Goal: Task Accomplishment & Management: Use online tool/utility

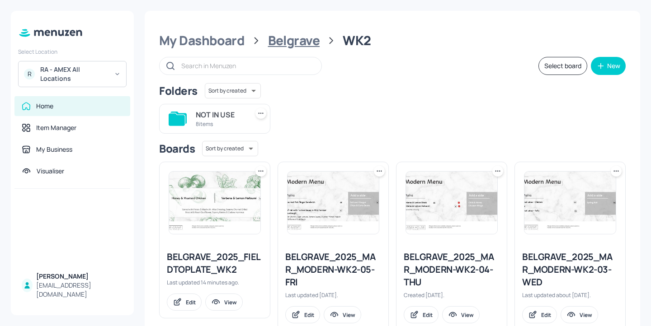
click at [294, 42] on div "Belgrave" at bounding box center [294, 41] width 52 height 16
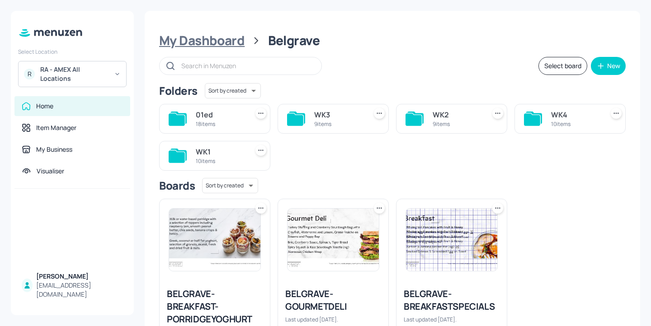
click at [221, 42] on div "My Dashboard" at bounding box center [201, 41] width 85 height 16
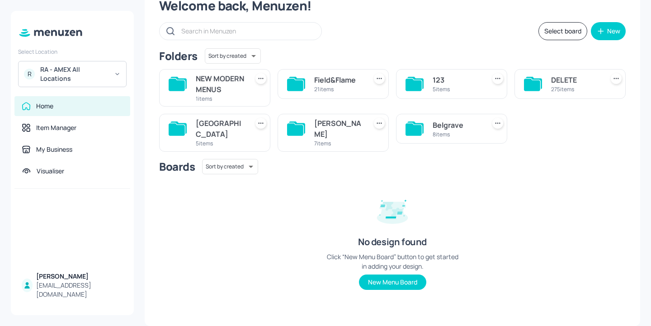
click at [316, 118] on div "John St 7 items" at bounding box center [338, 132] width 49 height 29
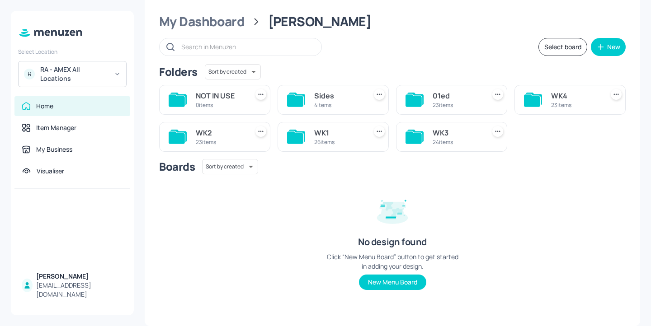
scroll to position [19, 0]
click at [468, 139] on div "24 items" at bounding box center [457, 142] width 49 height 8
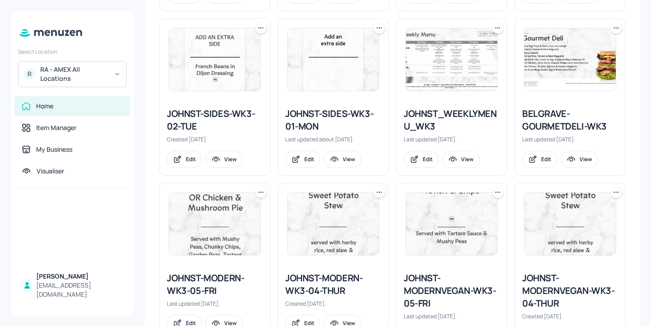
scroll to position [304, 0]
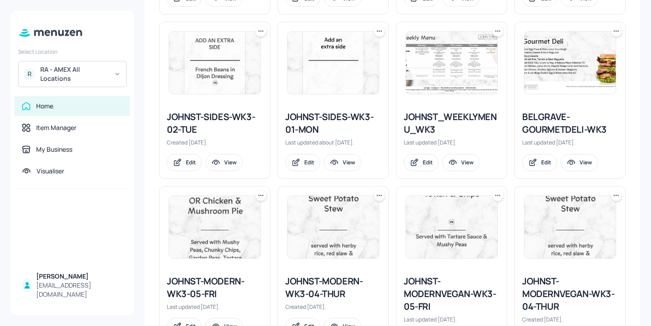
click at [313, 117] on div "JOHNST-SIDES-WK3-01-MON" at bounding box center [333, 123] width 96 height 25
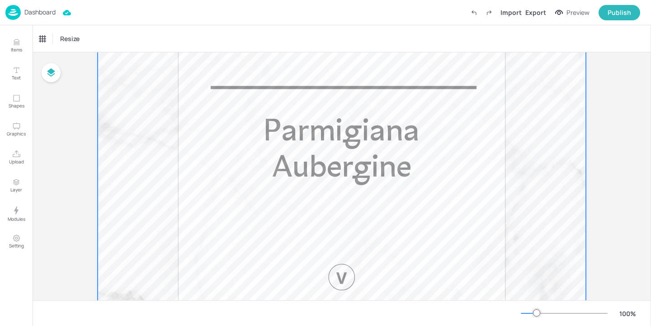
scroll to position [450, 0]
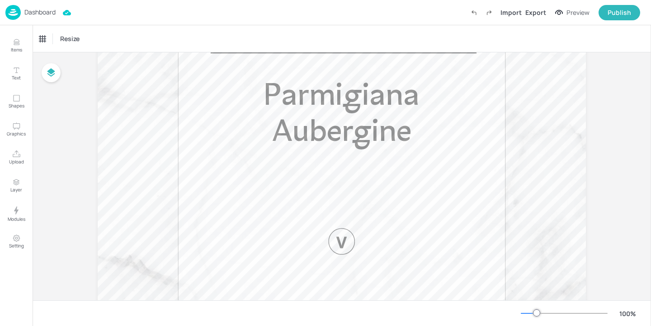
click at [45, 13] on p "Dashboard" at bounding box center [39, 12] width 31 height 6
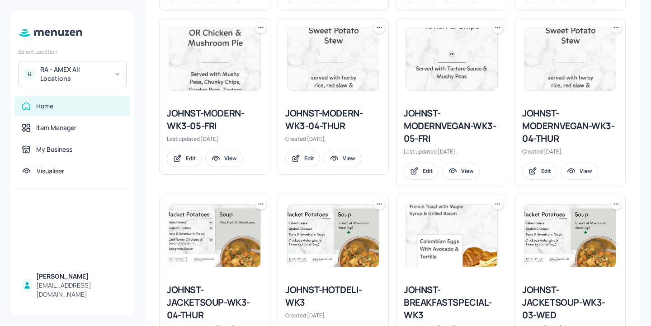
scroll to position [471, 0]
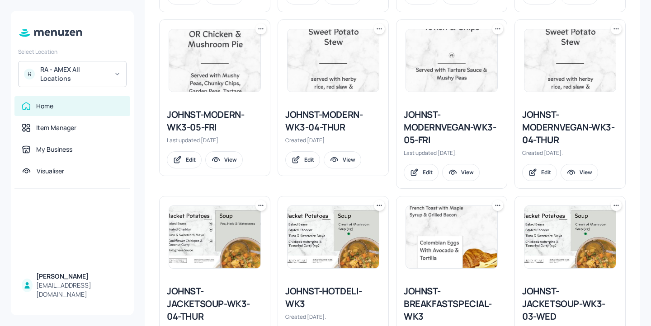
click at [507, 194] on div "JOHNST-JACKETSOUP-WK3-03-WED Created 10 months ago. Edit View" at bounding box center [566, 277] width 118 height 177
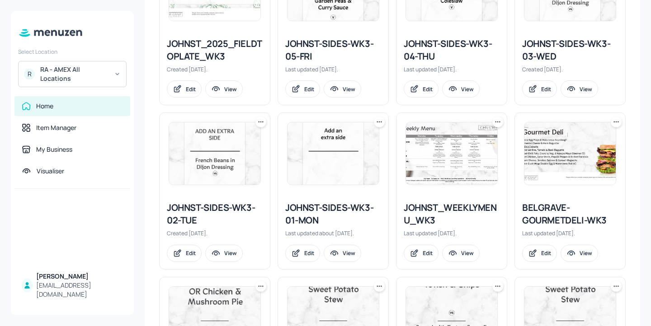
scroll to position [226, 0]
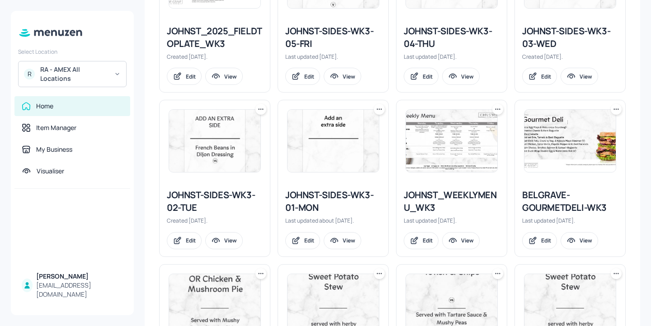
click at [340, 198] on div "JOHNST-SIDES-WK3-01-MON" at bounding box center [333, 201] width 96 height 25
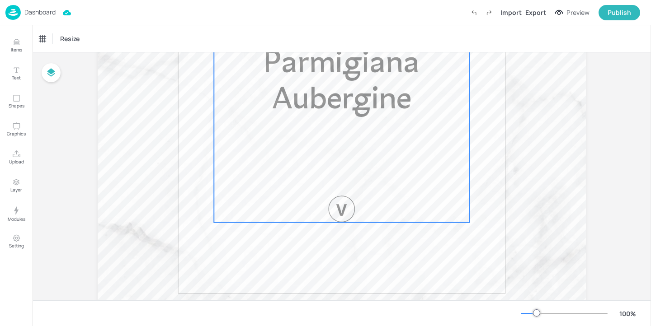
scroll to position [560, 0]
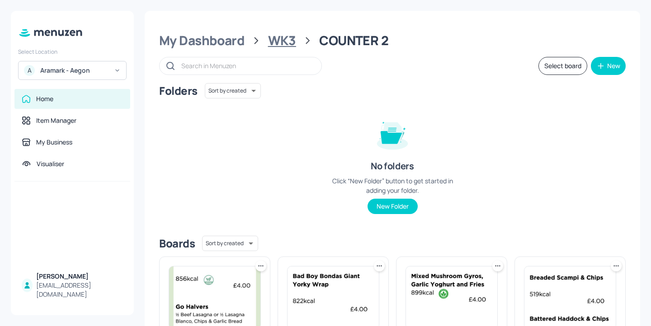
click at [281, 38] on div "WK3" at bounding box center [282, 41] width 28 height 16
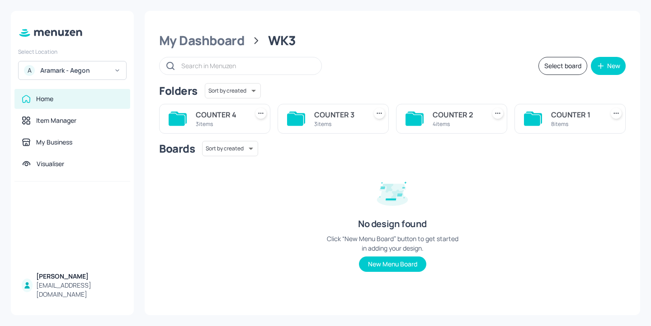
click at [564, 116] on div "COUNTER 1" at bounding box center [575, 114] width 49 height 11
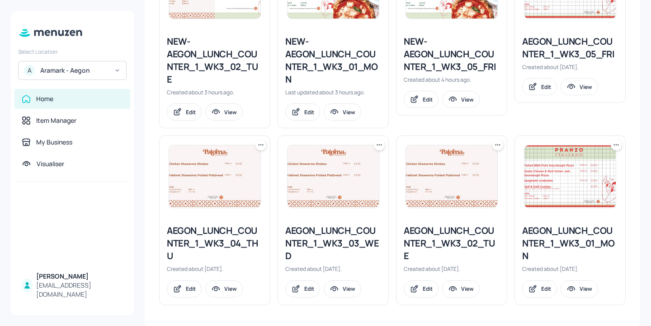
scroll to position [311, 0]
click at [468, 234] on div "AEGON_LUNCH_COUNTER_1_WK3_02_TUE" at bounding box center [452, 243] width 96 height 38
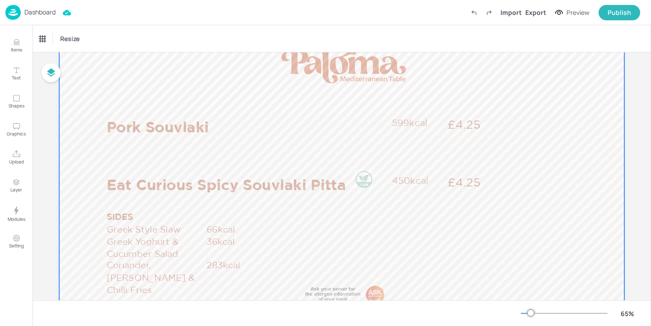
scroll to position [121, 0]
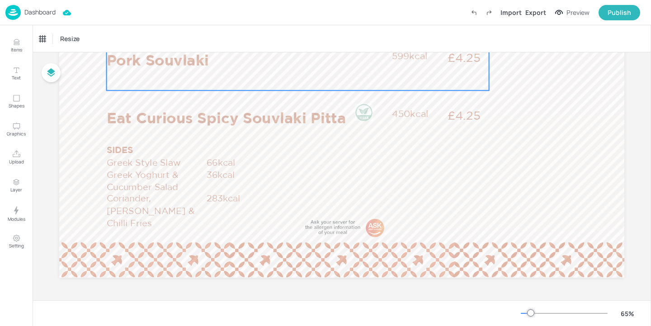
click at [221, 57] on p "Pork Souvlaki" at bounding box center [247, 59] width 280 height 21
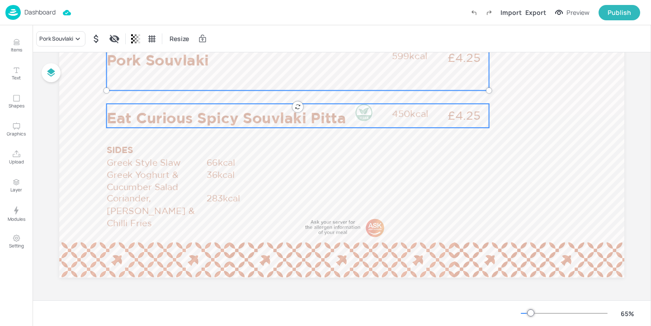
click at [202, 107] on p "Eat Curious Spicy Souvlaki Pitta" at bounding box center [247, 117] width 280 height 21
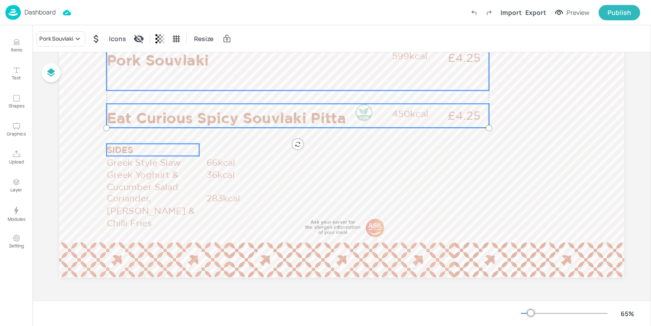
click at [130, 150] on p "SIDES" at bounding box center [153, 150] width 93 height 12
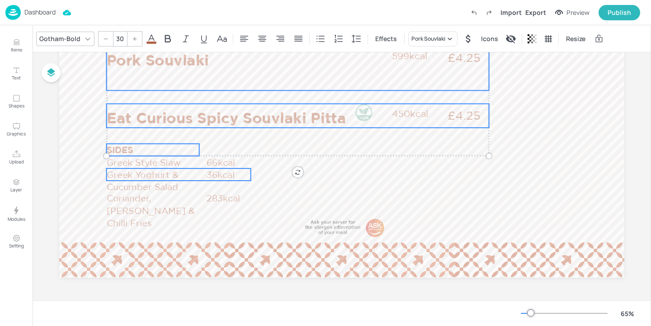
click at [132, 170] on p "Greek Yoghurt & Cucumber Salad" at bounding box center [156, 181] width 99 height 25
click at [136, 164] on p "Greek Style Slaw" at bounding box center [156, 162] width 99 height 12
click at [137, 187] on p "Greek Yoghurt & Cucumber Salad" at bounding box center [156, 181] width 99 height 25
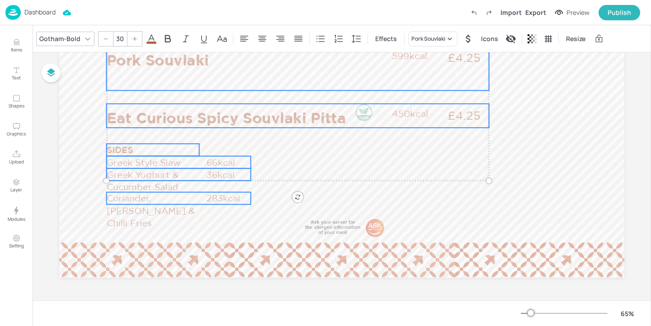
click at [137, 199] on p "Coriander, [PERSON_NAME] & Chilli Fries" at bounding box center [156, 211] width 99 height 37
click at [140, 183] on p "Greek Yoghurt & Cucumber Salad" at bounding box center [156, 181] width 99 height 25
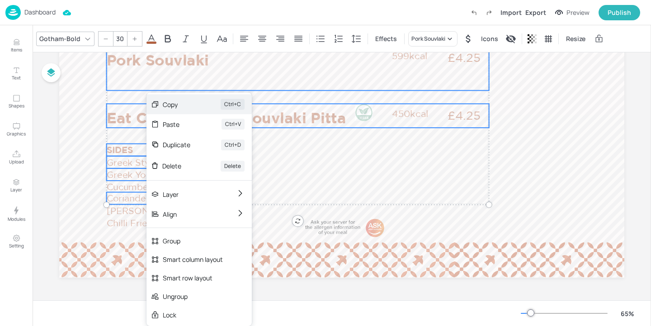
click at [193, 110] on div "Copy Ctrl+C" at bounding box center [198, 104] width 105 height 20
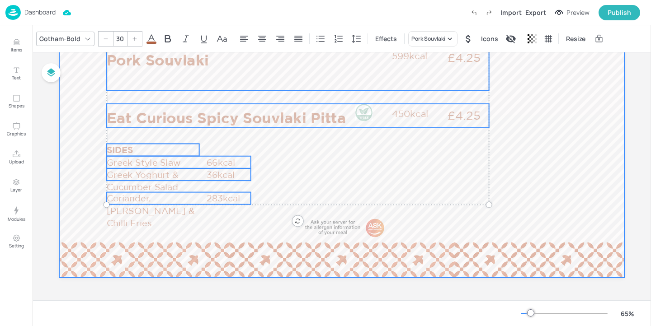
click at [85, 101] on div at bounding box center [341, 119] width 565 height 318
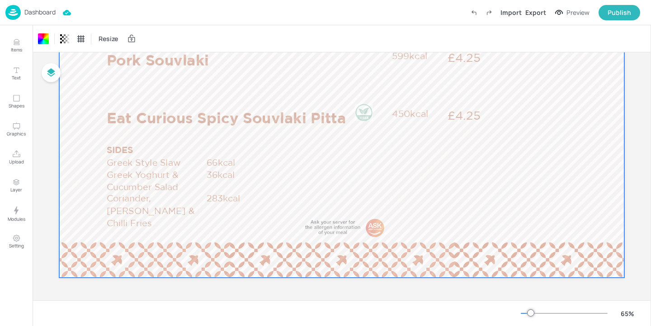
click at [48, 11] on p "Dashboard" at bounding box center [39, 12] width 31 height 6
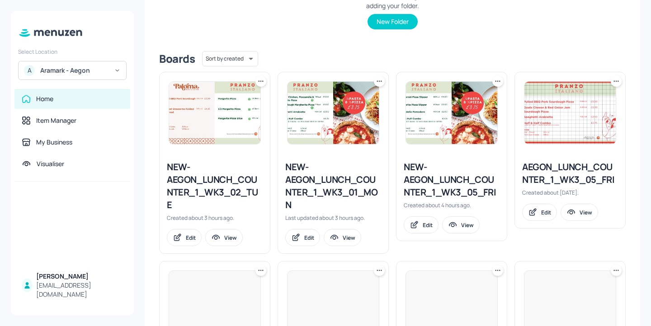
scroll to position [226, 0]
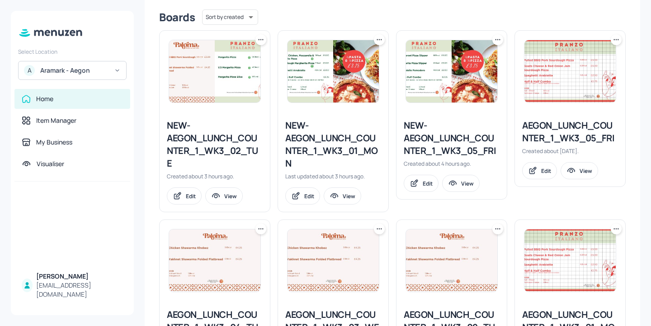
click at [250, 145] on div "NEW-AEGON_LUNCH_COUNTER_1_WK3_02_TUE" at bounding box center [215, 144] width 96 height 51
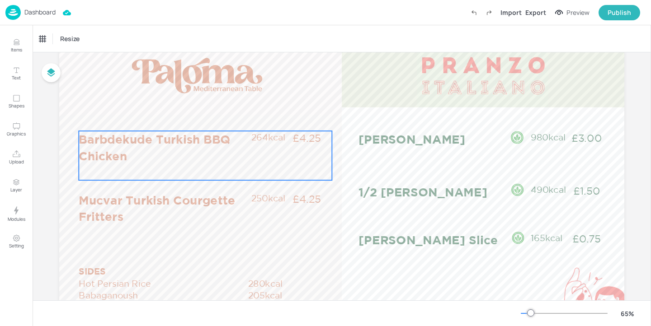
scroll to position [35, 0]
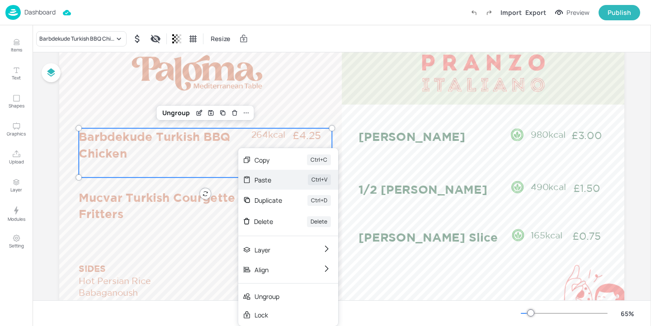
click at [281, 180] on div "Paste" at bounding box center [268, 179] width 28 height 9
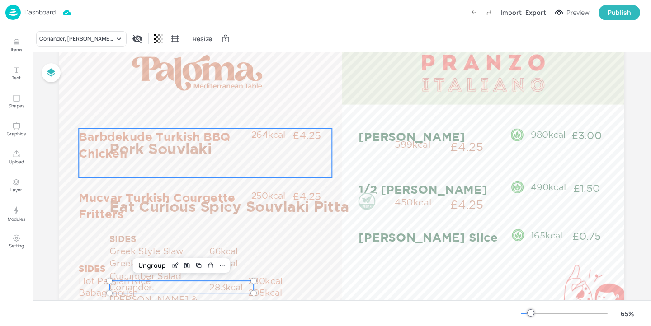
click at [89, 150] on p "Barbdekude Turkish BBQ Chicken" at bounding box center [164, 144] width 171 height 33
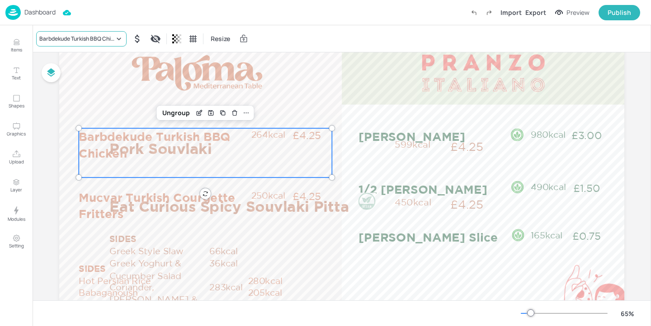
click at [68, 38] on div "Barbdekude Turkish BBQ Chicken" at bounding box center [76, 39] width 75 height 8
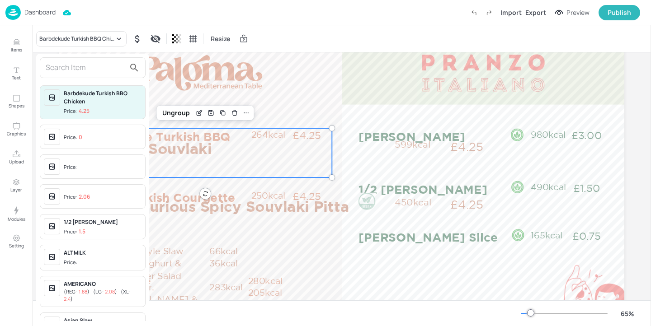
click at [65, 60] on div at bounding box center [93, 67] width 106 height 21
click at [65, 63] on input "text" at bounding box center [86, 68] width 80 height 14
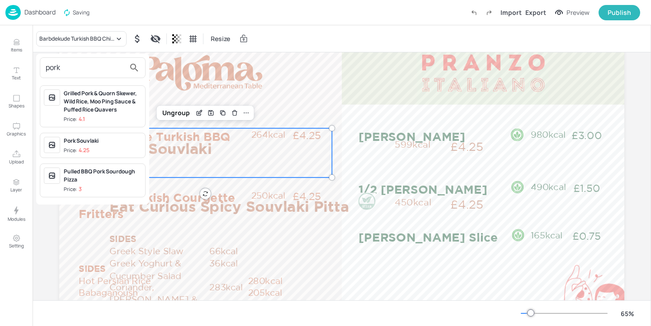
type input "pork"
click at [102, 141] on div "Pork Souvlaki" at bounding box center [103, 141] width 78 height 8
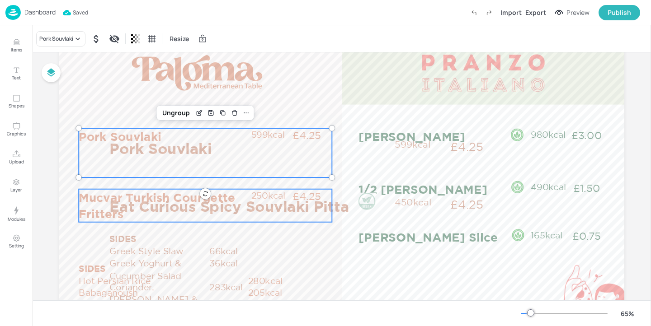
click at [85, 196] on p "Mucvar Turkish Courgette Fritters" at bounding box center [164, 205] width 171 height 33
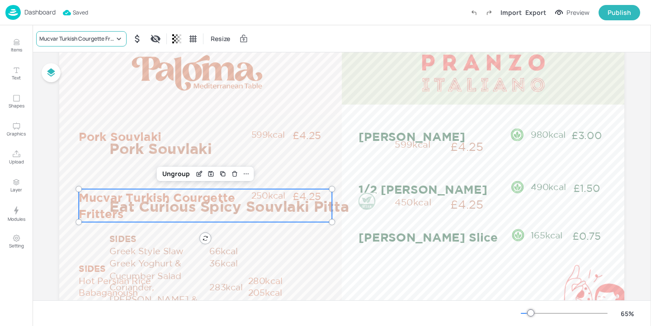
click at [89, 36] on div "Mucvar Turkish Courgette Fritters" at bounding box center [76, 39] width 75 height 8
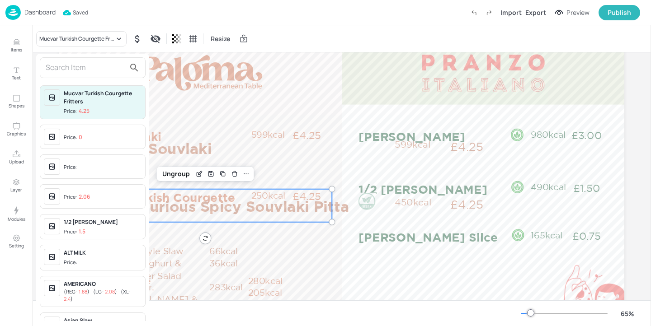
click at [85, 67] on input "text" at bounding box center [86, 68] width 80 height 14
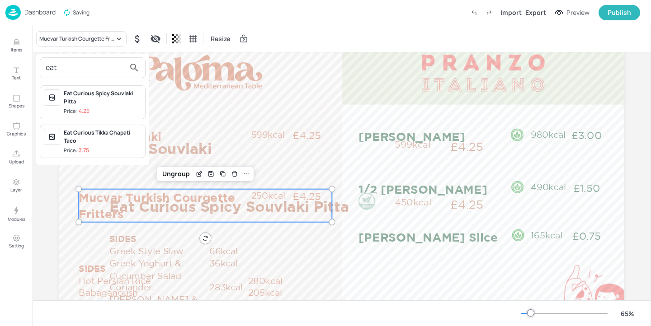
type input "eat"
click at [104, 101] on div "Eat Curious Spicy Souvlaki Pitta" at bounding box center [103, 97] width 78 height 16
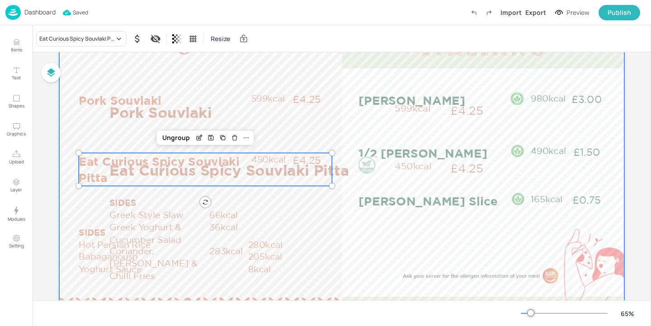
scroll to position [76, 0]
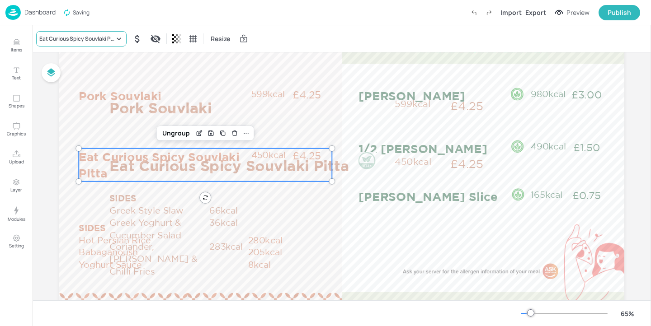
click at [82, 33] on div "Eat Curious Spicy Souvlaki Pitta" at bounding box center [81, 38] width 90 height 15
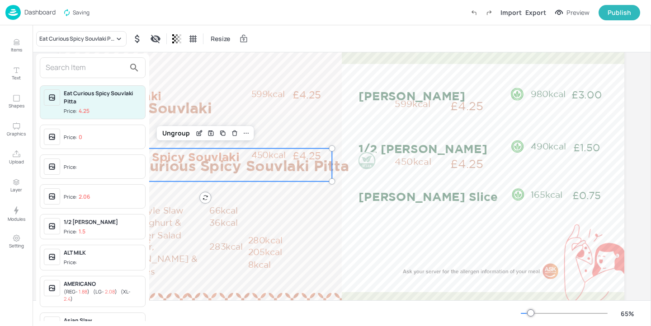
click at [81, 63] on input "text" at bounding box center [86, 68] width 80 height 14
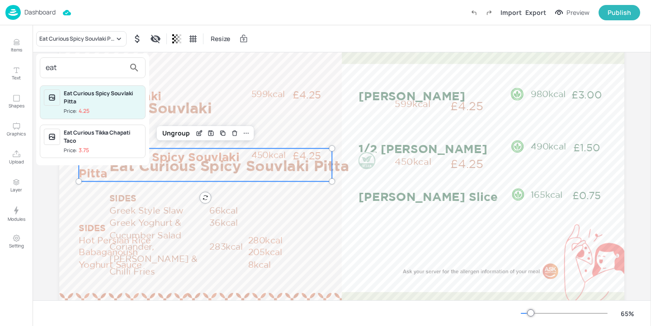
type input "eat"
click at [57, 202] on div at bounding box center [325, 163] width 651 height 326
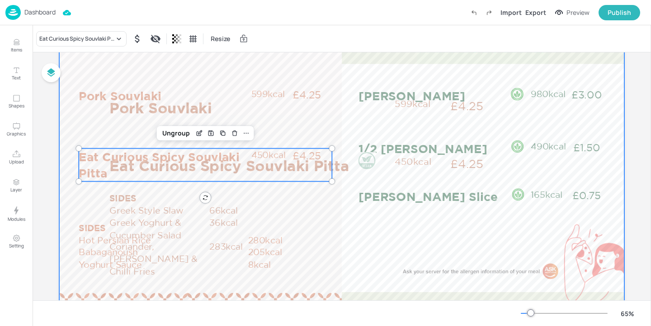
click at [61, 209] on div at bounding box center [341, 164] width 565 height 318
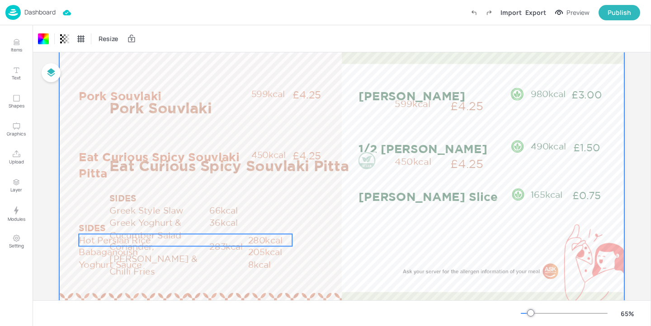
click at [83, 238] on p "Hot Persian Rice" at bounding box center [163, 240] width 169 height 12
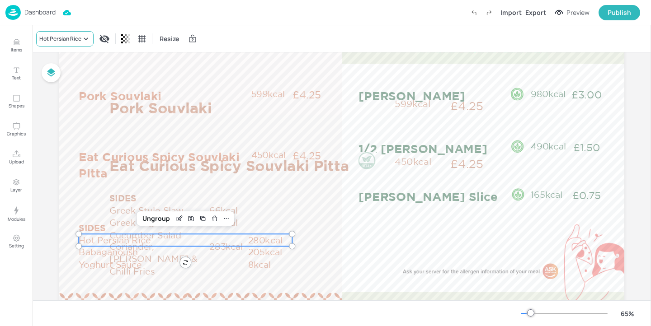
click at [70, 36] on div "Hot Persian Rice" at bounding box center [60, 39] width 42 height 8
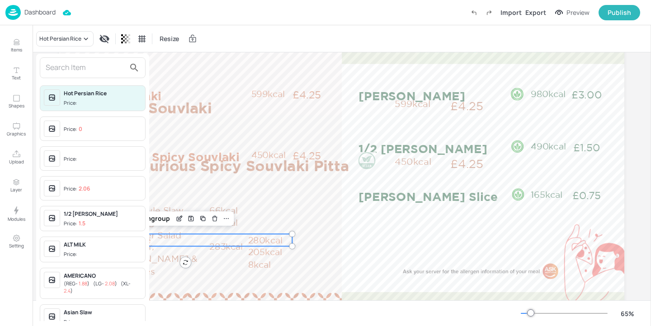
click at [71, 63] on input "text" at bounding box center [86, 68] width 80 height 14
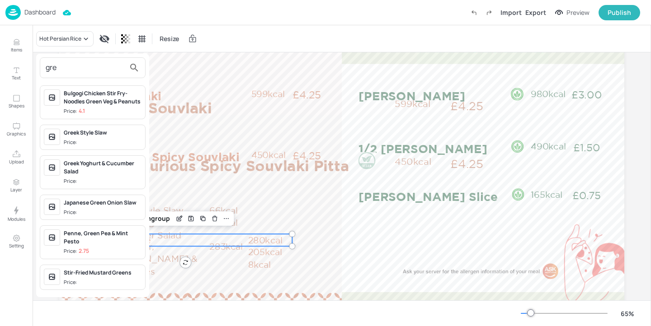
type input "gre"
click at [307, 206] on div at bounding box center [325, 163] width 651 height 326
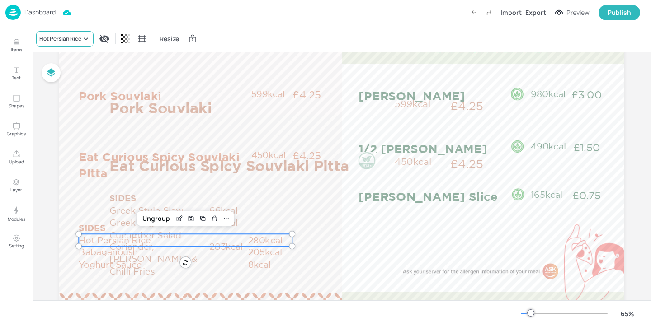
click at [62, 34] on div "Hot Persian Rice" at bounding box center [64, 38] width 57 height 15
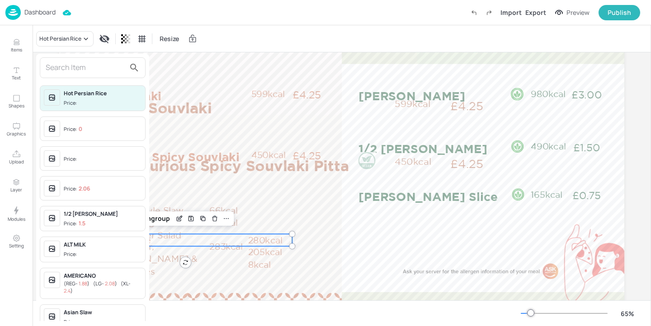
click at [61, 66] on input "text" at bounding box center [86, 68] width 80 height 14
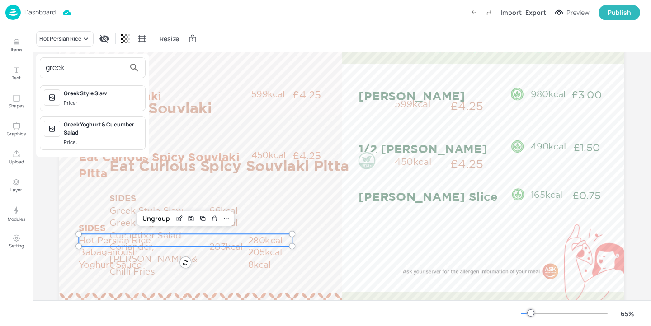
type input "greek"
click at [86, 95] on div "Greek Style Slaw" at bounding box center [103, 93] width 78 height 8
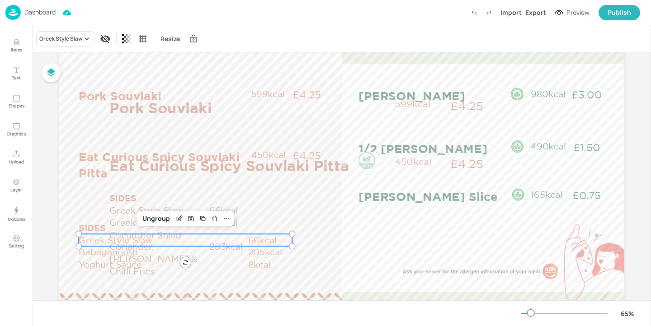
click at [55, 198] on div "Board NEW-AEGON_LUNCH_COUNTER_1_WK3_02_TUE Garlic Bread 60kcal Garlic Bread 60k…" at bounding box center [342, 160] width 616 height 369
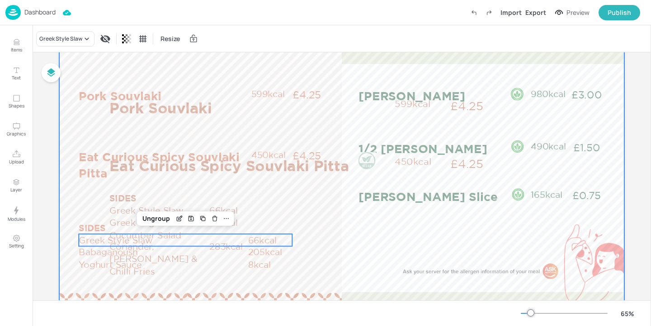
click at [59, 289] on div at bounding box center [341, 164] width 565 height 318
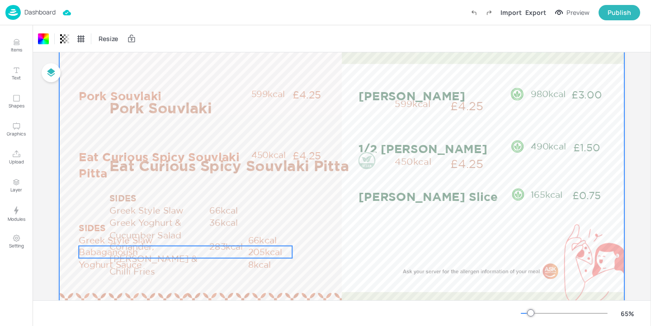
click at [88, 254] on p "Babaganoush" at bounding box center [163, 252] width 169 height 12
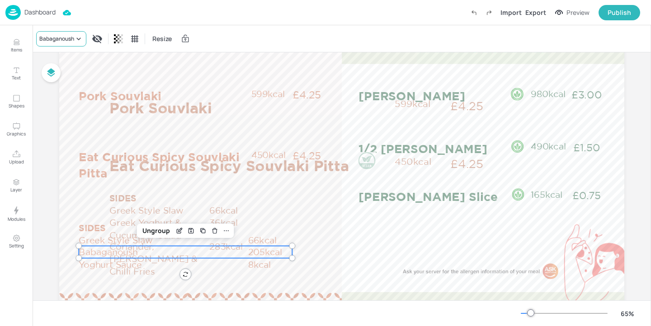
click at [70, 39] on div "Babaganoush" at bounding box center [56, 39] width 35 height 8
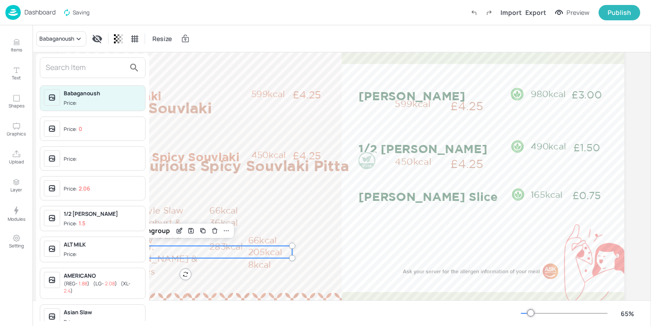
click at [70, 64] on input "text" at bounding box center [86, 68] width 80 height 14
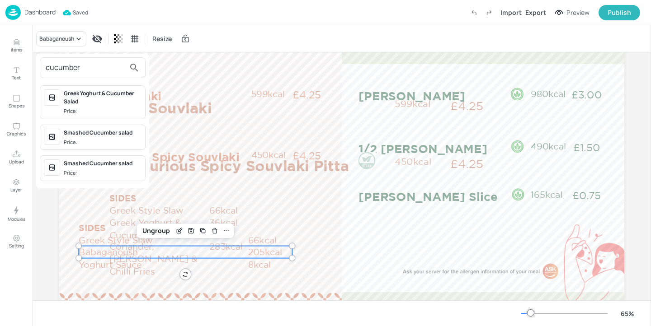
type input "cucumber"
click at [118, 105] on div "Greek Yoghurt & Cucumber Salad" at bounding box center [103, 97] width 78 height 16
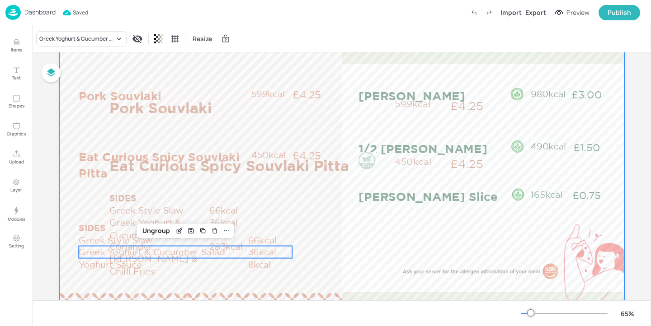
click at [97, 280] on div at bounding box center [341, 164] width 565 height 318
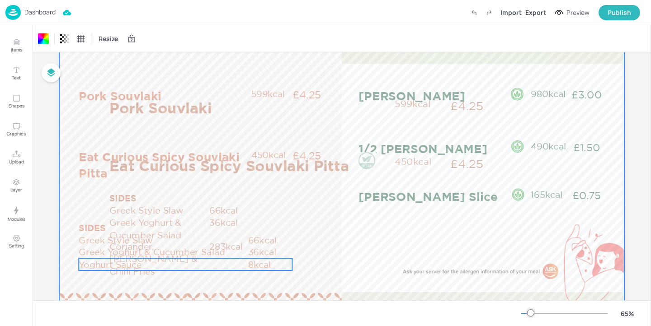
click at [95, 263] on p "Yoghurt Sauce" at bounding box center [163, 265] width 169 height 12
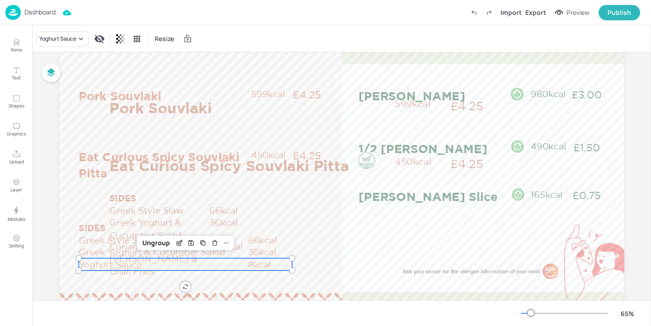
click at [80, 30] on div "Yoghurt Sauce Resize" at bounding box center [342, 38] width 618 height 27
click at [80, 41] on icon at bounding box center [80, 38] width 9 height 9
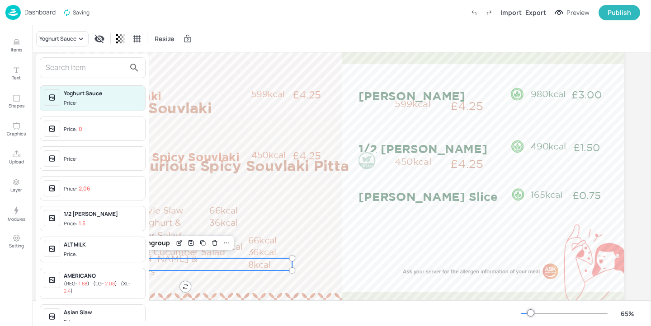
click at [75, 62] on input "text" at bounding box center [86, 68] width 80 height 14
type input "c"
click at [278, 200] on div at bounding box center [325, 163] width 651 height 326
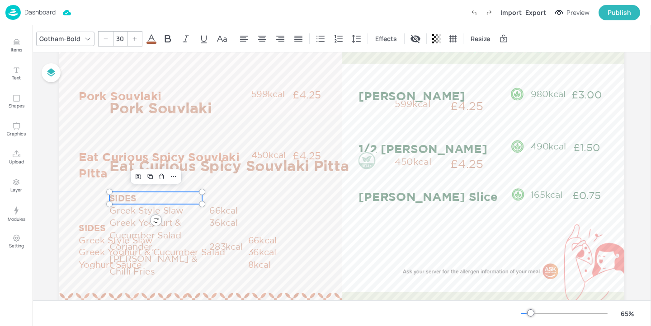
click at [130, 196] on p "SIDES" at bounding box center [155, 198] width 93 height 12
click at [133, 212] on p "Greek Style Slaw" at bounding box center [158, 210] width 99 height 12
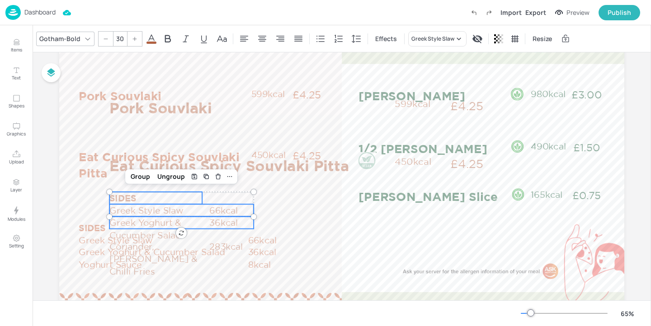
click at [133, 222] on p "Greek Yoghurt & Cucumber Salad" at bounding box center [158, 229] width 99 height 25
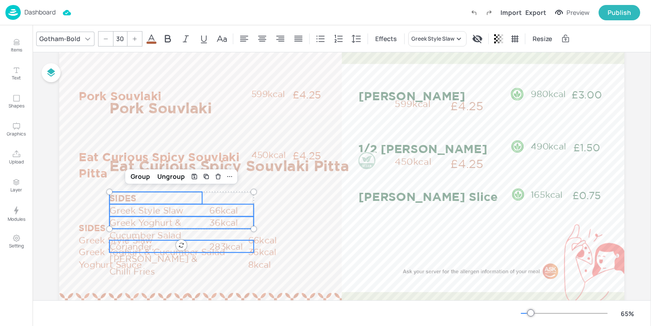
click at [130, 248] on p "Coriander, Garlic & Chilli Fries" at bounding box center [158, 258] width 99 height 37
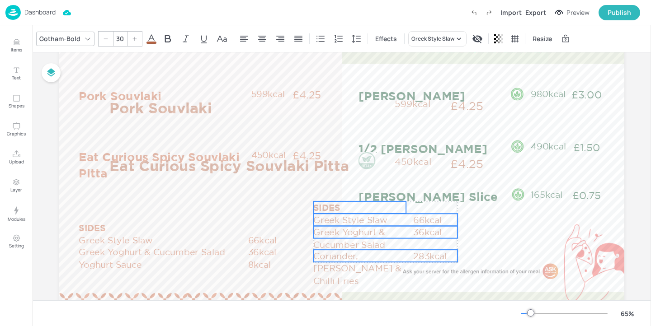
drag, startPoint x: 130, startPoint y: 248, endPoint x: 334, endPoint y: 258, distance: 204.1
click at [334, 258] on p "Coriander, Garlic & Chilli Fries" at bounding box center [362, 268] width 99 height 37
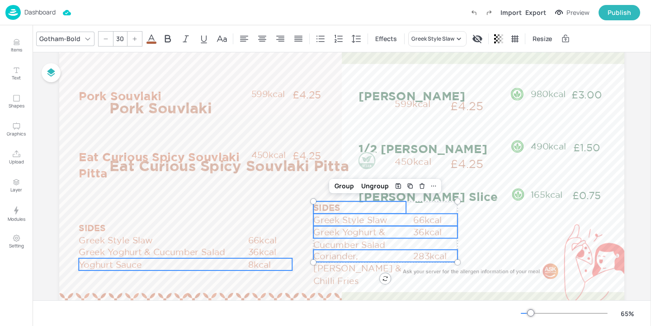
click at [174, 265] on p "Yoghurt Sauce" at bounding box center [163, 265] width 169 height 12
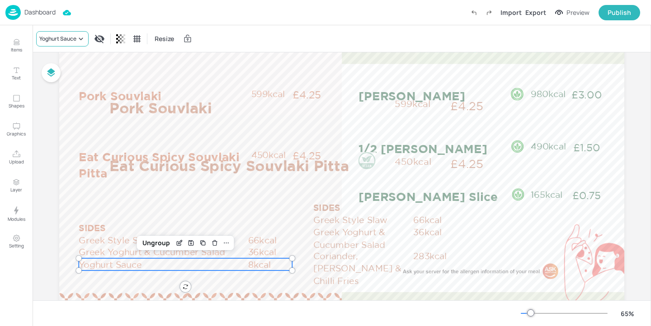
click at [80, 36] on icon at bounding box center [80, 38] width 9 height 9
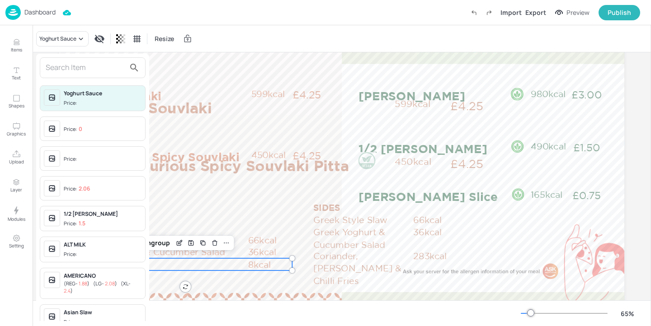
click at [81, 72] on input "text" at bounding box center [86, 68] width 80 height 14
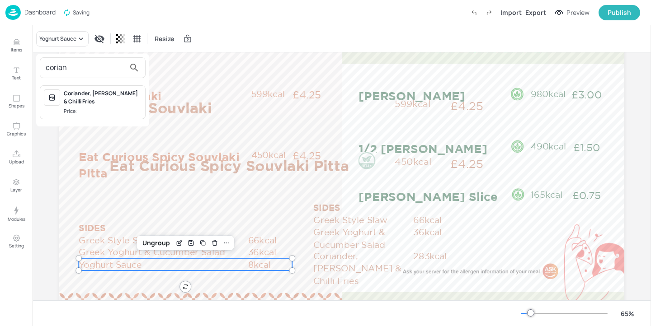
type input "corian"
click at [126, 95] on div "Coriander, Garlic & Chilli Fries" at bounding box center [103, 97] width 78 height 16
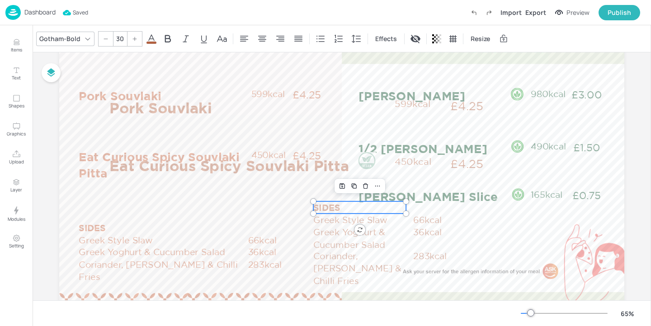
click at [334, 205] on p "SIDES" at bounding box center [359, 208] width 93 height 12
click at [335, 217] on p "Greek Style Slaw" at bounding box center [362, 220] width 99 height 12
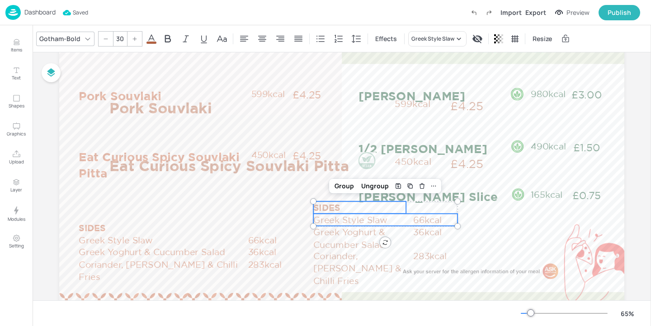
click at [335, 225] on p "Greek Style Slaw" at bounding box center [362, 220] width 99 height 12
click at [335, 230] on p "Greek Yoghurt & Cucumber Salad" at bounding box center [362, 238] width 99 height 25
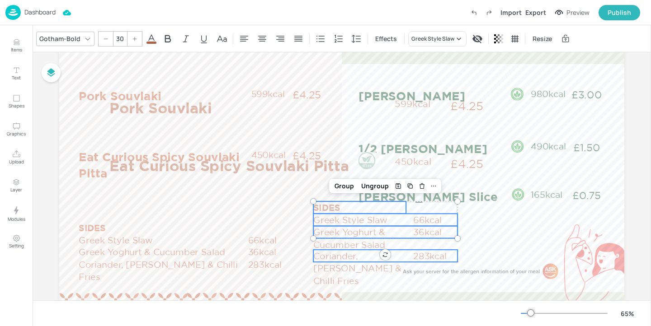
click at [336, 253] on p "Coriander, Garlic & Chilli Fries" at bounding box center [362, 268] width 99 height 37
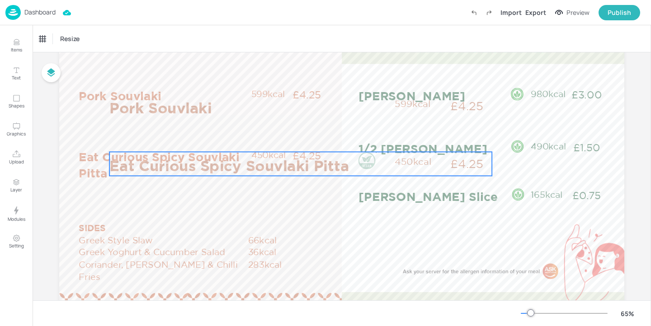
click at [212, 167] on p "Eat Curious Spicy Souvlaki Pitta" at bounding box center [249, 165] width 280 height 21
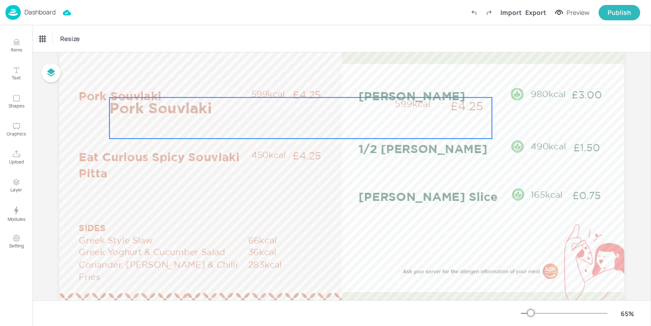
click at [212, 115] on p "Pork Souvlaki" at bounding box center [249, 108] width 280 height 21
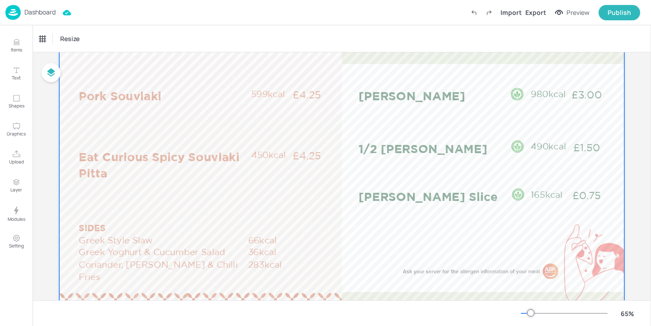
click at [326, 230] on div at bounding box center [341, 164] width 565 height 318
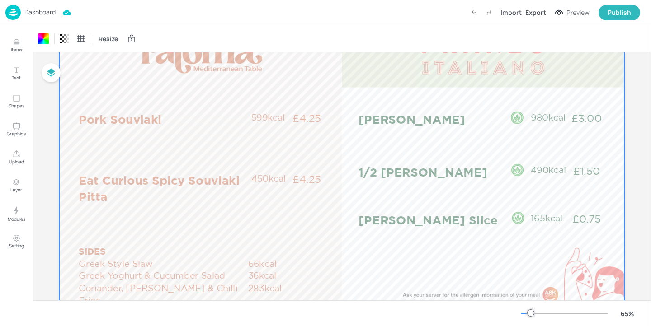
scroll to position [14, 0]
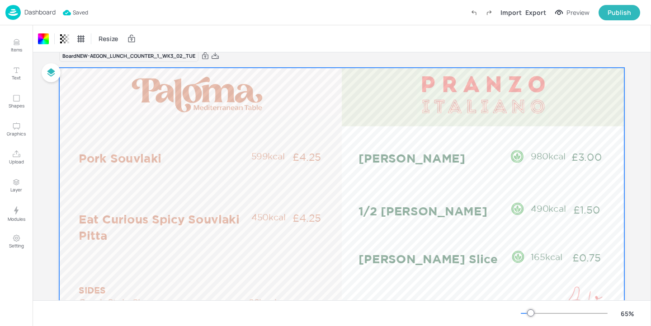
click at [345, 188] on div at bounding box center [341, 227] width 565 height 318
click at [404, 58] on div "Board NEW-AEGON_LUNCH_COUNTER_1_WK3_02_TUE" at bounding box center [341, 56] width 565 height 13
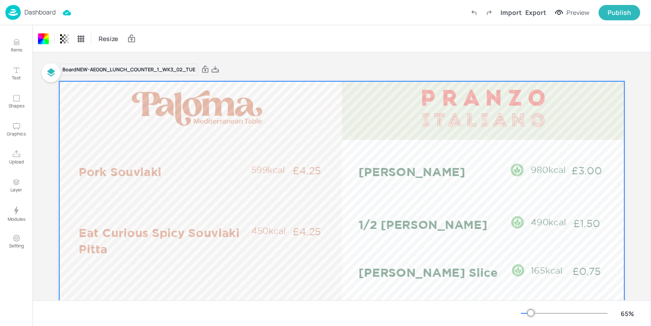
click at [43, 11] on p "Dashboard" at bounding box center [39, 12] width 31 height 6
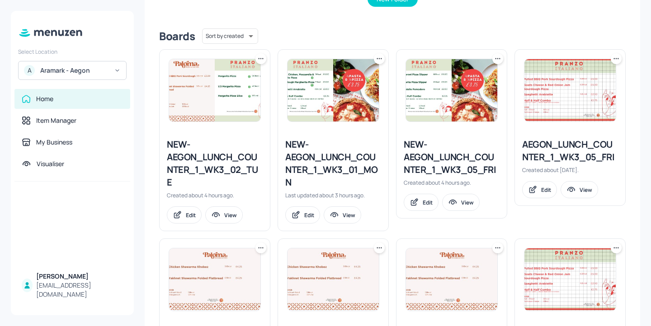
scroll to position [199, 0]
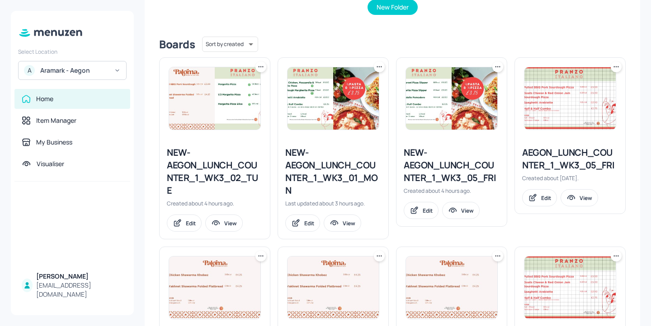
click at [259, 69] on icon at bounding box center [260, 66] width 9 height 9
click at [251, 95] on div "Duplicate" at bounding box center [226, 100] width 72 height 15
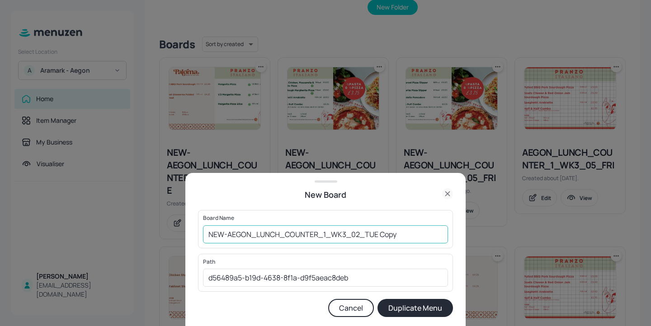
click at [345, 235] on input "NEW-AEGON_LUNCH_COUNTER_1_WK3_02_TUE Copy" at bounding box center [325, 235] width 245 height 18
click at [358, 234] on input "NEW-AEGON_LUNCH_COUNTER_1_WK3_02_TUE Copy" at bounding box center [325, 235] width 245 height 18
drag, startPoint x: 414, startPoint y: 241, endPoint x: 364, endPoint y: 234, distance: 51.1
click at [364, 234] on input "NEW-AEGON_LUNCH_COUNTER_1_WK3_03_TUE Copy" at bounding box center [325, 235] width 245 height 18
type input "NEW-AEGON_LUNCH_COUNTER_1_WK3_03_WED"
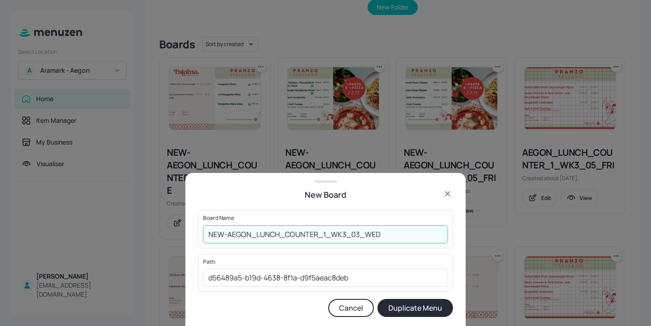
click at [396, 303] on button "Duplicate Menu" at bounding box center [414, 308] width 75 height 18
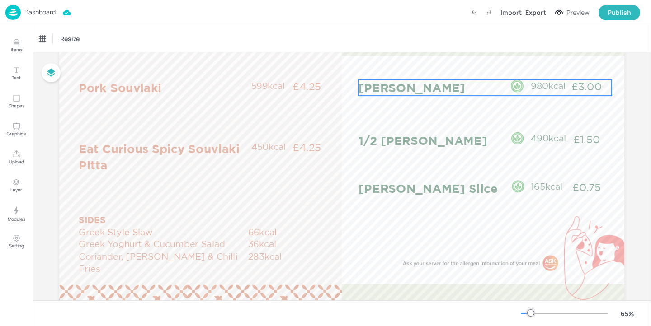
scroll to position [91, 0]
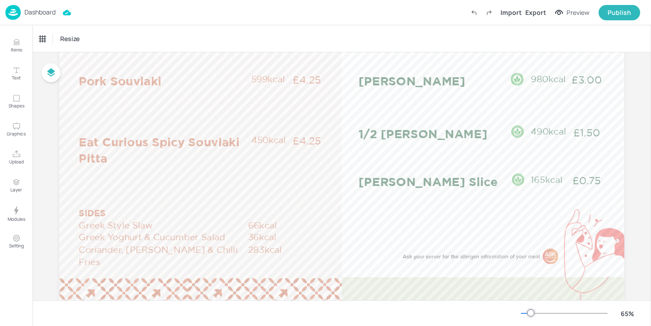
click at [46, 14] on p "Dashboard" at bounding box center [39, 12] width 31 height 6
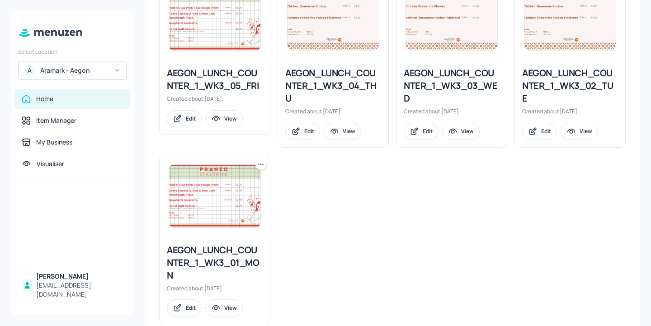
scroll to position [488, 0]
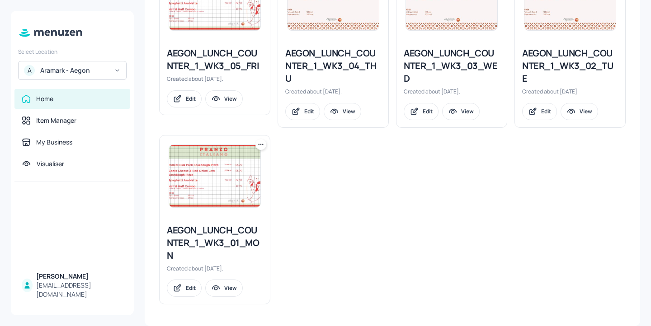
click at [466, 57] on div "AEGON_LUNCH_COUNTER_1_WK3_03_WED" at bounding box center [452, 66] width 96 height 38
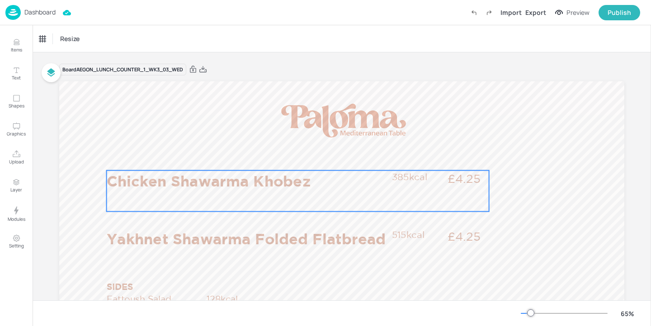
click at [290, 180] on p "Chicken Shawarma Khobez" at bounding box center [247, 180] width 280 height 21
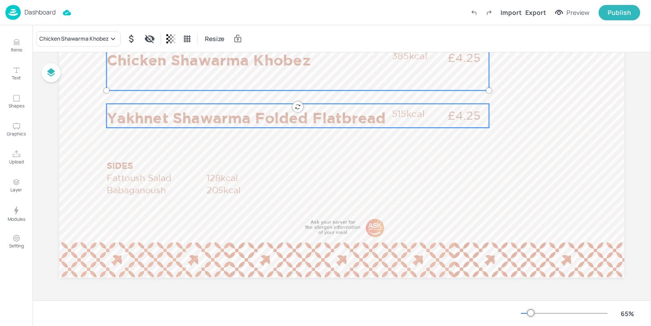
click at [247, 119] on p "Yakhnet Shawarma Folded Flatbread" at bounding box center [247, 117] width 280 height 21
click at [137, 167] on p "SIDES" at bounding box center [153, 166] width 93 height 12
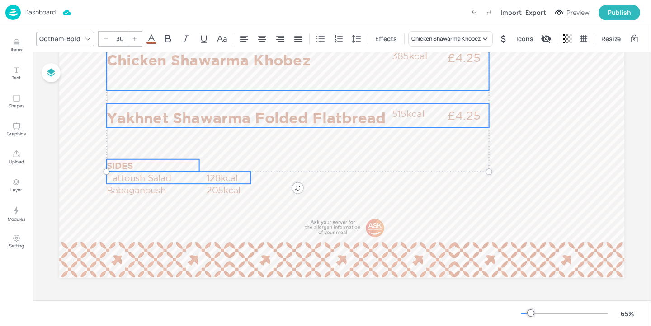
click at [157, 177] on p "Fattoush Salad" at bounding box center [156, 178] width 99 height 12
click at [168, 188] on p "Babaganoush" at bounding box center [156, 190] width 99 height 12
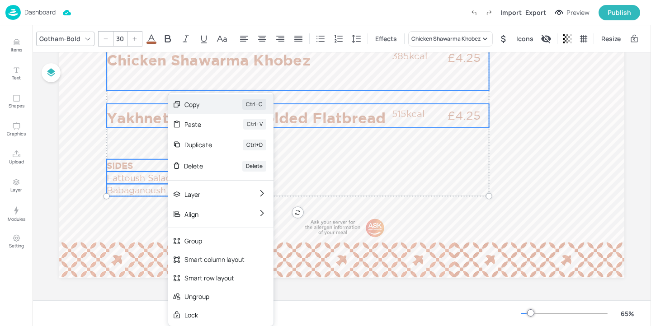
click at [213, 103] on div "Copy" at bounding box center [200, 104] width 33 height 9
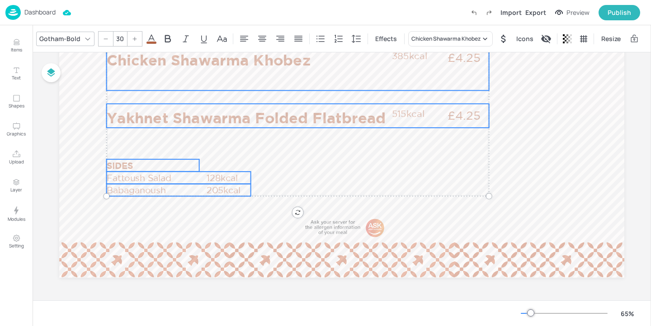
click at [42, 11] on p "Dashboard" at bounding box center [39, 12] width 31 height 6
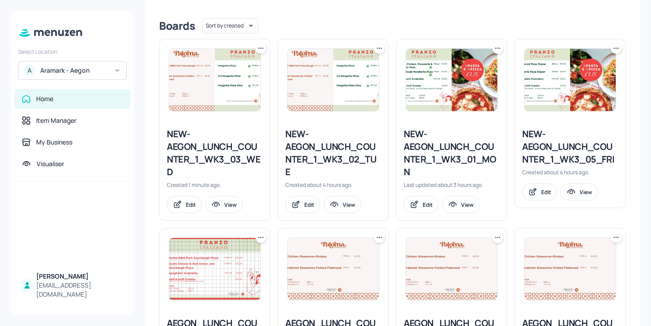
scroll to position [245, 0]
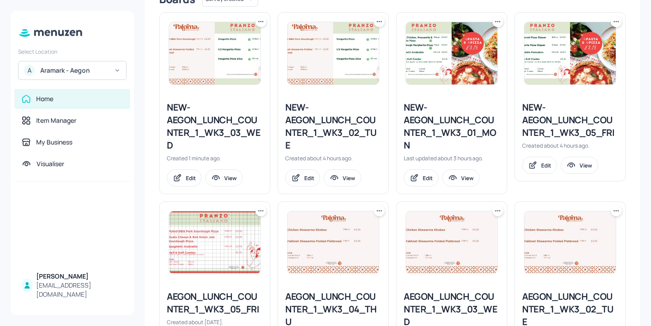
click at [226, 117] on div "NEW-AEGON_LUNCH_COUNTER_1_WK3_03_WED" at bounding box center [215, 126] width 96 height 51
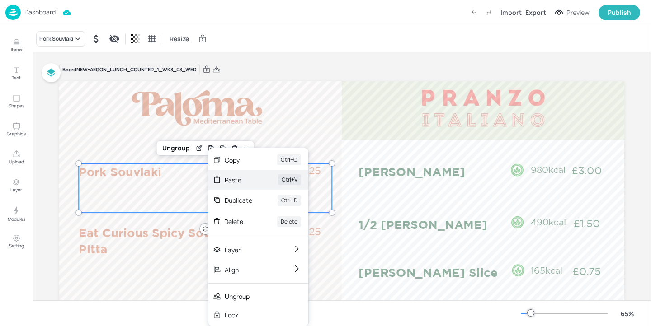
click at [251, 179] on div "Paste" at bounding box center [239, 179] width 28 height 9
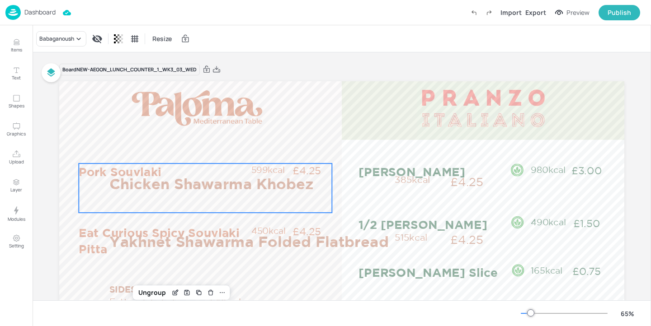
click at [92, 179] on p "Pork Souvlaki" at bounding box center [164, 172] width 171 height 16
click at [66, 41] on div "Pork Souvlaki" at bounding box center [56, 39] width 34 height 8
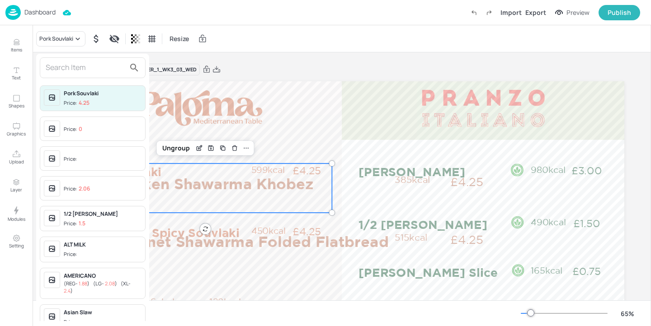
click at [66, 65] on input "text" at bounding box center [86, 68] width 80 height 14
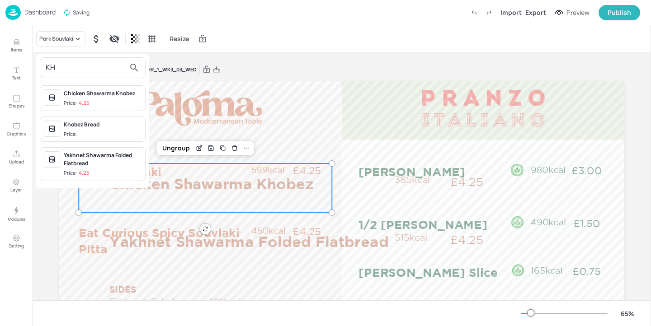
type input "KH"
click at [119, 98] on div "Chicken Shawarma Khobez Price: 4.25" at bounding box center [103, 98] width 78 height 18
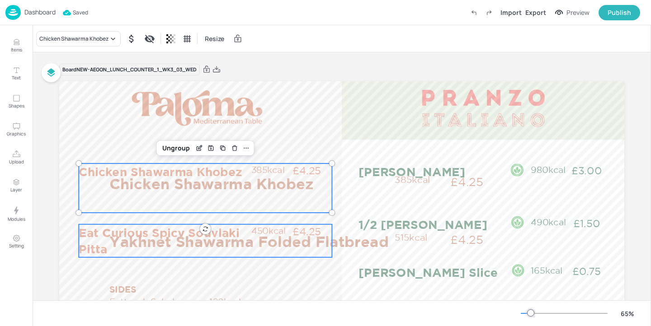
click at [86, 244] on p "Eat Curious Spicy Souvlaki Pitta" at bounding box center [164, 241] width 171 height 33
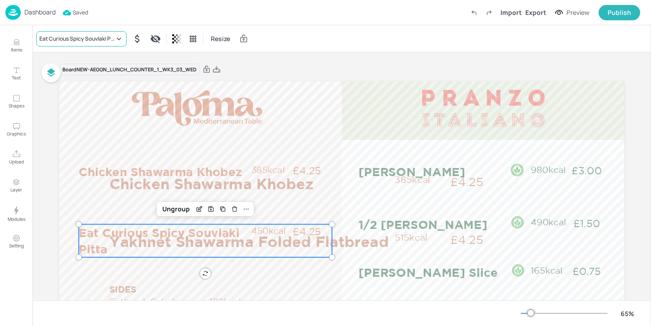
click at [89, 38] on div "Eat Curious Spicy Souvlaki Pitta" at bounding box center [76, 39] width 75 height 8
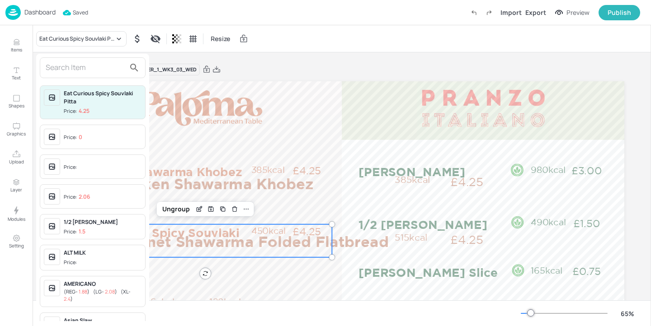
click at [86, 68] on input "text" at bounding box center [86, 68] width 80 height 14
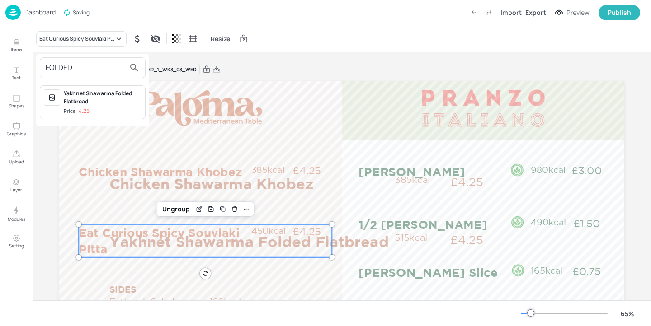
type input "FOLDED"
click at [131, 116] on div "Yakhnet Shawarma Folded Flatbread Price: 4.25" at bounding box center [93, 102] width 106 height 34
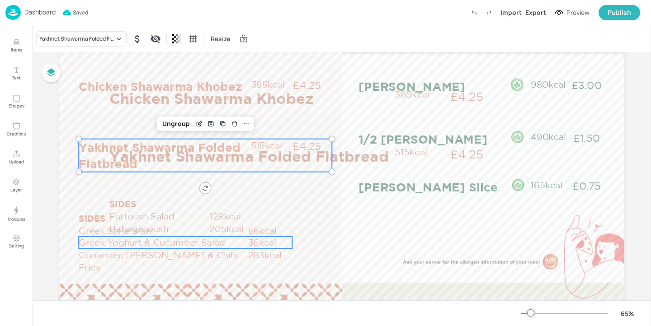
scroll to position [92, 0]
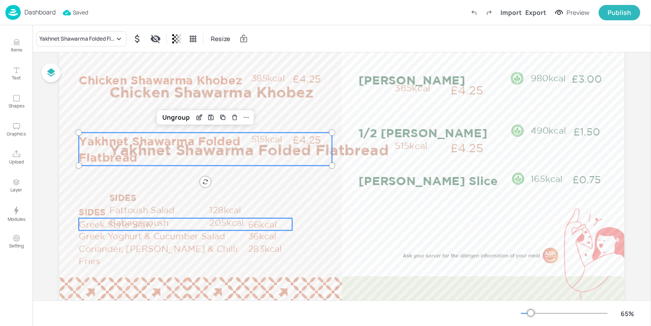
click at [80, 230] on p "Greek Style Slaw" at bounding box center [163, 224] width 169 height 12
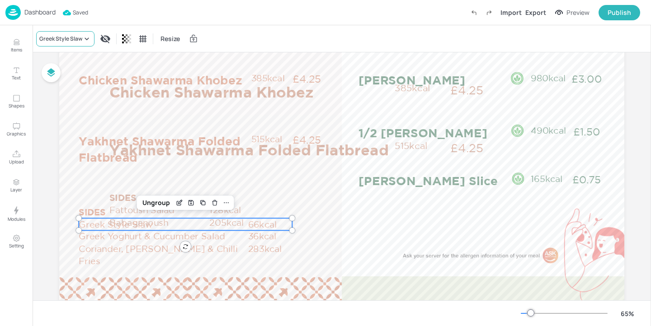
click at [85, 42] on icon at bounding box center [86, 38] width 9 height 9
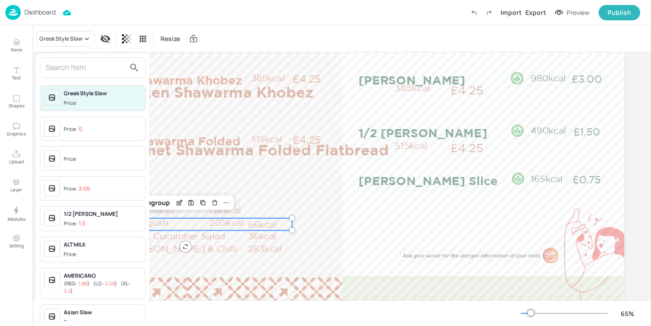
click at [69, 73] on input "text" at bounding box center [86, 68] width 80 height 14
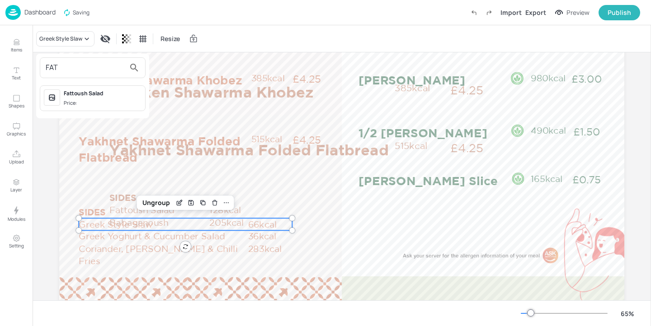
type input "FAT"
click at [95, 93] on div "Fattoush Salad" at bounding box center [103, 93] width 78 height 8
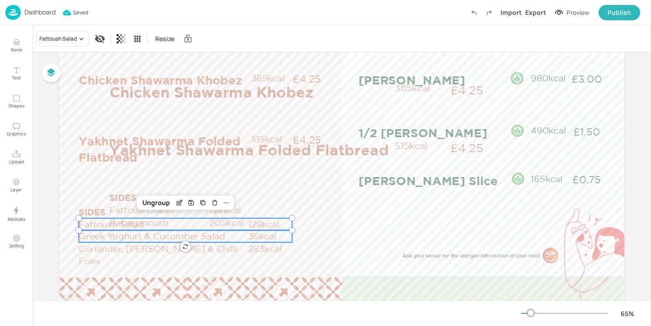
click at [93, 237] on p "Greek Yoghurt & Cucumber Salad" at bounding box center [163, 237] width 169 height 12
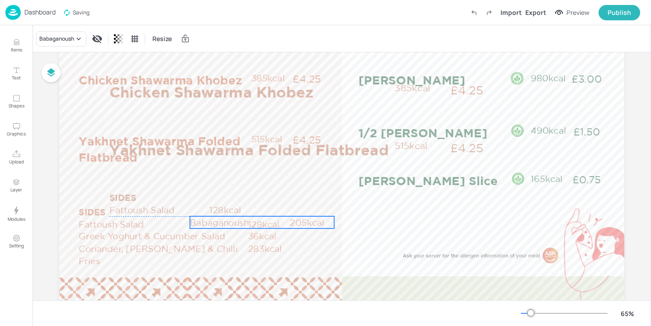
drag, startPoint x: 228, startPoint y: 222, endPoint x: 308, endPoint y: 221, distance: 80.5
click at [308, 221] on p "205kcal" at bounding box center [312, 223] width 44 height 12
click at [61, 43] on div "Babaganoush" at bounding box center [61, 38] width 50 height 15
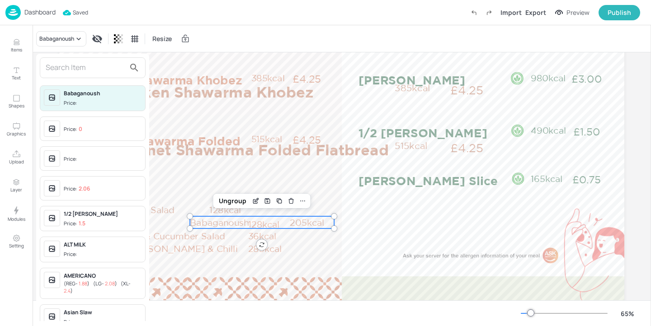
click at [169, 178] on div at bounding box center [325, 163] width 651 height 326
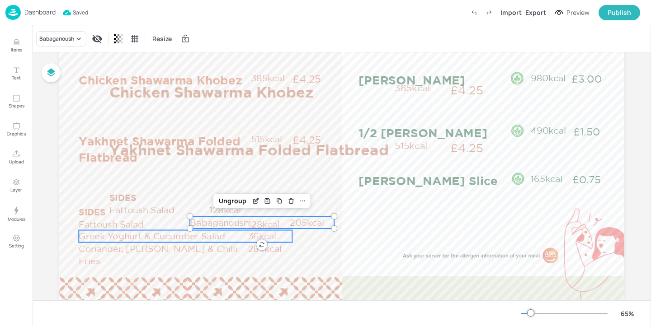
click at [151, 233] on p "Greek Yoghurt & Cucumber Salad" at bounding box center [163, 237] width 169 height 12
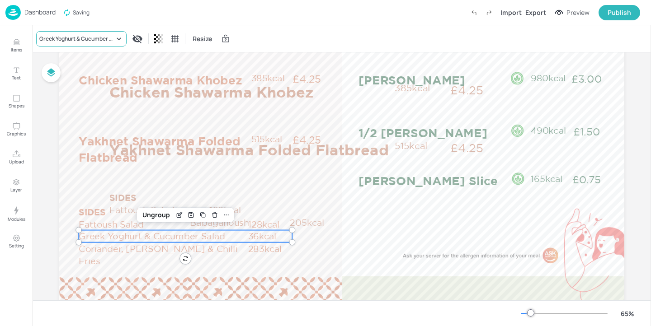
click at [91, 45] on div "Greek Yoghurt & Cucumber Salad" at bounding box center [81, 38] width 90 height 15
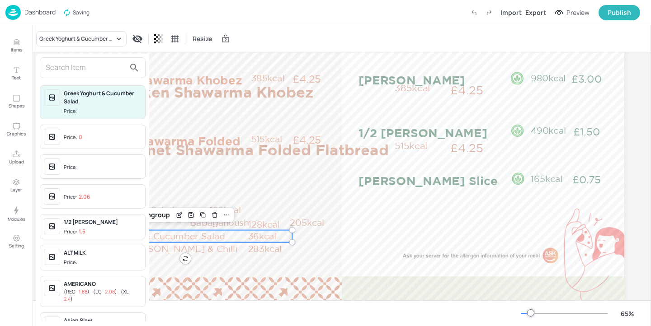
click at [94, 66] on input "text" at bounding box center [86, 68] width 80 height 14
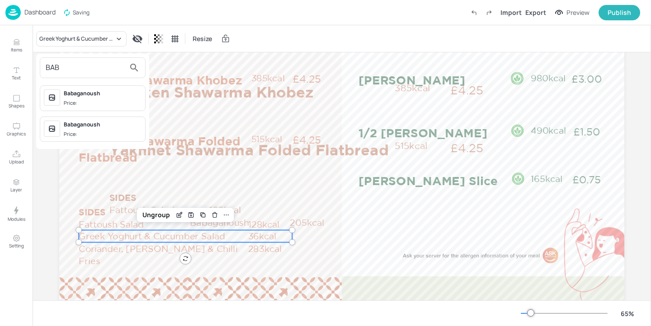
type input "BAB"
click at [133, 102] on span "Price:" at bounding box center [103, 103] width 78 height 8
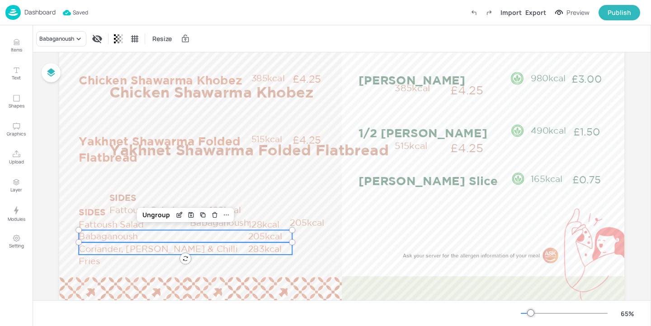
click at [117, 249] on p "Coriander, [PERSON_NAME] & Chilli Fries" at bounding box center [163, 255] width 169 height 25
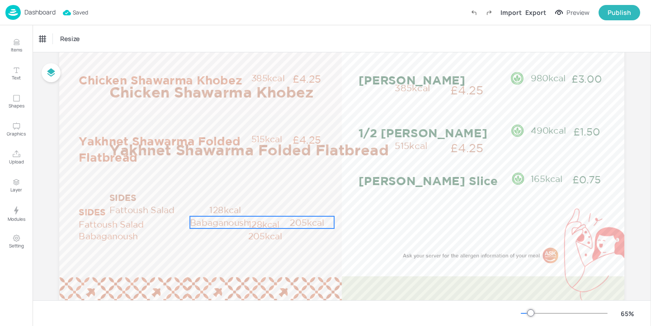
click at [297, 221] on p "205kcal" at bounding box center [312, 223] width 44 height 12
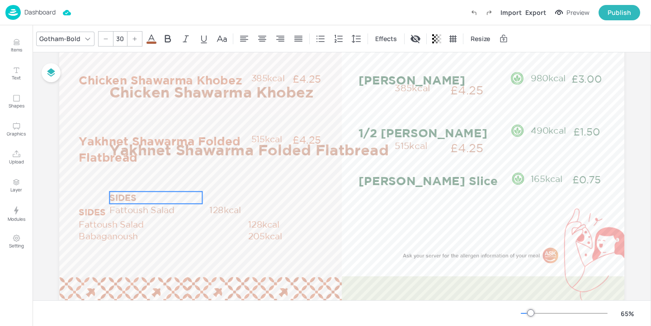
click at [137, 196] on p "SIDES" at bounding box center [155, 198] width 93 height 12
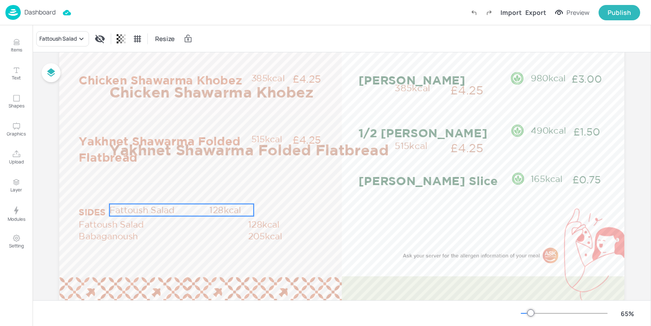
click at [161, 207] on p "Fattoush Salad" at bounding box center [158, 210] width 99 height 12
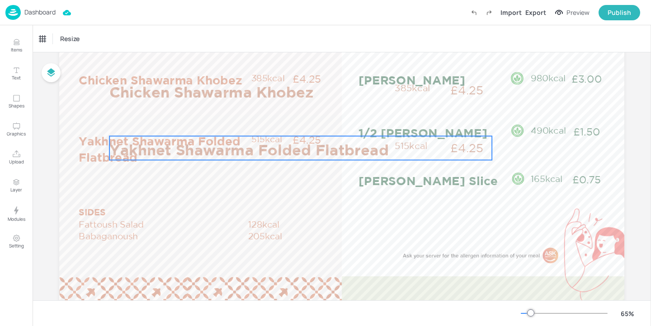
click at [204, 149] on p "Yakhnet Shawarma Folded Flatbread" at bounding box center [249, 150] width 280 height 21
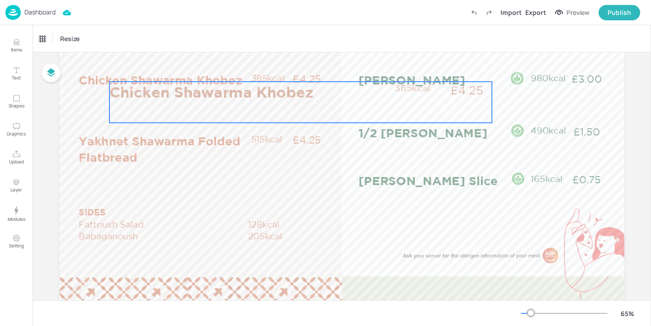
click at [217, 83] on p "Chicken Shawarma Khobez" at bounding box center [249, 92] width 280 height 21
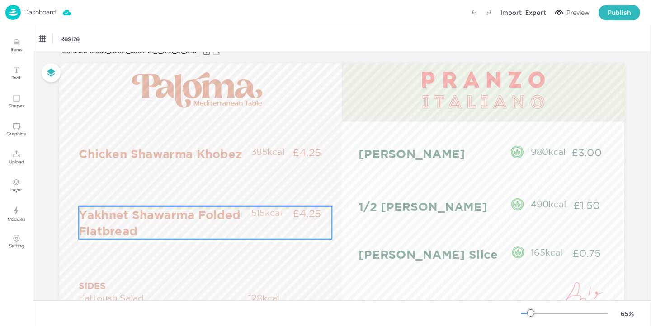
scroll to position [0, 0]
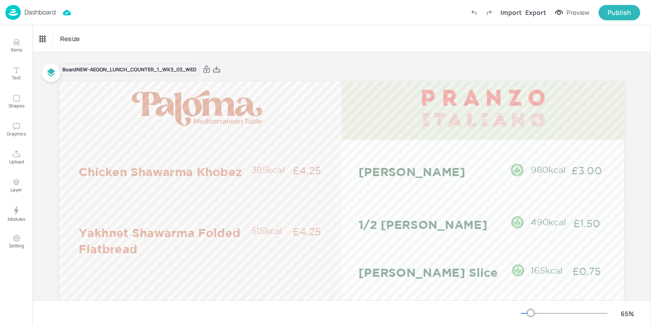
click at [45, 11] on p "Dashboard" at bounding box center [39, 12] width 31 height 6
click at [44, 11] on p "Dashboard" at bounding box center [39, 12] width 31 height 6
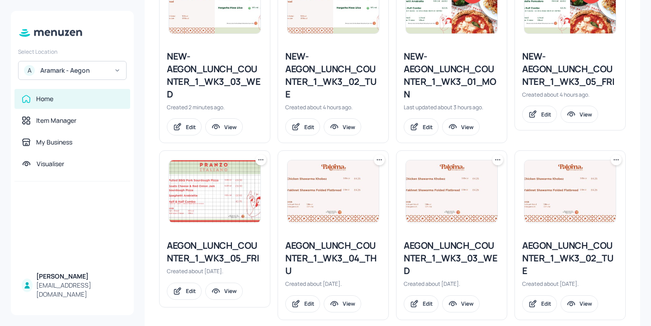
scroll to position [257, 0]
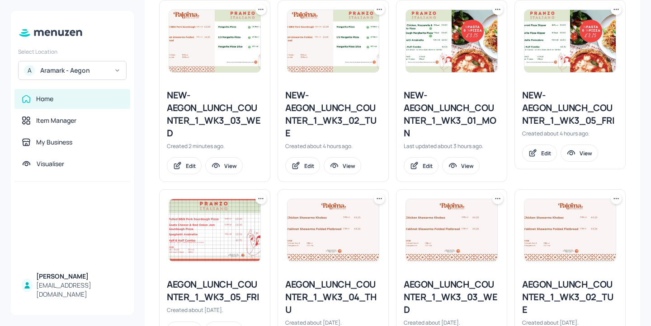
click at [261, 7] on icon at bounding box center [260, 9] width 9 height 9
click at [250, 42] on div "Duplicate" at bounding box center [226, 43] width 72 height 15
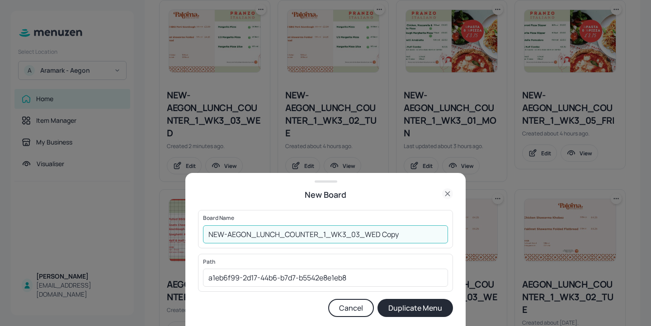
drag, startPoint x: 410, startPoint y: 232, endPoint x: 364, endPoint y: 229, distance: 46.2
click at [364, 229] on input "NEW-AEGON_LUNCH_COUNTER_1_WK3_03_WED Copy" at bounding box center [325, 235] width 245 height 18
click at [361, 233] on input "NEW-AEGON_LUNCH_COUNTER_1_WK3_03_THU" at bounding box center [325, 235] width 245 height 18
click at [358, 234] on input "NEW-AEGON_LUNCH_COUNTER_1_WK3_03_THU" at bounding box center [325, 235] width 245 height 18
type input "NEW-AEGON_LUNCH_COUNTER_1_WK3_04_THU"
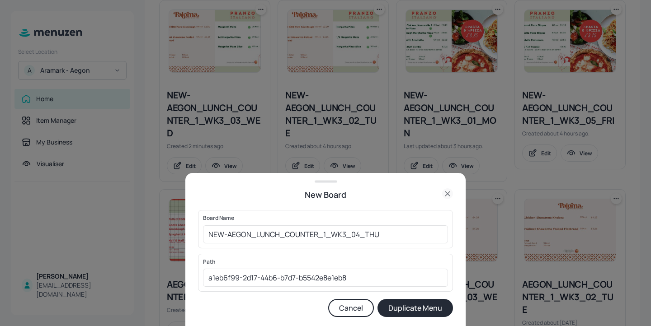
click at [421, 311] on button "Duplicate Menu" at bounding box center [414, 308] width 75 height 18
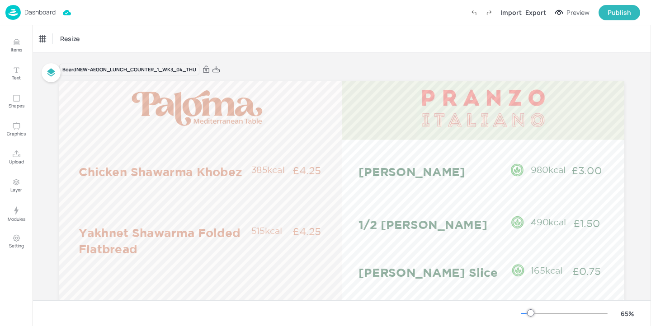
click at [47, 9] on p "Dashboard" at bounding box center [39, 12] width 31 height 6
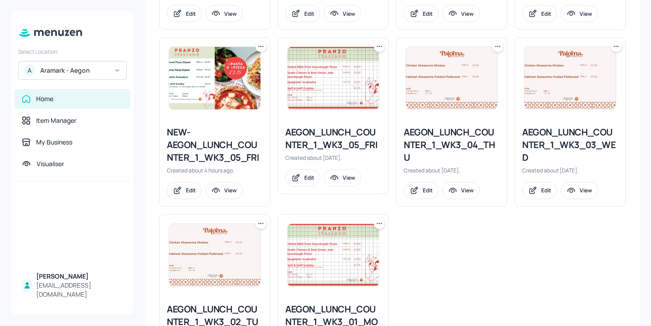
scroll to position [437, 0]
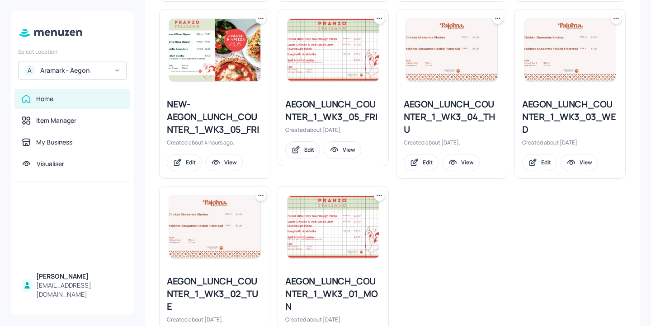
click at [459, 107] on div "AEGON_LUNCH_COUNTER_1_WK3_04_THU" at bounding box center [452, 117] width 96 height 38
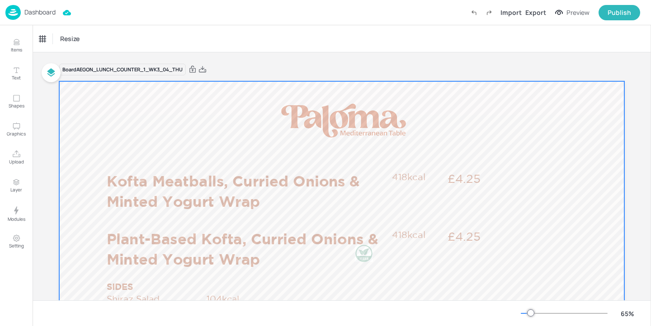
scroll to position [89, 0]
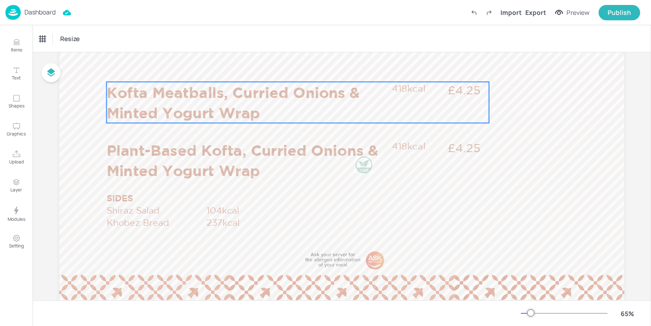
click at [356, 95] on p "Kofta Meatballs, Curried Onions & Minted Yogurt Wrap" at bounding box center [247, 102] width 280 height 41
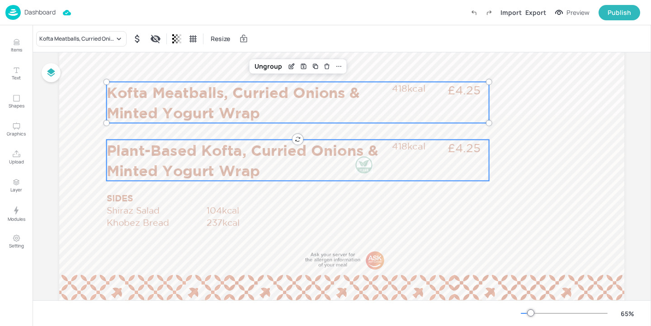
click at [320, 148] on p "Plant-Based Kofta, Curried Onions & Minted Yogurt Wrap" at bounding box center [247, 160] width 280 height 41
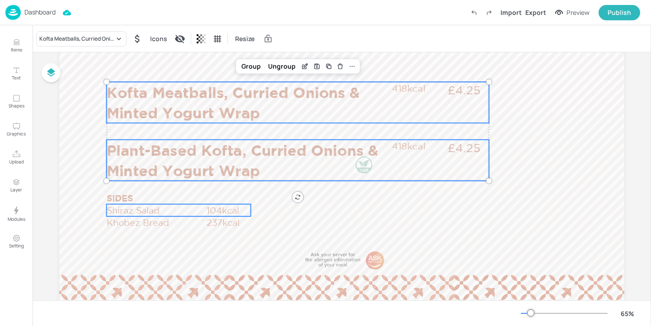
click at [147, 212] on p "Shiraz Salad" at bounding box center [156, 210] width 99 height 12
click at [151, 222] on p "Khobez Bread" at bounding box center [156, 223] width 99 height 12
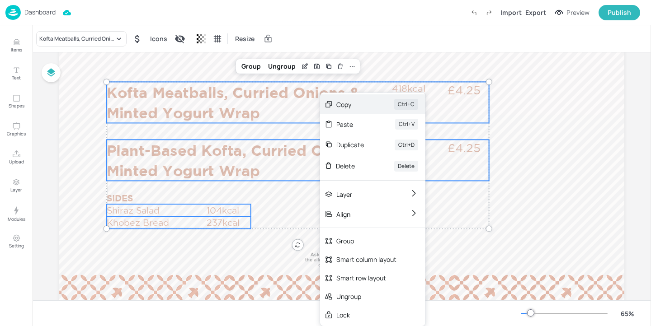
click at [353, 105] on div "Copy" at bounding box center [352, 104] width 33 height 9
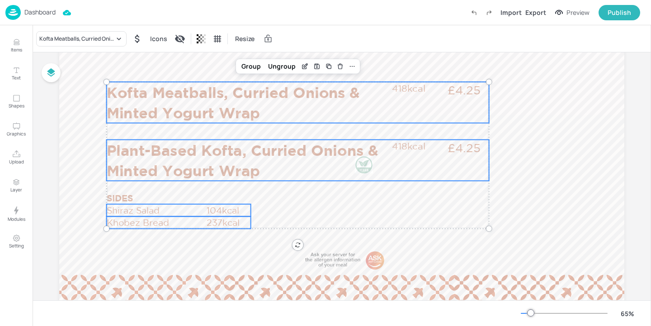
click at [41, 13] on p "Dashboard" at bounding box center [39, 12] width 31 height 6
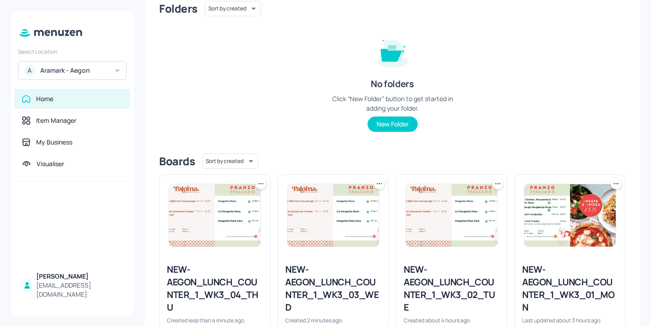
scroll to position [197, 0]
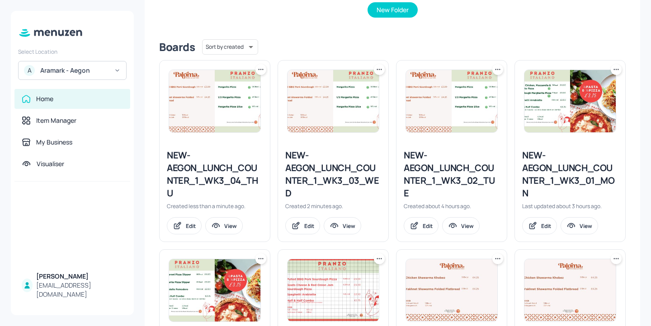
click at [222, 173] on div "NEW-AEGON_LUNCH_COUNTER_1_WK3_04_THU" at bounding box center [215, 174] width 96 height 51
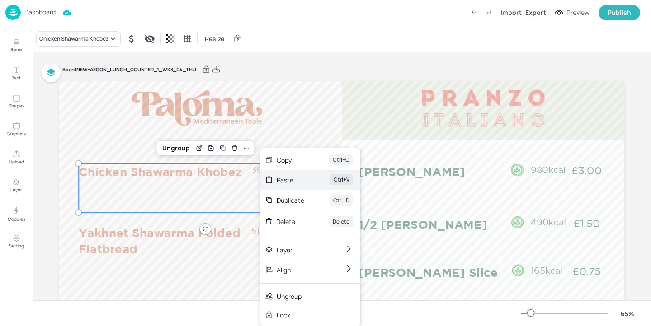
click at [283, 183] on div "Paste" at bounding box center [291, 179] width 28 height 9
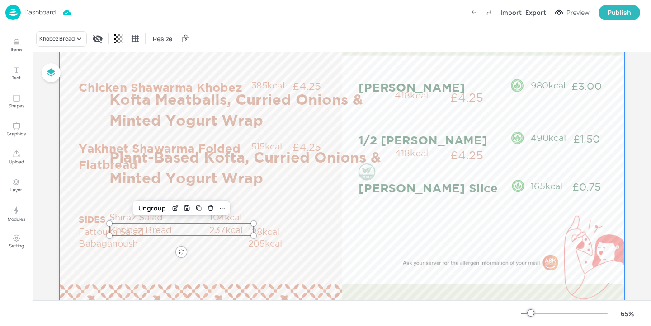
scroll to position [99, 0]
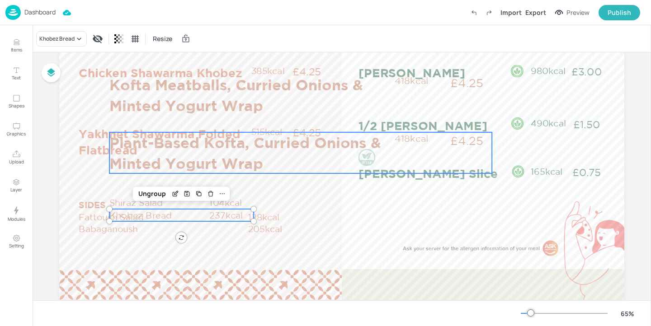
click at [279, 157] on p "Plant-Based Kofta, Curried Onions & Minted Yogurt Wrap" at bounding box center [249, 152] width 280 height 41
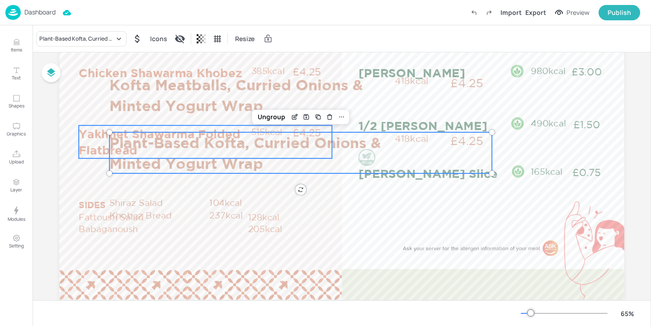
click at [295, 132] on p "Plant-Based Kofta, Curried Onions & Minted Yogurt Wrap" at bounding box center [249, 152] width 280 height 41
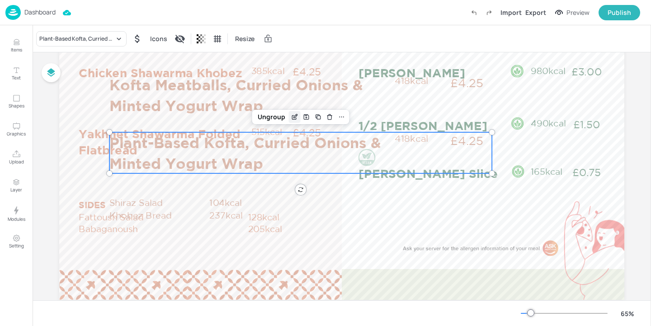
click at [295, 116] on icon "Edit Item" at bounding box center [295, 116] width 8 height 7
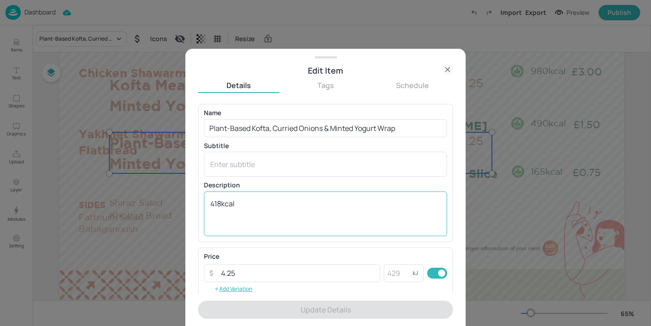
scroll to position [145, 0]
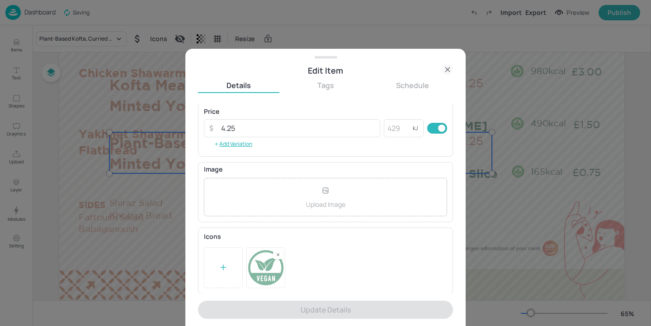
click at [280, 255] on rect at bounding box center [278, 255] width 6 height 6
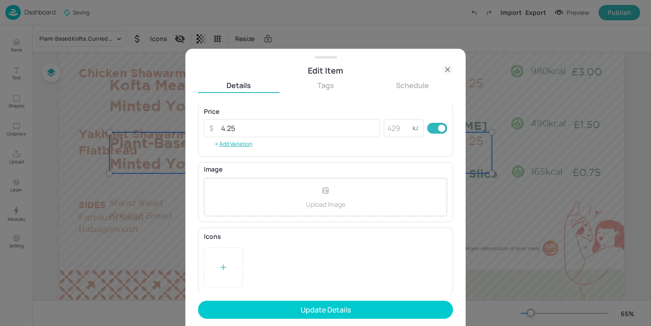
click at [215, 259] on div at bounding box center [223, 268] width 39 height 41
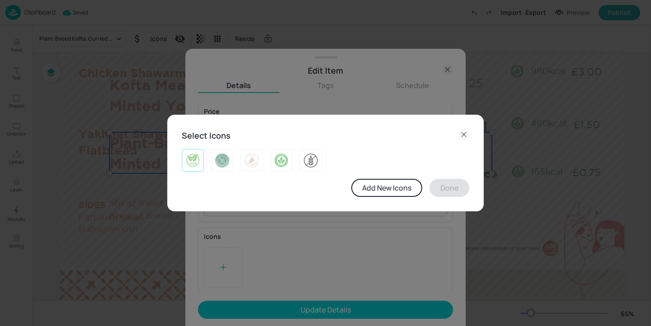
click at [194, 162] on img at bounding box center [193, 160] width 14 height 14
click at [438, 184] on button "Done" at bounding box center [449, 188] width 40 height 18
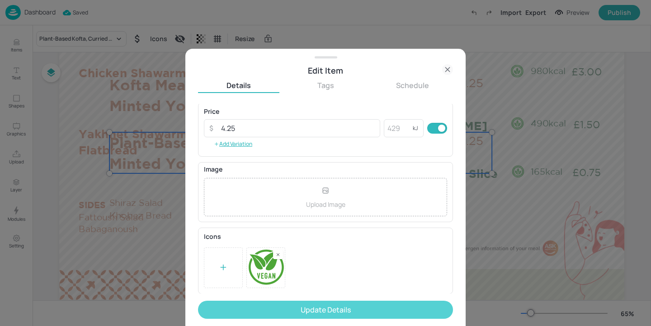
click at [362, 306] on button "Update Details" at bounding box center [325, 310] width 255 height 18
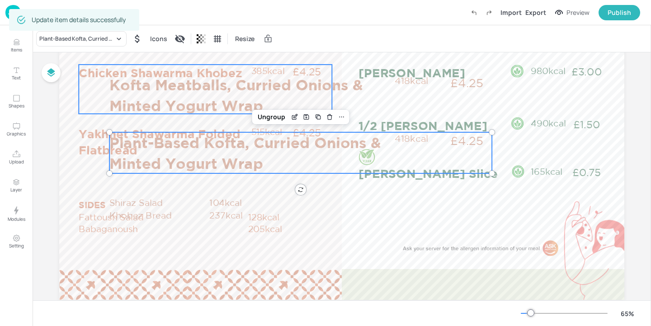
click at [96, 94] on div "Chicken Shawarma Khobez £4.25 385kcal" at bounding box center [205, 89] width 253 height 49
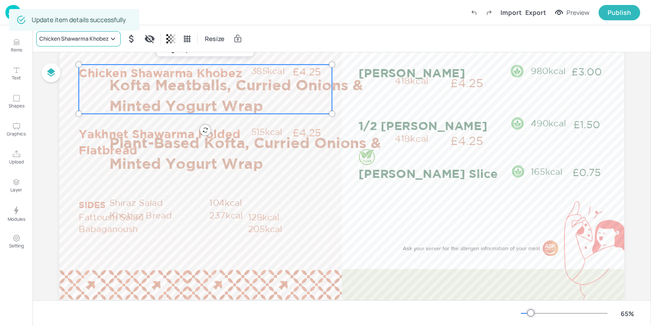
click at [68, 45] on div "Chicken Shawarma Khobez" at bounding box center [78, 38] width 85 height 15
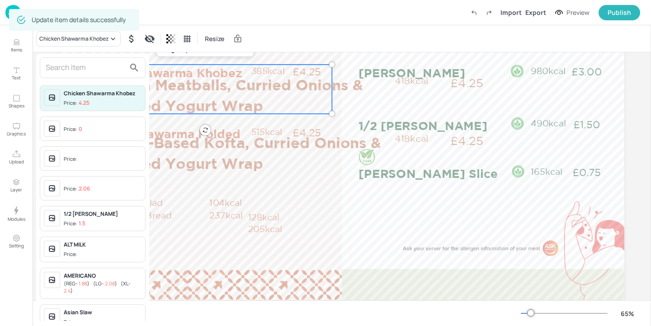
click at [73, 68] on input "text" at bounding box center [86, 68] width 80 height 14
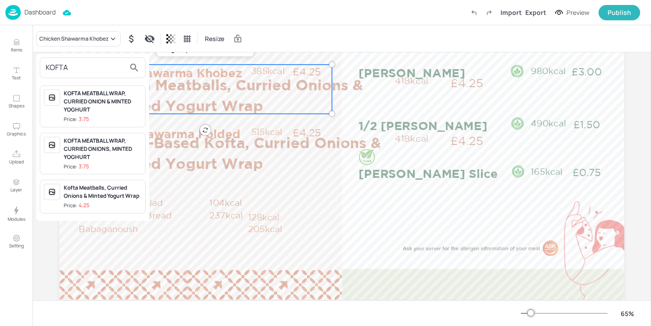
type input "KOFTA"
click at [104, 203] on span "Price: 4.25" at bounding box center [103, 206] width 78 height 8
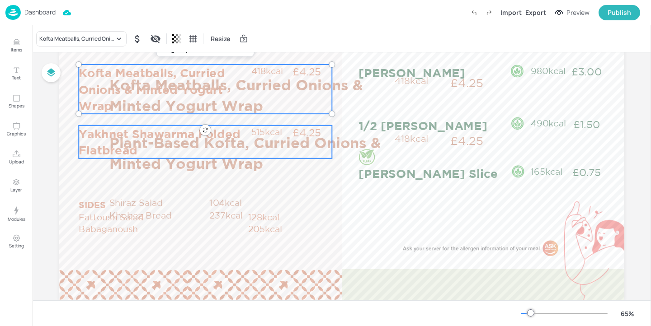
click at [92, 137] on p "Yakhnet Shawarma Folded Flatbread" at bounding box center [164, 142] width 171 height 33
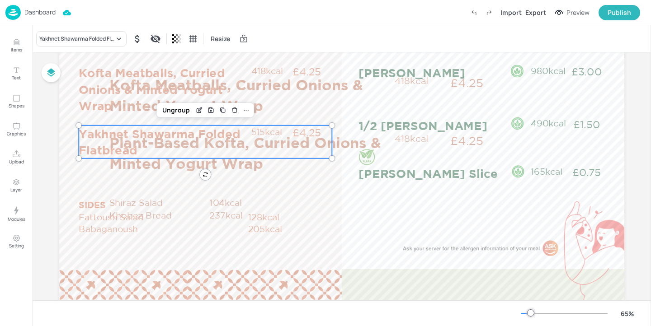
click at [88, 30] on div "Yakhnet Shawarma Folded Flatbread Resize" at bounding box center [342, 38] width 618 height 27
click at [87, 35] on div "Yakhnet Shawarma Folded Flatbread" at bounding box center [76, 39] width 75 height 8
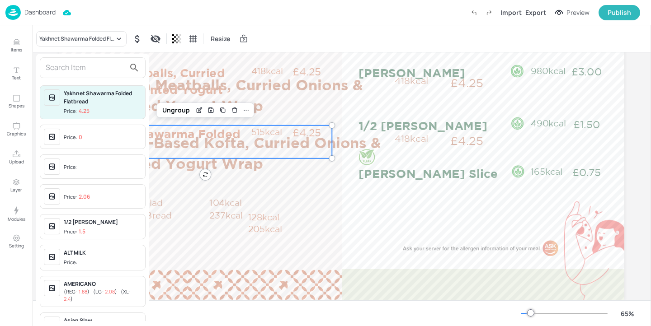
click at [80, 60] on div at bounding box center [93, 67] width 106 height 21
click at [80, 62] on input "text" at bounding box center [86, 68] width 80 height 14
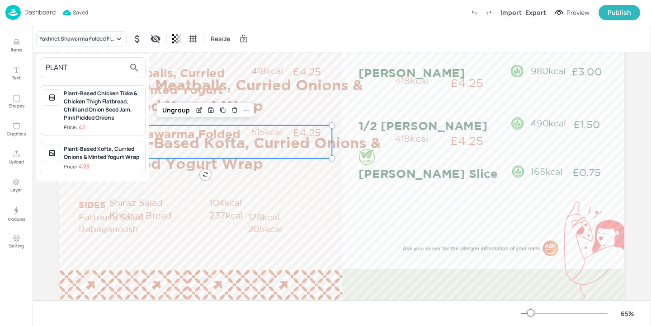
type input "PLANT"
click at [119, 160] on div "Plant-Based Kofta, Curried Onions & Minted Yogurt Wrap" at bounding box center [103, 153] width 78 height 16
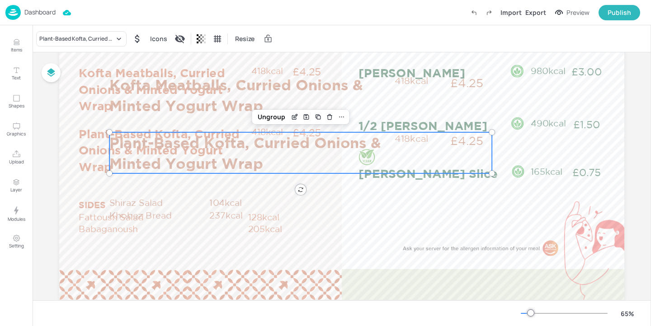
click at [336, 167] on p "Plant-Based Kofta, Curried Onions & Minted Yogurt Wrap" at bounding box center [249, 152] width 280 height 41
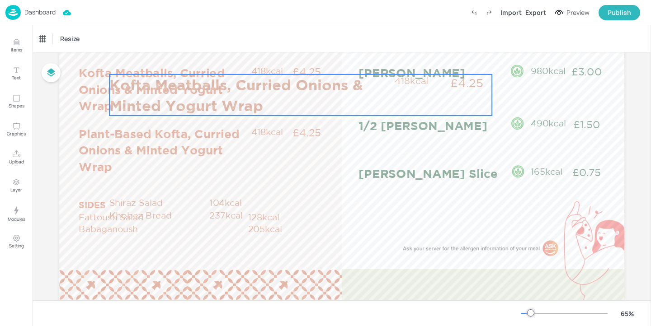
click at [299, 94] on p "Kofta Meatballs, Curried Onions & Minted Yogurt Wrap" at bounding box center [249, 95] width 280 height 41
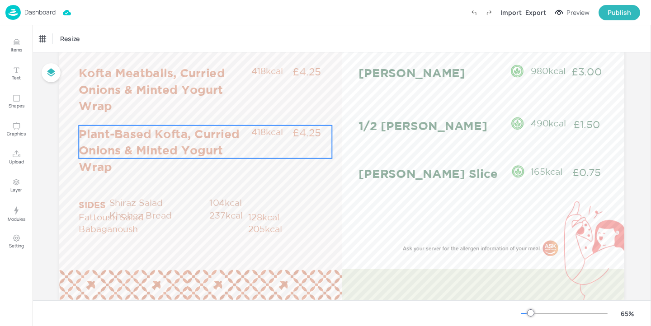
click at [248, 133] on div "Plant-Based Kofta, Curried Onions & Minted Yogurt Wrap £4.25 418kcal" at bounding box center [205, 142] width 253 height 33
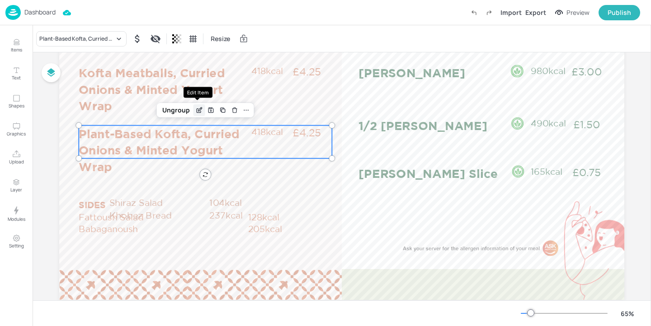
click at [196, 108] on icon "Edit Item" at bounding box center [199, 110] width 8 height 7
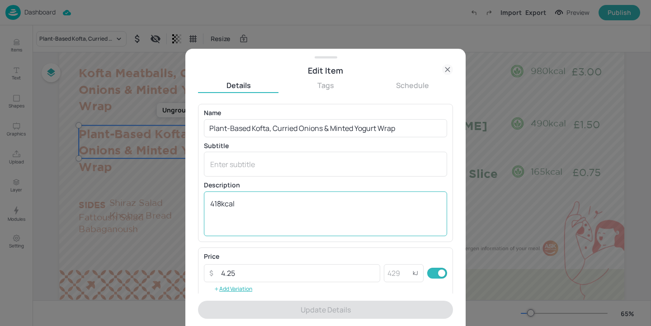
scroll to position [145, 0]
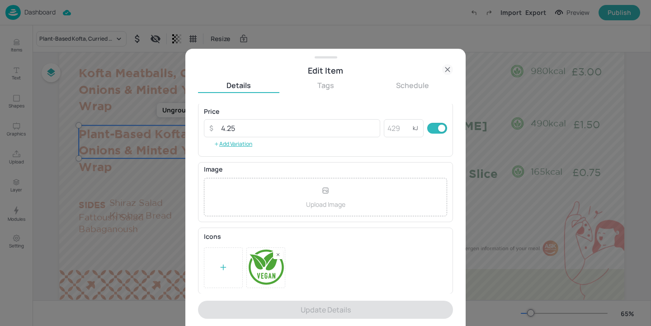
click at [441, 74] on div "Edit Item" at bounding box center [325, 70] width 255 height 13
click at [443, 65] on icon at bounding box center [447, 69] width 11 height 11
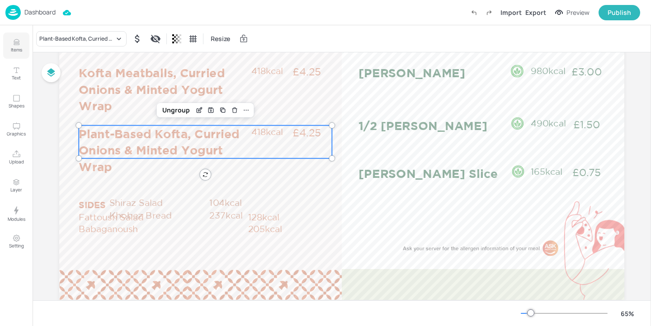
click at [16, 49] on p "Items" at bounding box center [16, 50] width 11 height 6
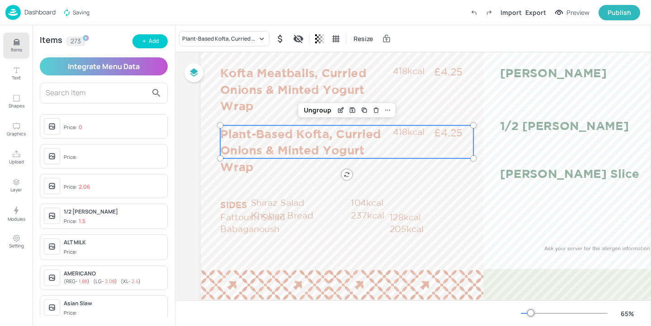
click at [98, 94] on input "text" at bounding box center [97, 93] width 102 height 14
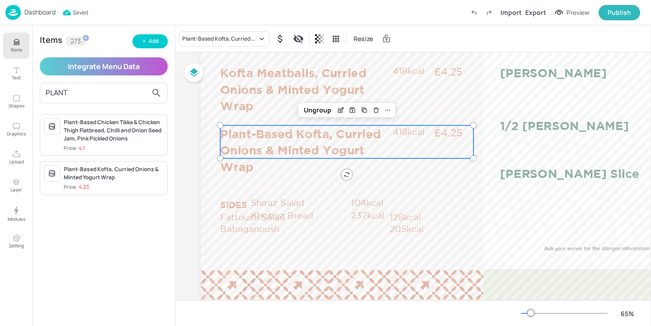
type input "PLANT"
click at [152, 186] on span "Price: 4.25" at bounding box center [114, 188] width 100 height 8
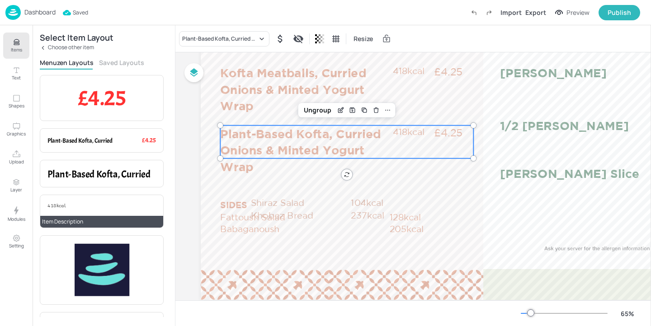
scroll to position [141, 0]
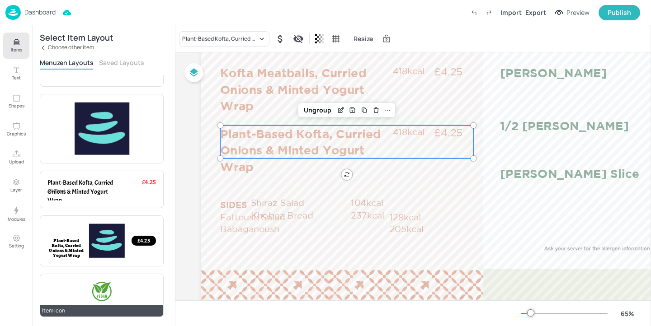
click at [106, 294] on div at bounding box center [101, 292] width 21 height 21
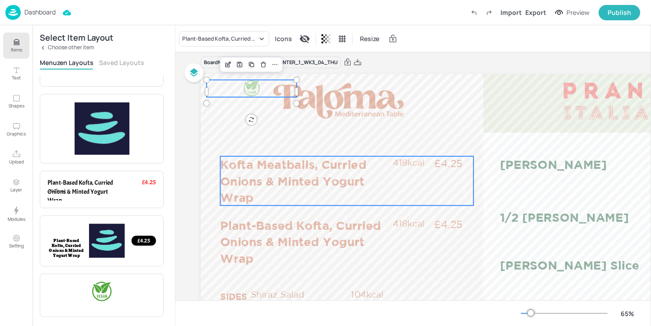
scroll to position [0, 0]
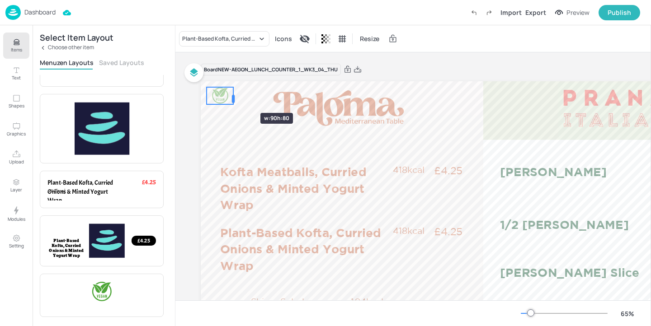
drag, startPoint x: 297, startPoint y: 97, endPoint x: 233, endPoint y: 97, distance: 63.3
click at [233, 97] on div at bounding box center [233, 99] width 3 height 8
drag, startPoint x: 222, startPoint y: 97, endPoint x: 397, endPoint y: 245, distance: 229.4
click at [397, 245] on div at bounding box center [394, 242] width 17 height 17
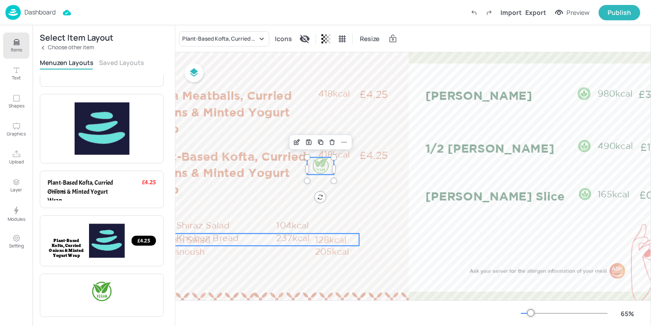
scroll to position [76, 81]
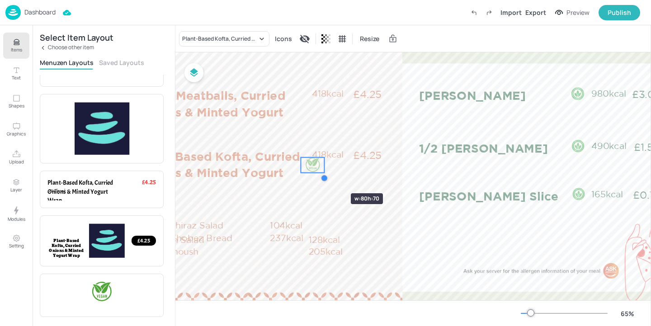
drag, startPoint x: 327, startPoint y: 181, endPoint x: 324, endPoint y: 177, distance: 4.8
click at [324, 177] on div at bounding box center [323, 177] width 7 height 7
drag, startPoint x: 312, startPoint y: 168, endPoint x: 300, endPoint y: 170, distance: 12.3
click at [300, 170] on div at bounding box center [299, 167] width 15 height 15
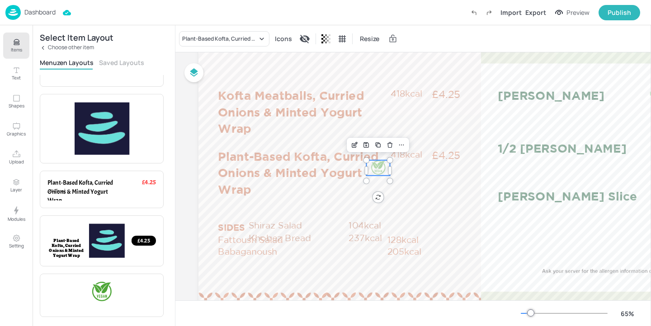
scroll to position [76, 0]
drag, startPoint x: 380, startPoint y: 170, endPoint x: 268, endPoint y: 187, distance: 112.6
click at [268, 187] on div at bounding box center [268, 185] width 15 height 15
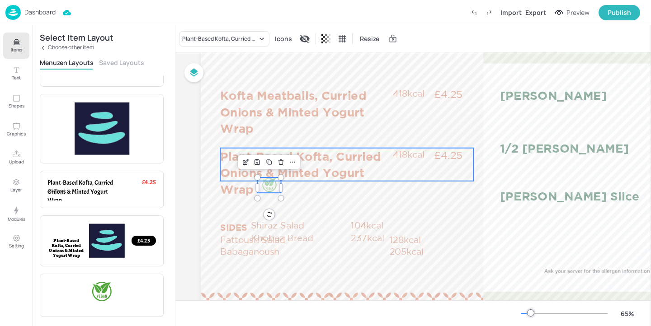
click at [330, 174] on p "Plant-Based Kofta, Curried Onions & Minted Yogurt Wrap" at bounding box center [305, 172] width 171 height 49
click at [304, 132] on div "Group" at bounding box center [300, 133] width 27 height 12
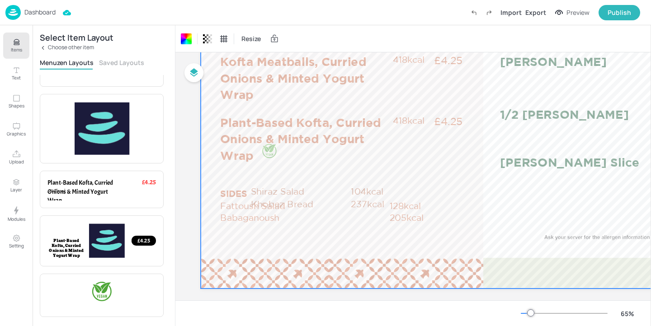
scroll to position [121, 0]
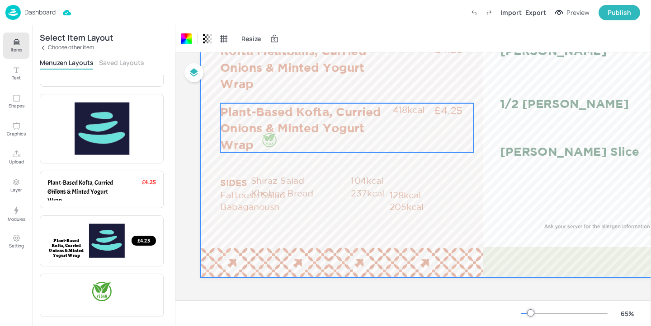
click at [283, 139] on p "Plant-Based Kofta, Curried Onions & Minted Yogurt Wrap" at bounding box center [305, 128] width 171 height 49
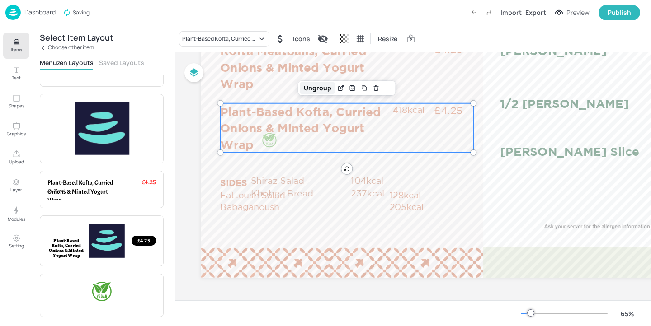
click at [318, 88] on div "Ungroup" at bounding box center [317, 88] width 35 height 12
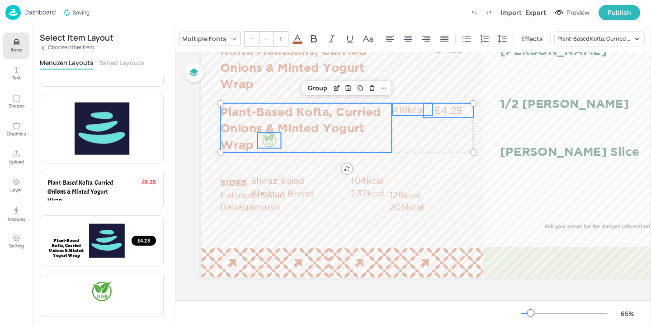
click at [269, 141] on div at bounding box center [268, 140] width 15 height 15
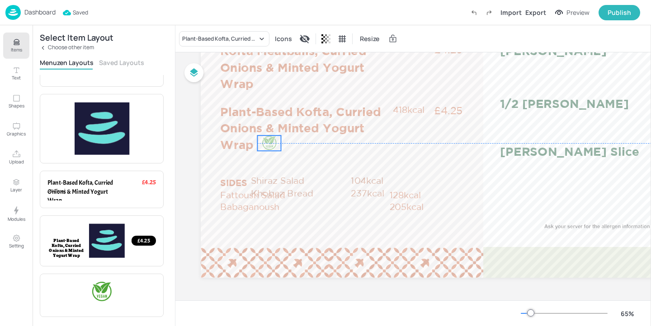
click at [269, 143] on div at bounding box center [268, 143] width 15 height 15
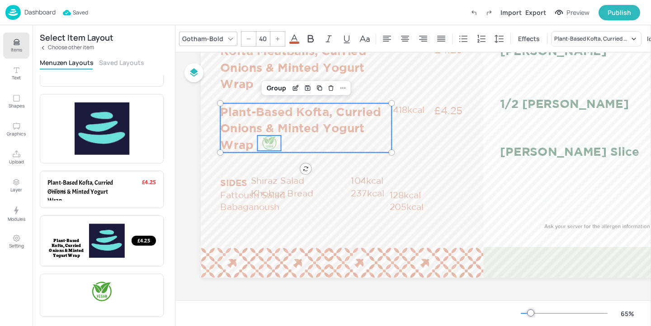
click at [344, 120] on p "Plant-Based Kofta, Curried Onions & Minted Yogurt Wrap" at bounding box center [305, 128] width 171 height 49
type input "--"
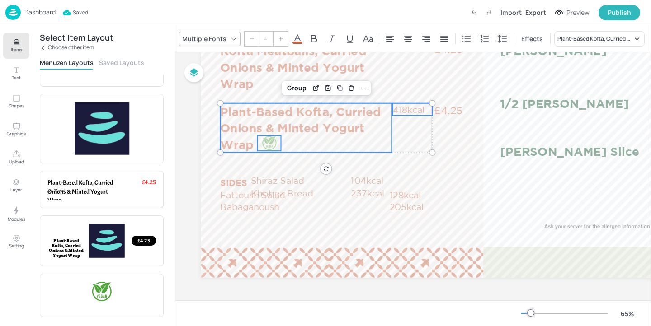
click at [408, 108] on p "418kcal" at bounding box center [413, 110] width 40 height 12
click at [457, 108] on p "£4.25" at bounding box center [448, 111] width 50 height 14
click at [325, 87] on div "Group" at bounding box center [317, 88] width 27 height 12
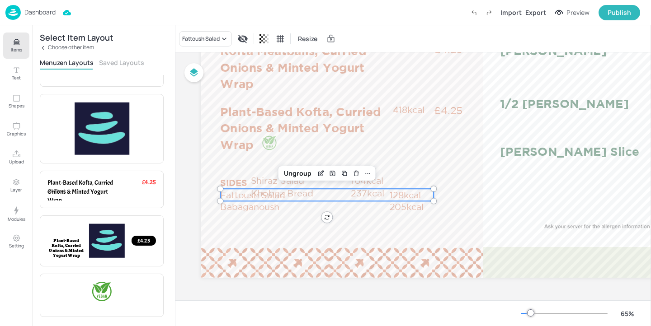
click at [244, 192] on p "Fattoush Salad" at bounding box center [304, 195] width 169 height 12
click at [218, 45] on div "Fattoush Salad" at bounding box center [205, 38] width 53 height 15
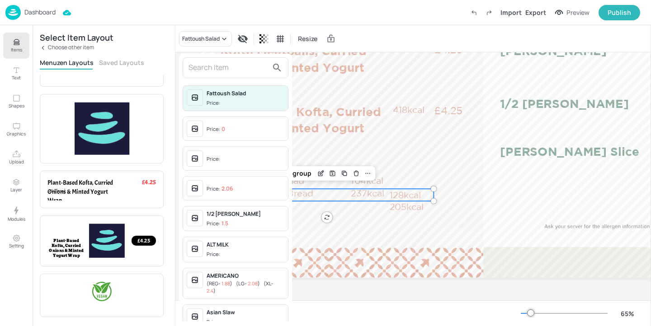
click at [228, 74] on input "text" at bounding box center [228, 68] width 80 height 14
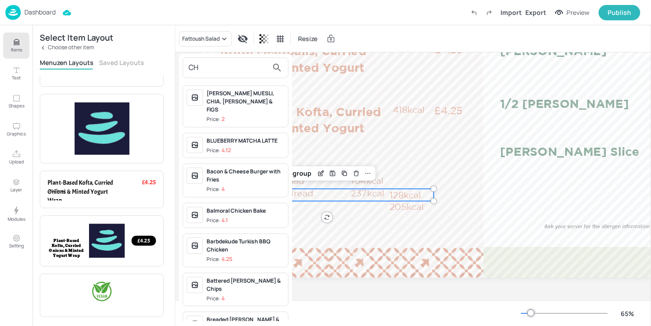
type input "C"
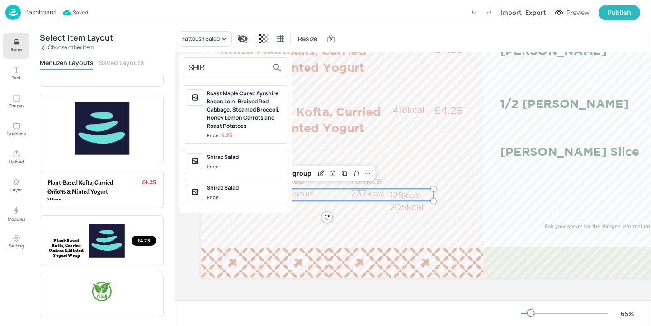
type input "SHIR"
click at [258, 160] on div "Shiraz Salad" at bounding box center [246, 157] width 78 height 8
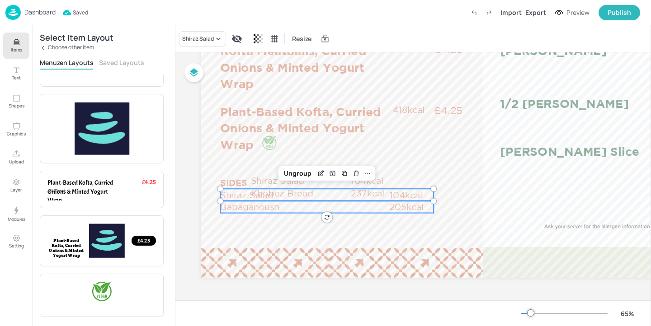
click at [236, 210] on p "Babaganoush" at bounding box center [304, 207] width 169 height 12
click at [211, 30] on div "Babaganoush Resize" at bounding box center [413, 38] width 476 height 27
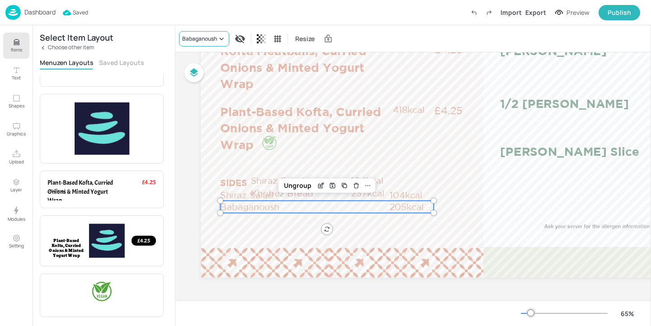
click at [211, 35] on div "Babaganoush" at bounding box center [199, 39] width 35 height 8
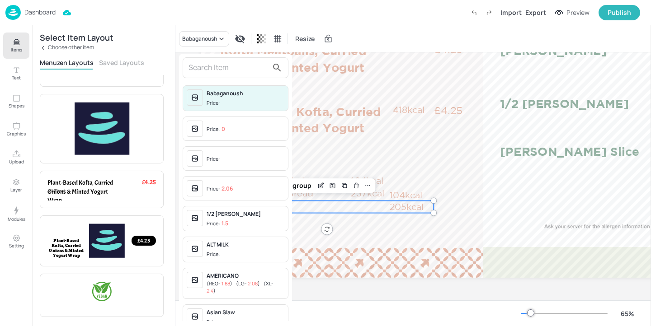
click at [211, 62] on input "text" at bounding box center [228, 68] width 80 height 14
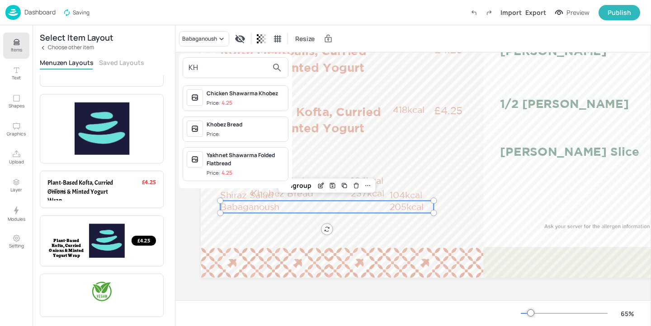
type input "KH"
click at [228, 132] on span "Price:" at bounding box center [246, 135] width 78 height 8
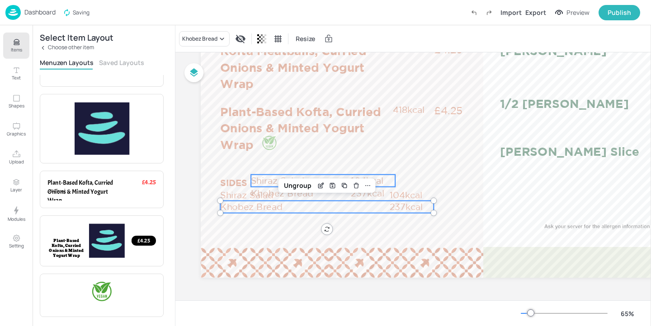
click at [255, 180] on p "Shiraz Salad" at bounding box center [300, 181] width 99 height 12
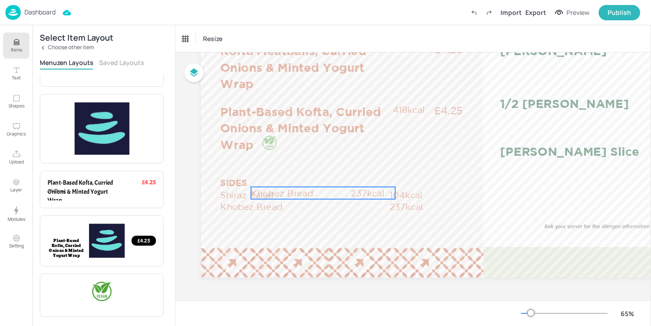
click at [299, 190] on p "Khobez Bread" at bounding box center [300, 193] width 99 height 12
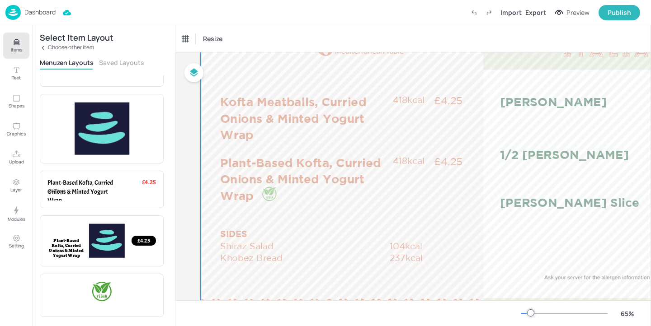
scroll to position [59, 0]
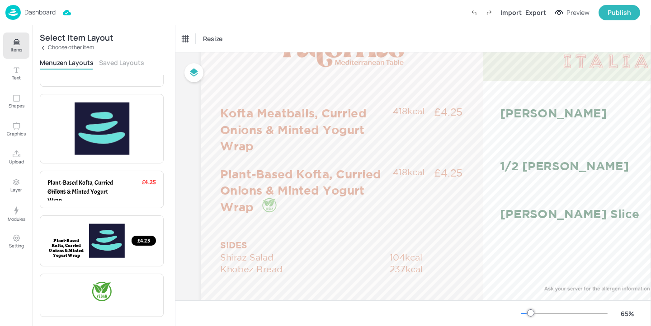
click at [11, 47] on p "Items" at bounding box center [16, 50] width 11 height 6
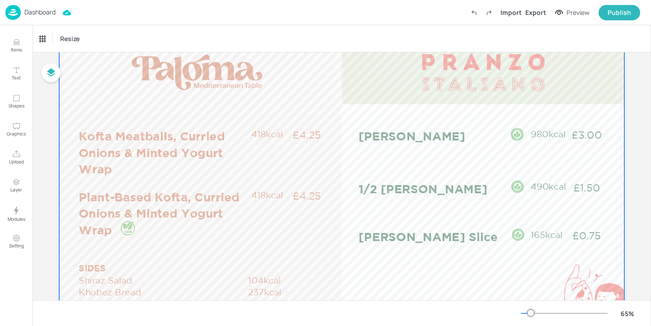
scroll to position [38, 0]
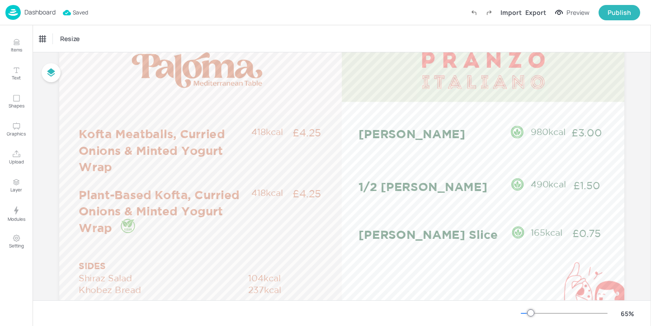
click at [40, 14] on p "Dashboard" at bounding box center [39, 12] width 31 height 6
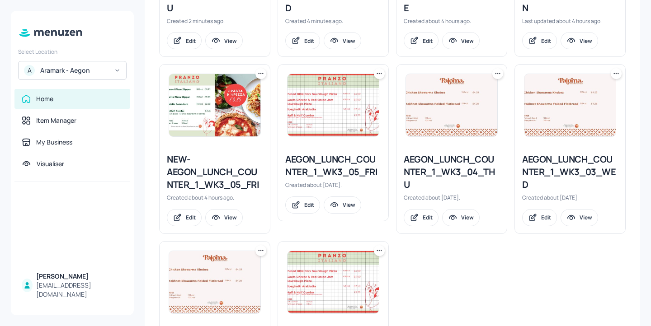
scroll to position [488, 0]
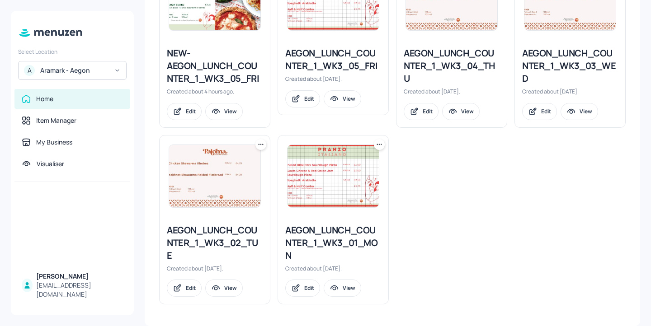
click at [360, 64] on div "AEGON_LUNCH_COUNTER_1_WK3_05_FRI" at bounding box center [333, 59] width 96 height 25
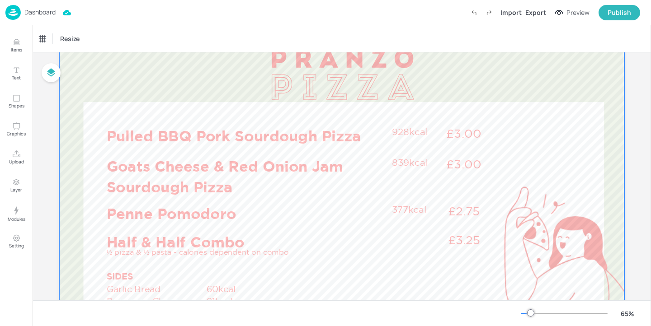
scroll to position [106, 0]
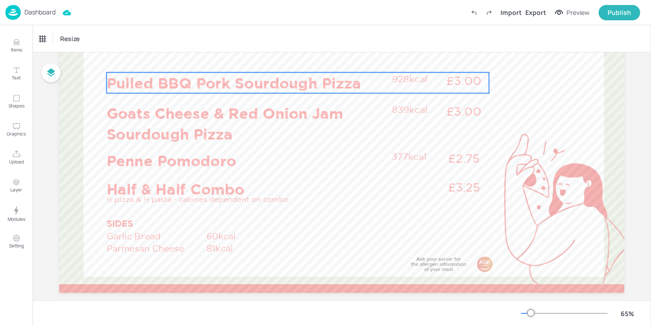
click at [300, 85] on p "Pulled BBQ Pork Sourdough Pizza" at bounding box center [247, 82] width 280 height 21
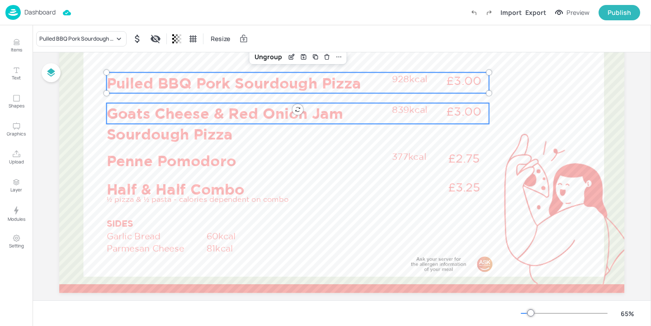
click at [274, 106] on p "Goats Cheese & Red Onion Jam Sourdough Pizza" at bounding box center [247, 123] width 280 height 41
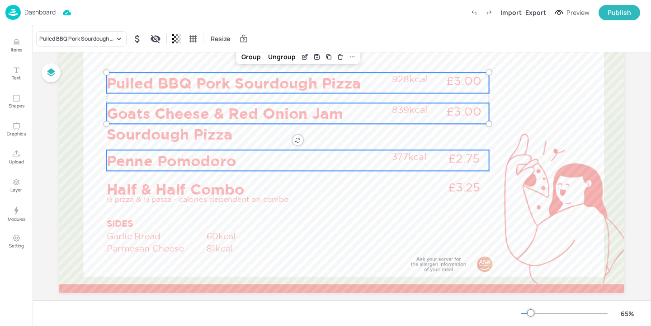
click at [183, 155] on p "Penne Pomodoro" at bounding box center [247, 160] width 280 height 21
click at [184, 155] on p "Penne Pomodoro" at bounding box center [247, 160] width 280 height 21
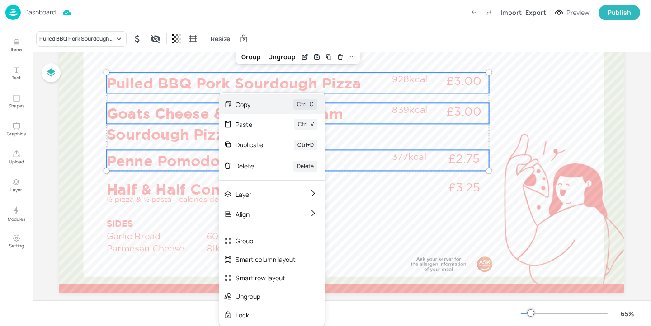
click at [250, 104] on div "Copy" at bounding box center [252, 104] width 33 height 9
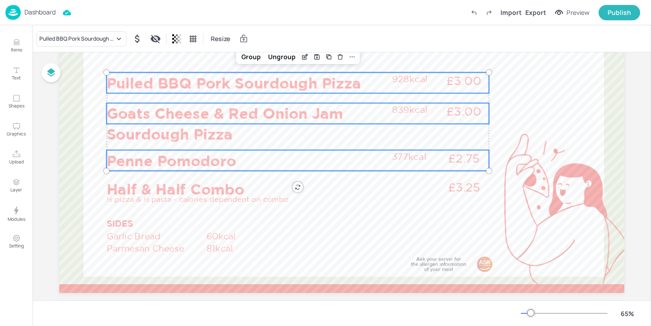
click at [31, 11] on p "Dashboard" at bounding box center [39, 12] width 31 height 6
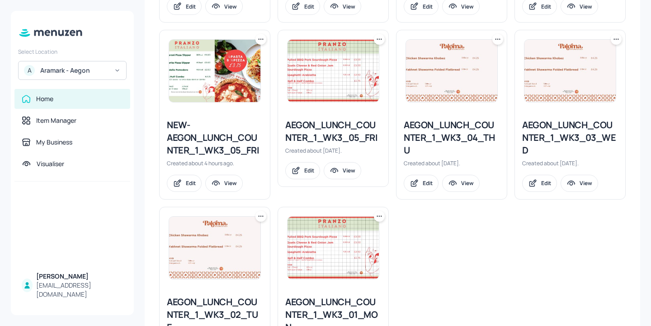
scroll to position [419, 0]
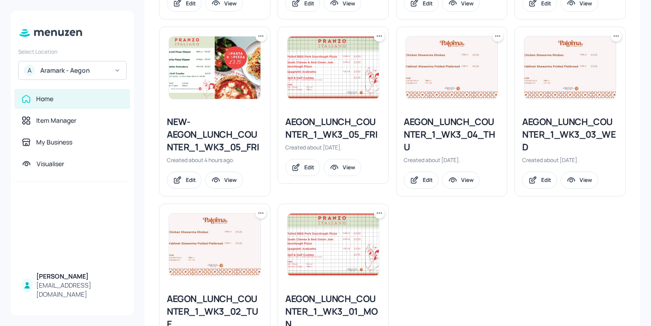
click at [231, 128] on div "NEW-AEGON_LUNCH_COUNTER_1_WK3_05_FRI" at bounding box center [215, 135] width 96 height 38
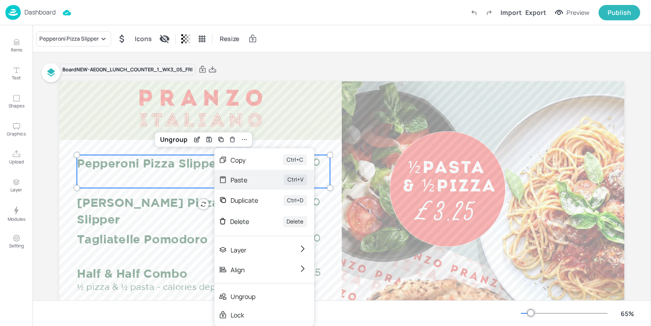
click at [256, 183] on div "Paste" at bounding box center [245, 179] width 28 height 9
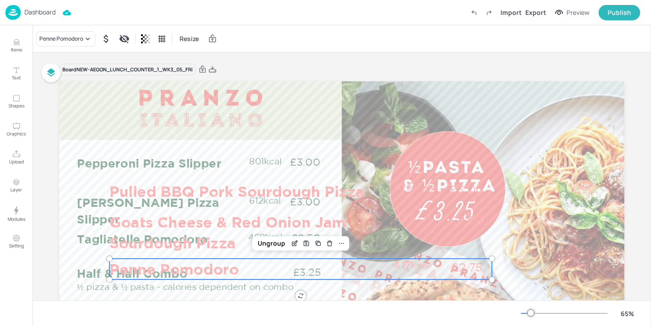
click at [40, 12] on p "Dashboard" at bounding box center [39, 12] width 31 height 6
click at [52, 11] on p "Dashboard" at bounding box center [39, 12] width 31 height 6
click at [46, 13] on p "Dashboard" at bounding box center [39, 12] width 31 height 6
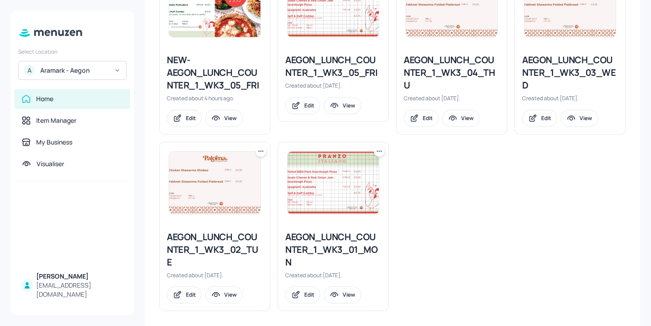
scroll to position [480, 0]
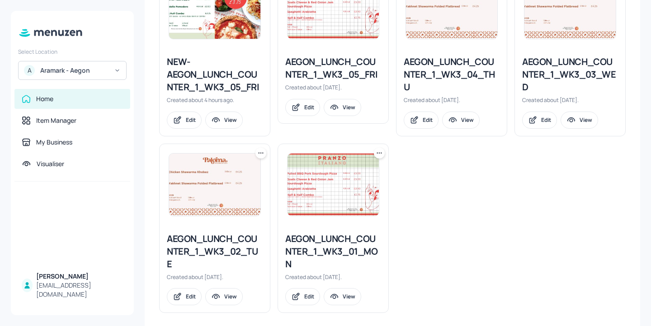
click at [262, 152] on icon at bounding box center [262, 152] width 1 height 1
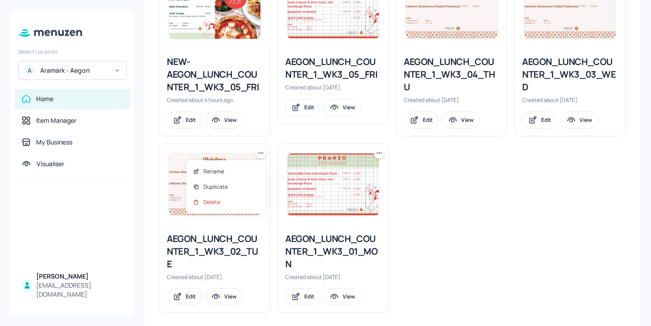
click at [419, 180] on div at bounding box center [325, 163] width 651 height 326
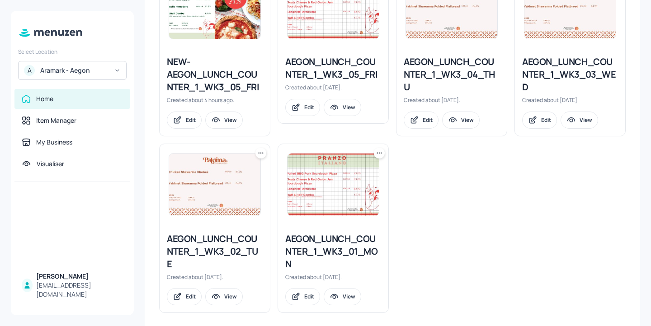
click at [378, 155] on icon at bounding box center [379, 153] width 9 height 9
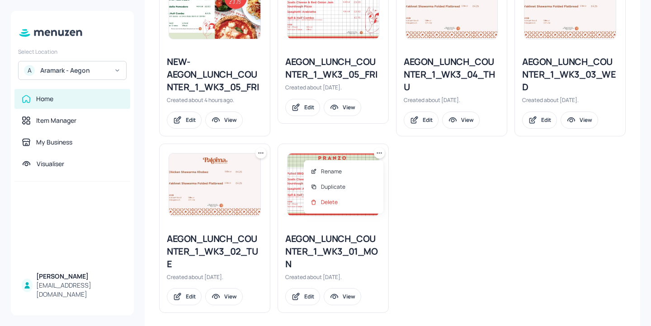
click at [447, 181] on div at bounding box center [325, 163] width 651 height 326
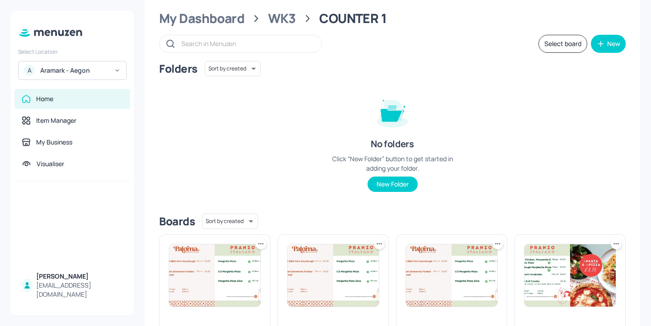
scroll to position [0, 0]
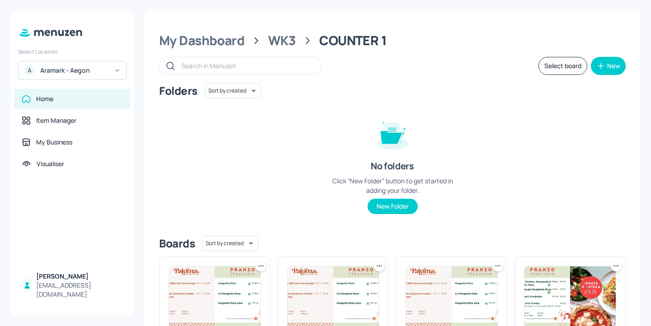
click at [571, 65] on button "Select board" at bounding box center [562, 66] width 49 height 18
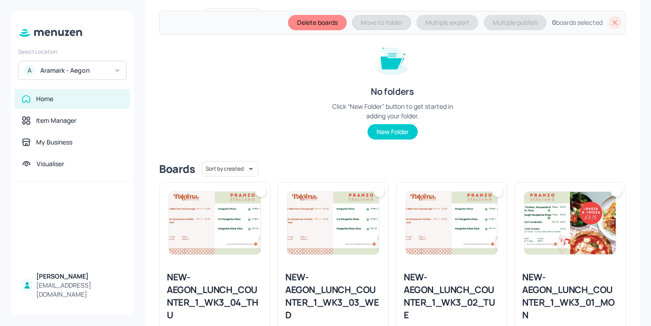
scroll to position [367, 0]
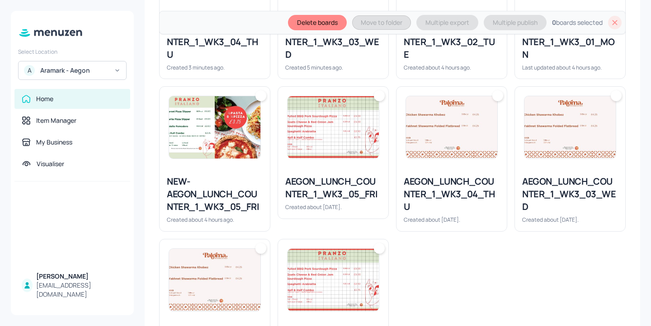
click at [484, 150] on img at bounding box center [451, 127] width 91 height 62
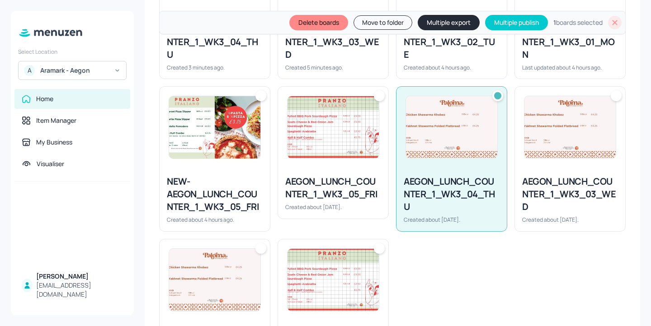
click at [560, 152] on img at bounding box center [569, 127] width 91 height 62
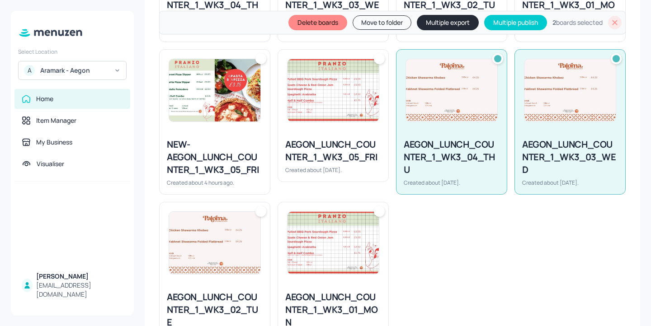
scroll to position [447, 0]
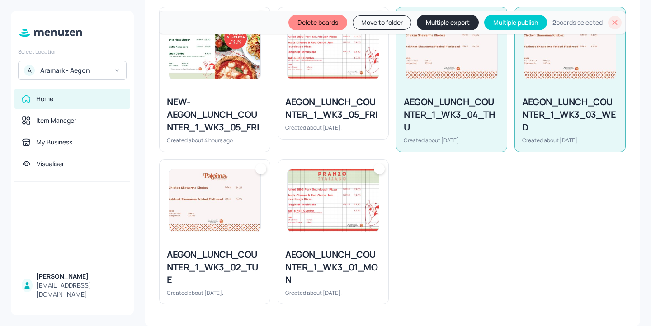
click at [359, 192] on img at bounding box center [332, 201] width 91 height 62
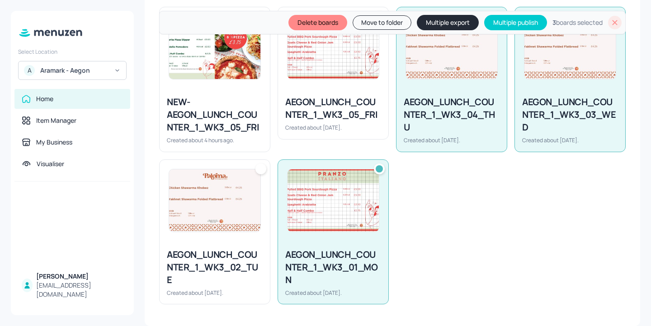
click at [205, 206] on img at bounding box center [214, 201] width 91 height 62
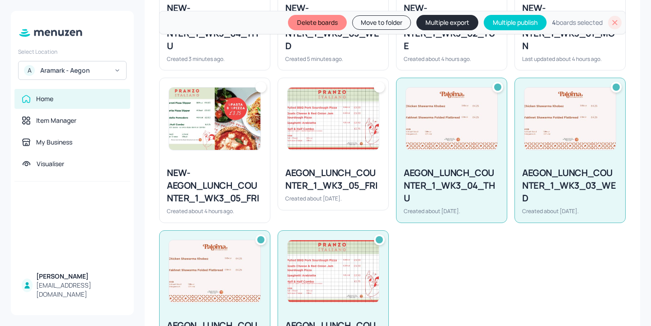
scroll to position [349, 0]
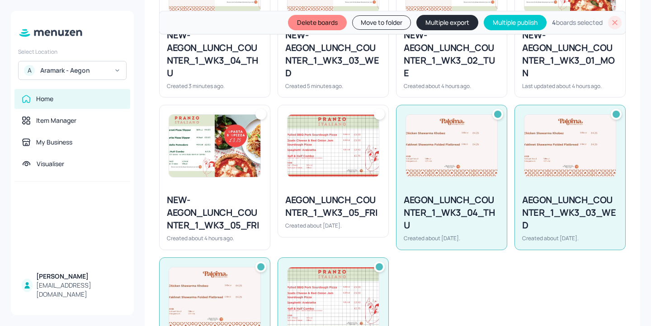
click at [334, 181] on div at bounding box center [333, 145] width 110 height 81
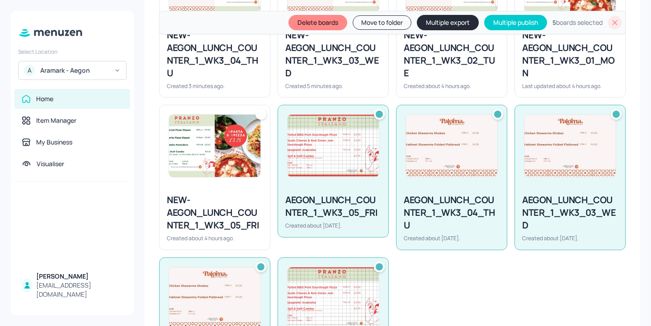
click at [328, 25] on button "Delete boards" at bounding box center [317, 22] width 59 height 15
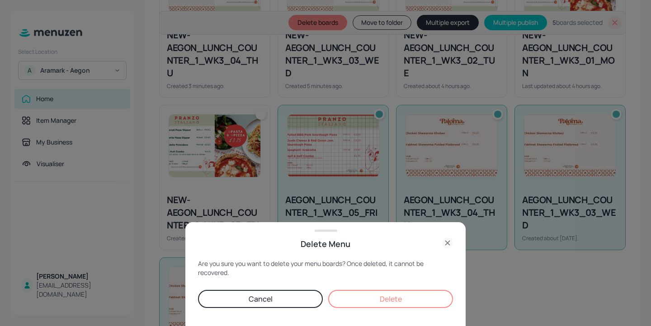
click at [406, 305] on button "Delete" at bounding box center [390, 299] width 125 height 18
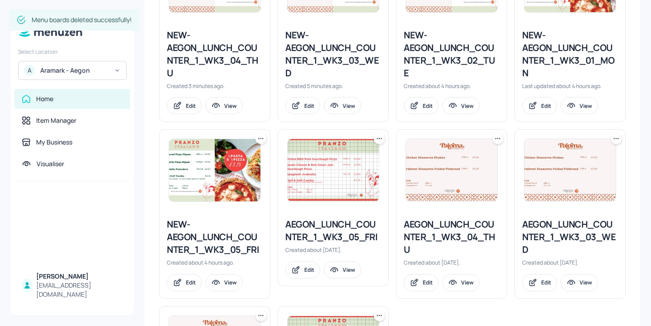
scroll to position [311, 0]
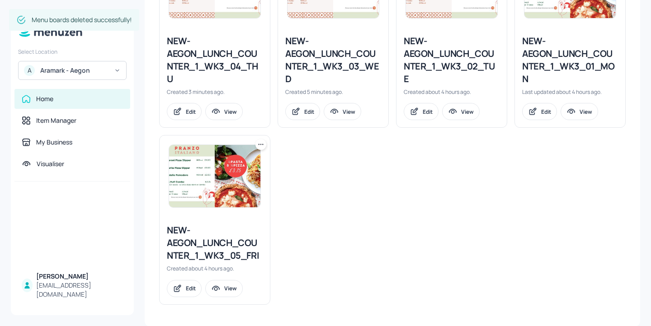
click at [243, 258] on div "NEW-AEGON_LUNCH_COUNTER_1_WK3_05_FRI" at bounding box center [215, 243] width 96 height 38
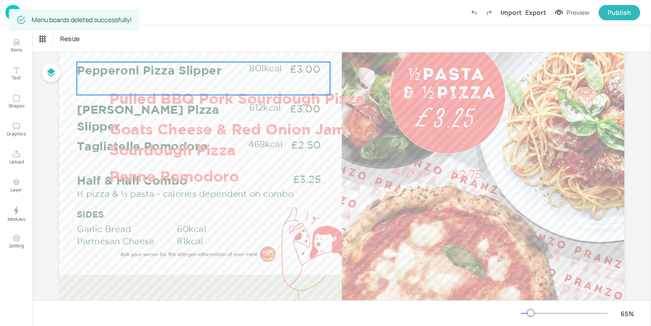
scroll to position [82, 0]
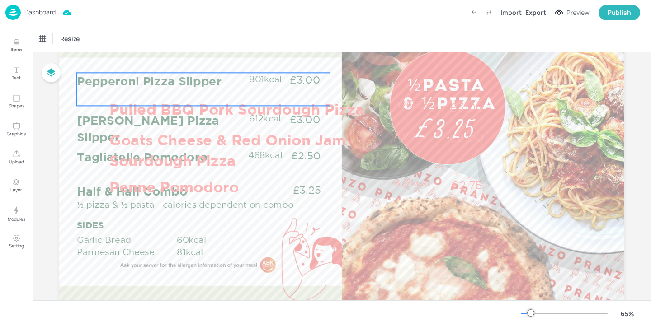
click at [94, 85] on p "Pepperoni Pizza Slipper" at bounding box center [162, 81] width 171 height 16
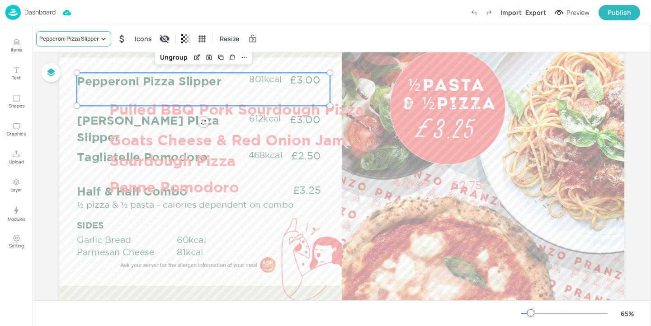
click at [75, 45] on div "Pepperoni Pizza Slipper" at bounding box center [73, 38] width 75 height 15
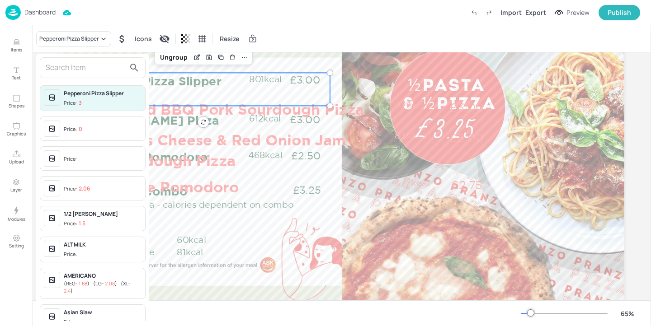
click at [92, 63] on input "text" at bounding box center [86, 68] width 80 height 14
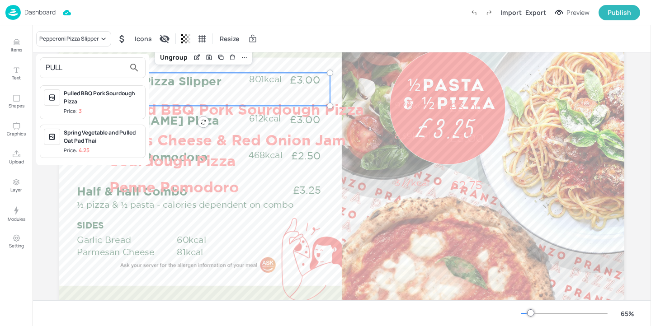
type input "PULL"
click at [115, 104] on div "Pulled BBQ Pork Sourdough Pizza" at bounding box center [103, 97] width 78 height 16
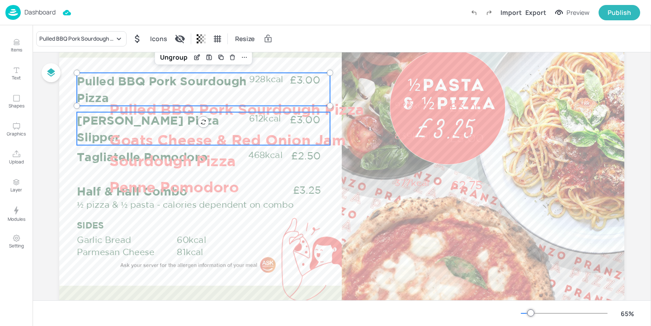
click at [102, 120] on p "Margerita Pizza Slipper" at bounding box center [162, 128] width 171 height 33
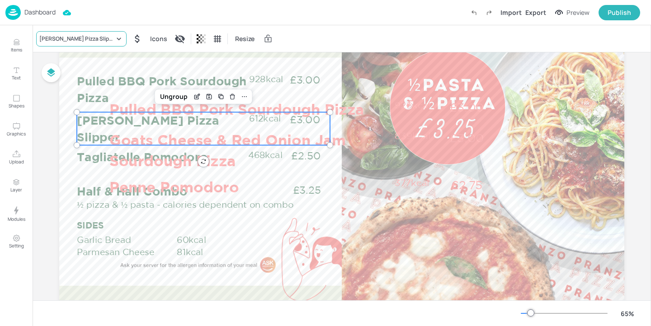
click at [89, 33] on div "Margerita Pizza Slipper" at bounding box center [81, 38] width 90 height 15
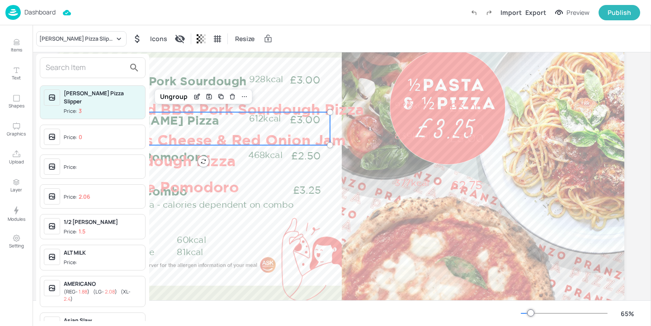
click at [72, 68] on input "text" at bounding box center [86, 68] width 80 height 14
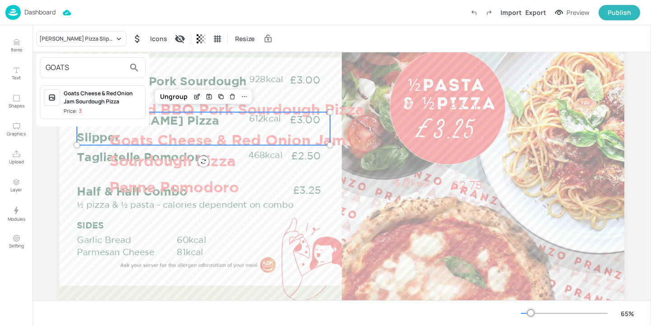
type input "GOATS"
click at [98, 98] on div "Goats Cheese & Red Onion Jam Sourdough Pizza" at bounding box center [103, 97] width 78 height 16
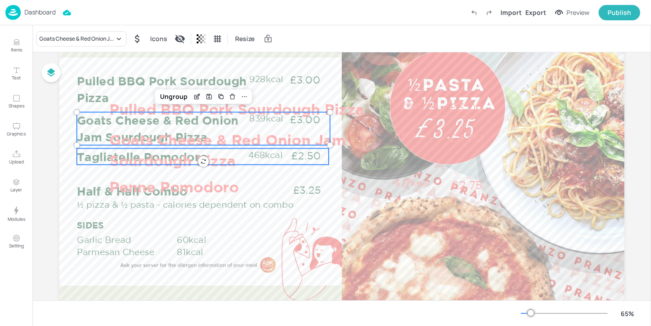
click at [82, 157] on p "Tagliatelle Pomodoro" at bounding box center [162, 157] width 171 height 16
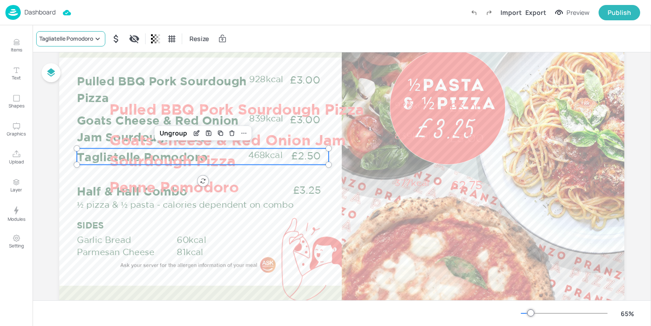
click at [65, 35] on div "Tagliatelle Pomodoro" at bounding box center [66, 39] width 54 height 8
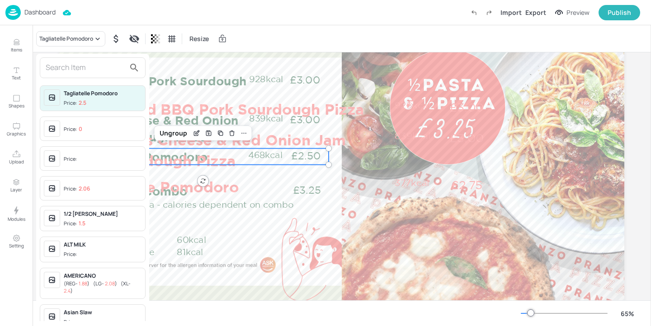
click at [66, 66] on input "text" at bounding box center [86, 68] width 80 height 14
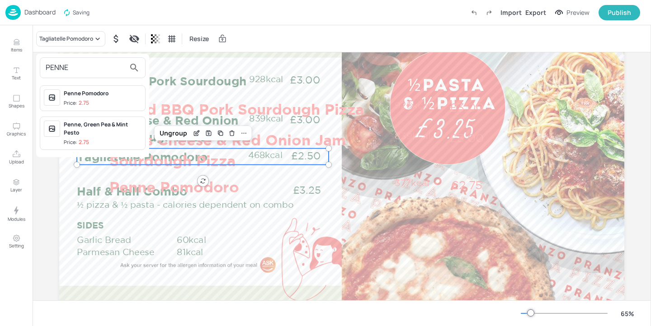
type input "PENNE"
click at [108, 99] on span "Price: 2.75" at bounding box center [103, 103] width 78 height 8
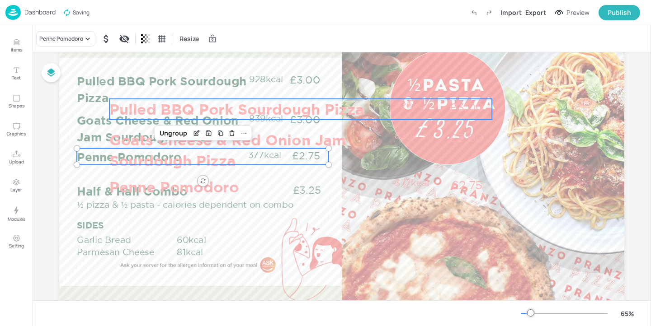
click at [246, 103] on p "Pulled BBQ Pork Sourdough Pizza" at bounding box center [249, 109] width 280 height 21
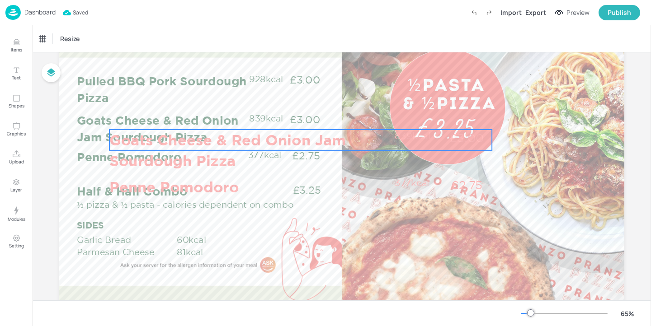
click at [235, 138] on p "Goats Cheese & Red Onion Jam Sourdough Pizza" at bounding box center [249, 150] width 280 height 41
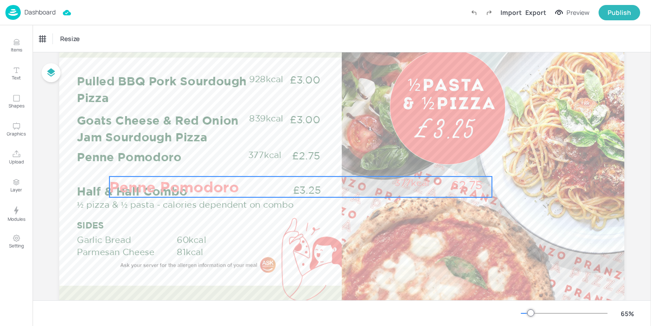
click at [219, 187] on p "Penne Pomodoro" at bounding box center [249, 187] width 280 height 21
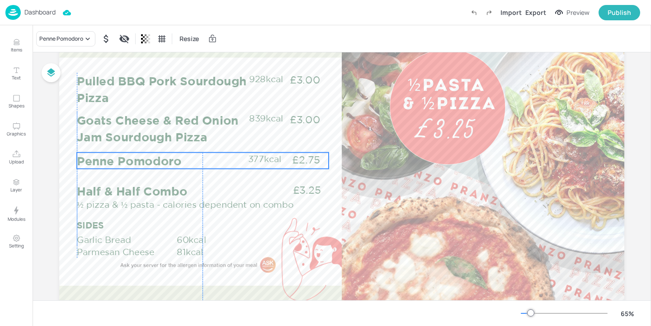
click at [201, 155] on p "Penne Pomodoro" at bounding box center [162, 161] width 171 height 16
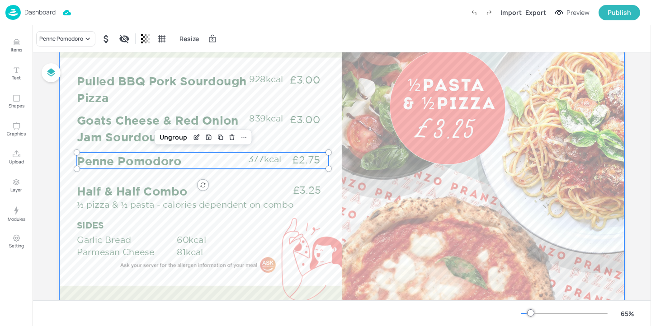
click at [335, 153] on div at bounding box center [341, 158] width 565 height 318
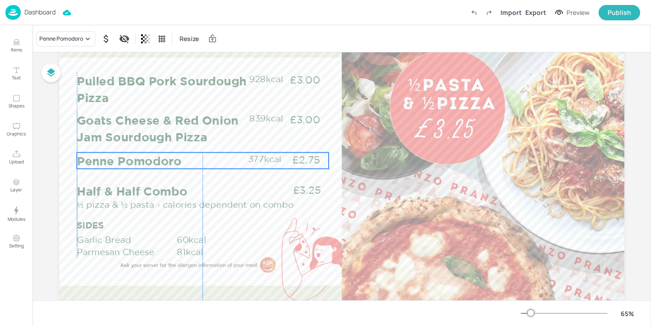
click at [318, 158] on p "£2.75" at bounding box center [306, 160] width 46 height 14
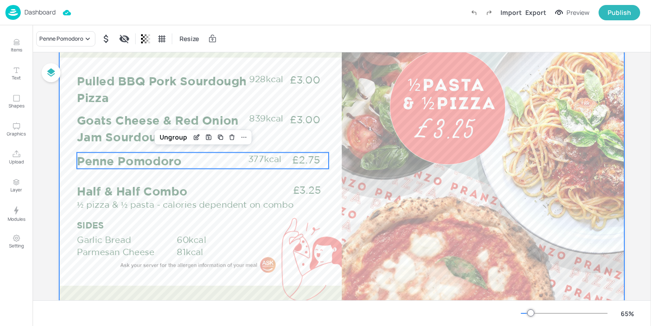
click at [336, 164] on div at bounding box center [341, 158] width 565 height 318
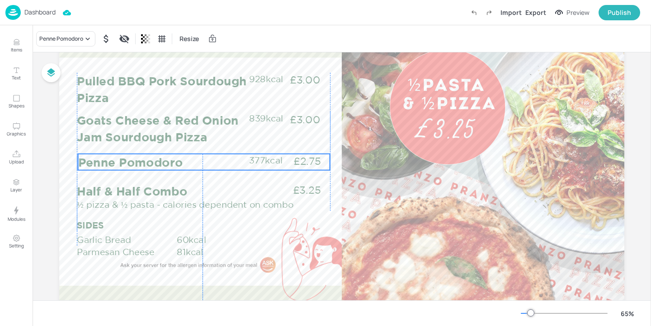
click at [260, 158] on p "377kcal" at bounding box center [269, 160] width 40 height 12
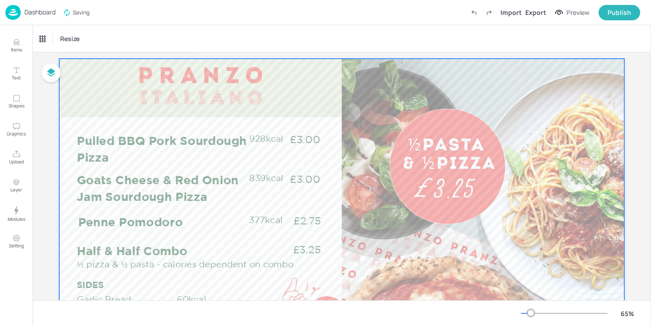
scroll to position [17, 0]
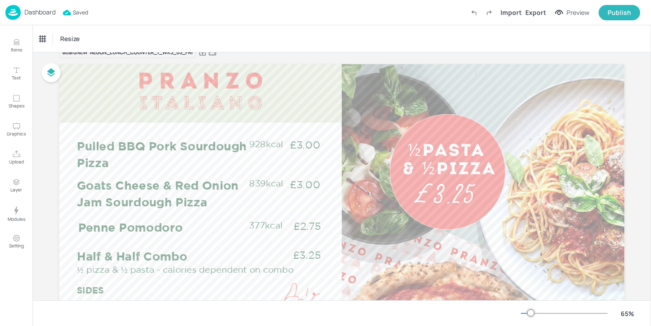
click at [41, 9] on p "Dashboard" at bounding box center [39, 12] width 31 height 6
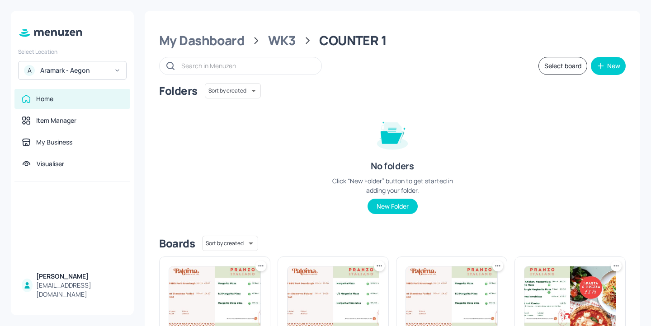
click at [560, 62] on button "Select board" at bounding box center [562, 66] width 49 height 18
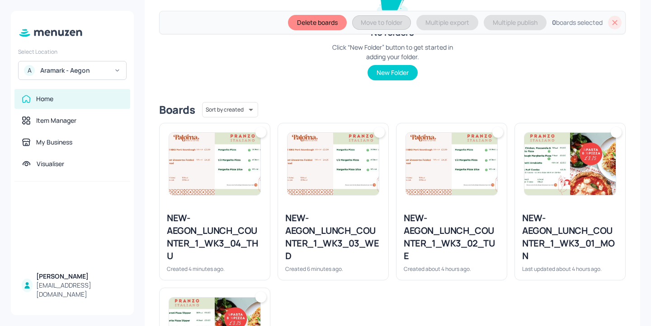
scroll to position [183, 0]
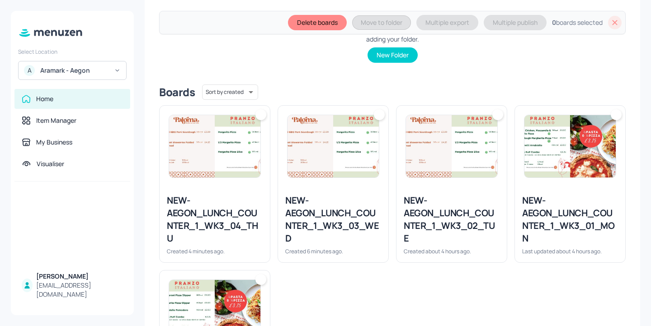
click at [443, 157] on img at bounding box center [451, 146] width 91 height 62
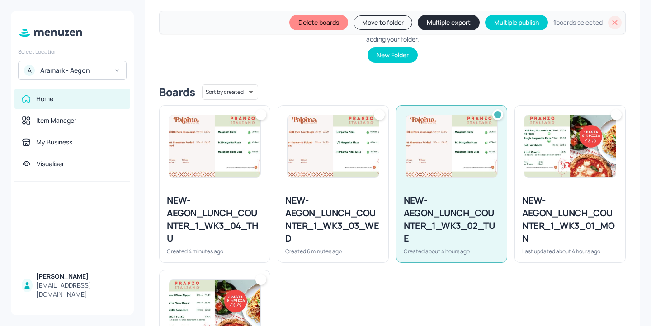
click at [318, 158] on img at bounding box center [332, 146] width 91 height 62
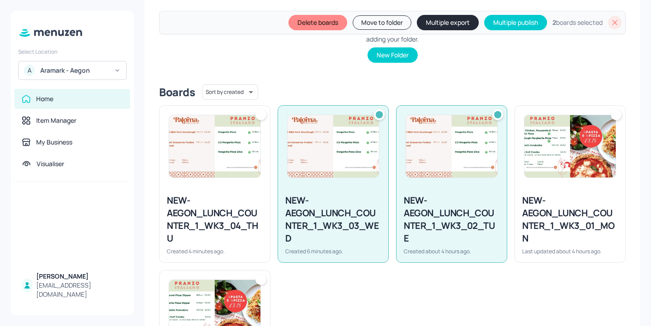
click at [238, 167] on img at bounding box center [214, 146] width 91 height 62
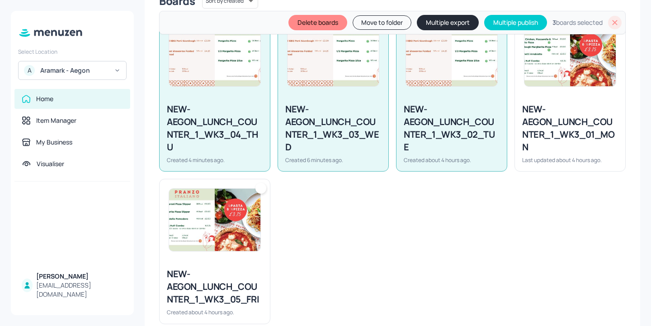
scroll to position [278, 0]
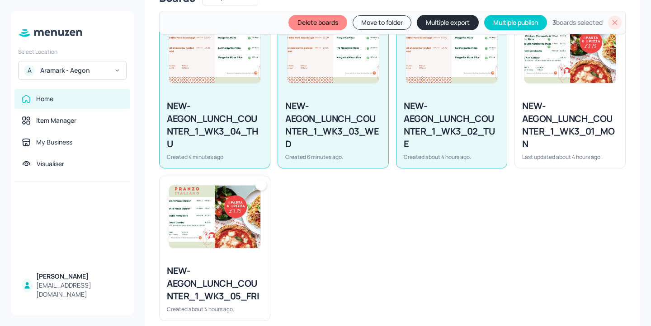
click at [221, 280] on div "NEW-AEGON_LUNCH_COUNTER_1_WK3_05_FRI" at bounding box center [215, 284] width 96 height 38
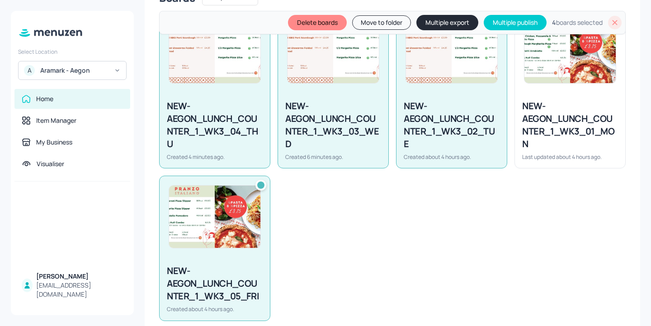
click at [453, 24] on button "Multiple export" at bounding box center [447, 22] width 62 height 15
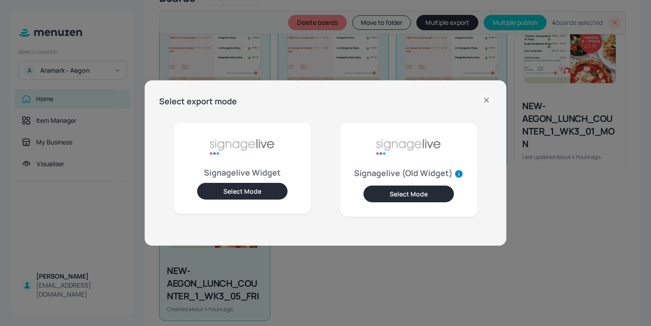
click at [257, 191] on button "Select Mode" at bounding box center [242, 191] width 90 height 17
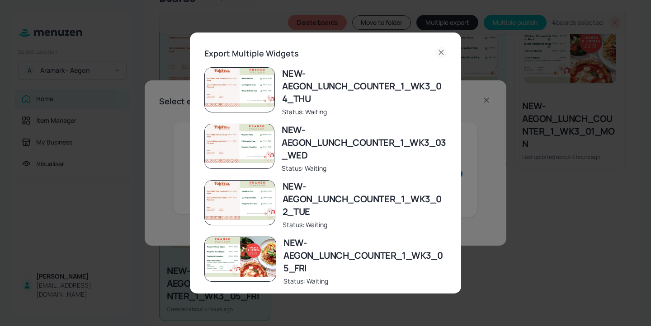
scroll to position [36, 0]
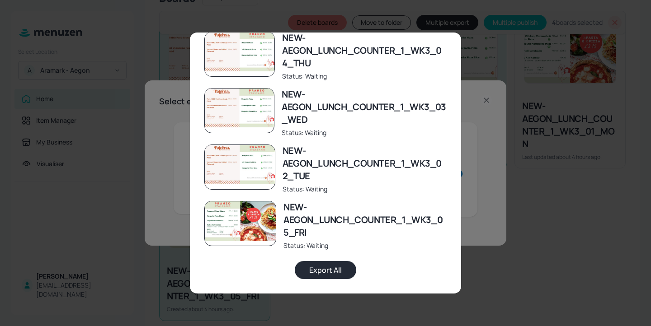
click at [321, 273] on button "Export All" at bounding box center [325, 270] width 61 height 18
click at [535, 100] on div "Export Multiple Widgets NEW-AEGON_LUNCH_COUNTER_1_WK3_04_THU Status: Exported N…" at bounding box center [325, 163] width 651 height 326
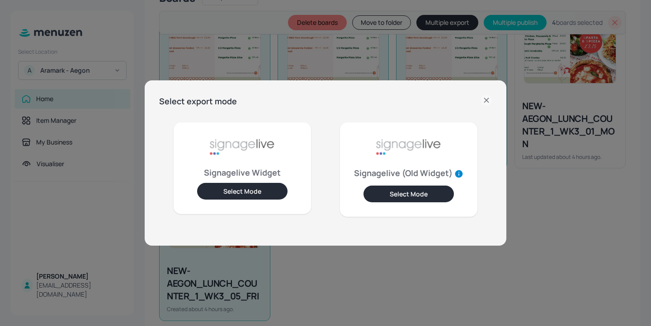
click at [485, 98] on icon at bounding box center [486, 100] width 11 height 11
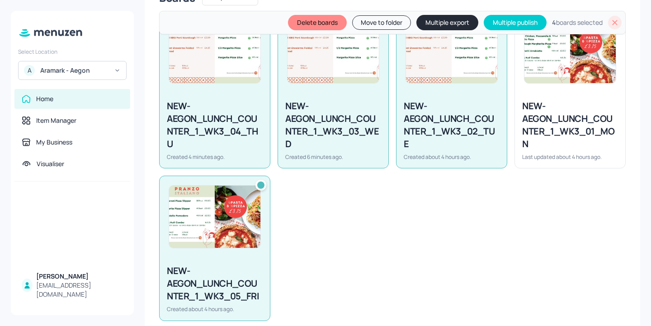
scroll to position [0, 0]
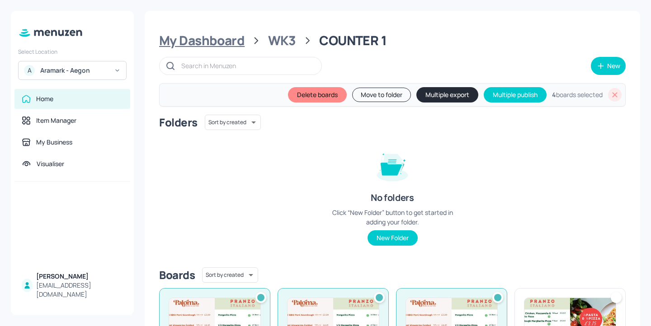
click at [221, 42] on div "My Dashboard" at bounding box center [201, 41] width 85 height 16
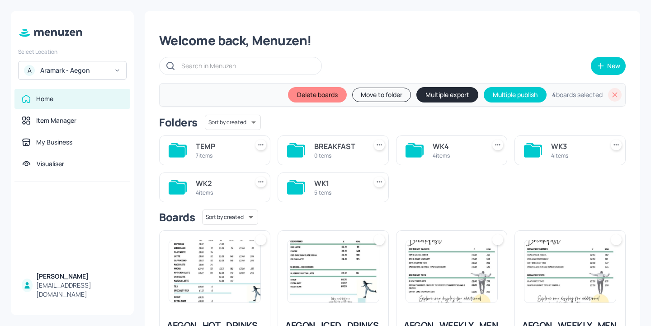
click at [80, 71] on div "Aramark - Aegon" at bounding box center [74, 70] width 68 height 9
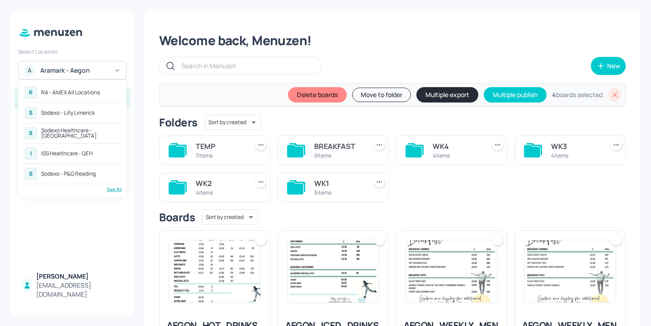
click at [190, 84] on div at bounding box center [325, 163] width 651 height 326
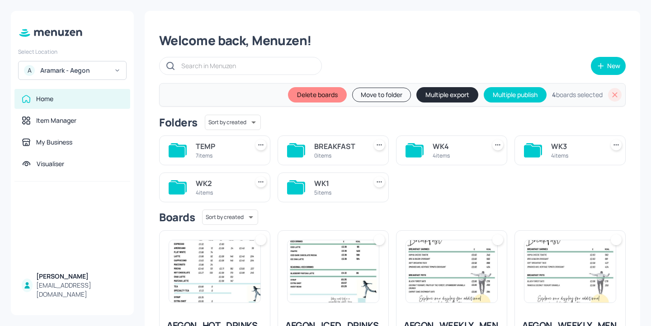
click at [556, 144] on div "WK3" at bounding box center [575, 146] width 49 height 11
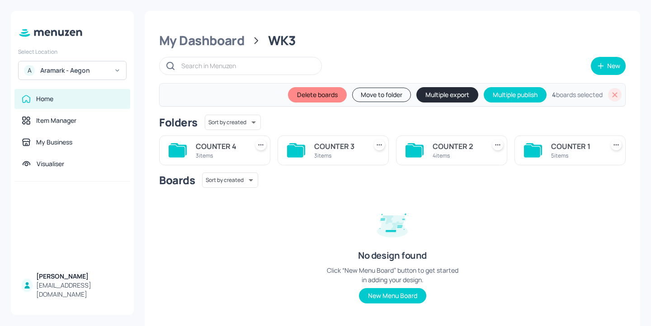
scroll to position [14, 0]
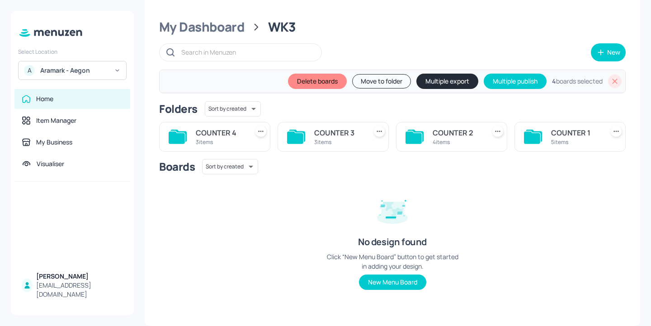
click at [447, 137] on div "COUNTER 2" at bounding box center [457, 132] width 49 height 11
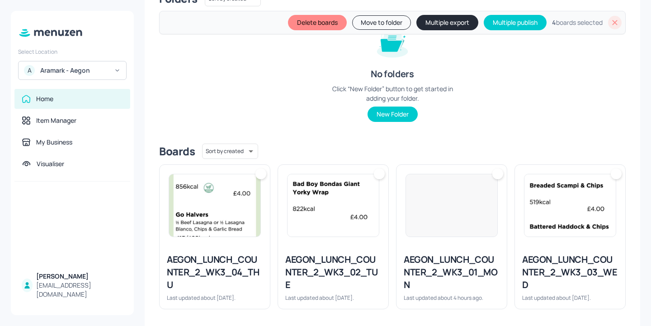
scroll to position [129, 0]
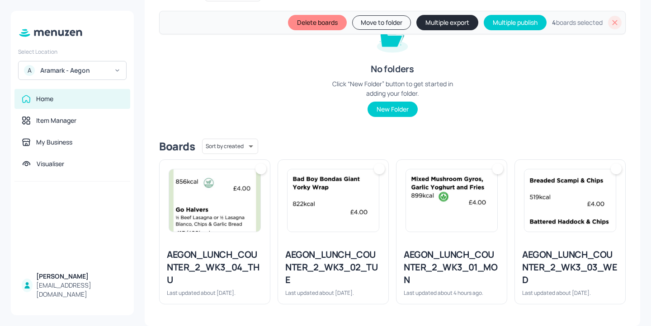
click at [339, 260] on div "AEGON_LUNCH_COUNTER_2_WK3_02_TUE" at bounding box center [333, 268] width 96 height 38
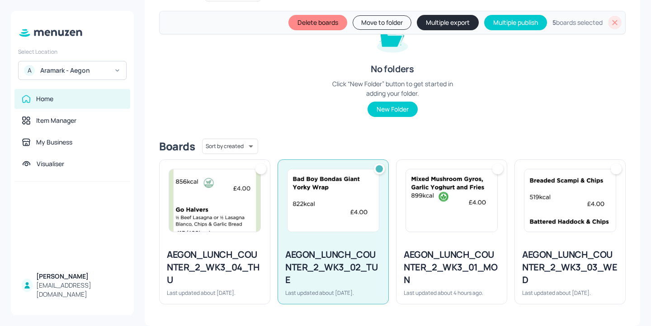
click at [383, 168] on div "AEGON_LUNCH_COUNTER_2_WK3_02_TUE Last updated about 2 months ago." at bounding box center [333, 232] width 111 height 145
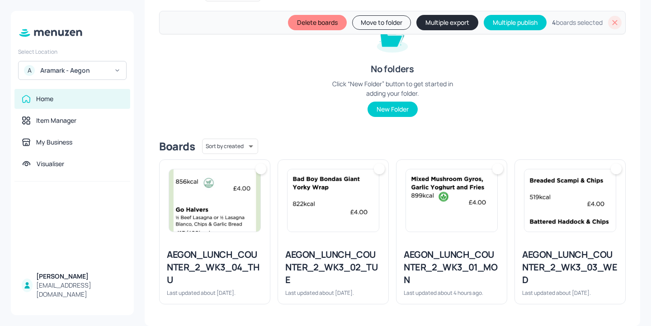
click at [603, 24] on div "Delete boards Move to folder Multiple export Multiple publish 4 boards selected" at bounding box center [392, 23] width 466 height 24
click at [612, 21] on icon at bounding box center [614, 22] width 9 height 9
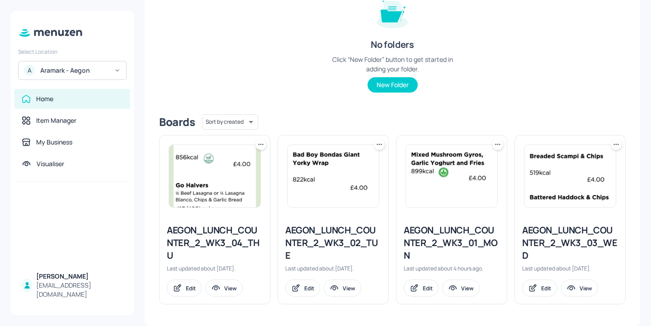
scroll to position [97, 0]
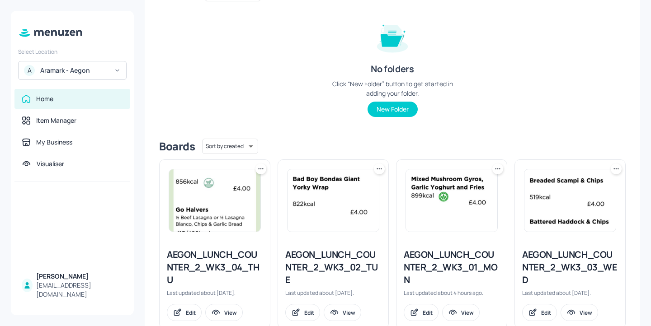
click at [337, 264] on div "AEGON_LUNCH_COUNTER_2_WK3_02_TUE" at bounding box center [333, 268] width 96 height 38
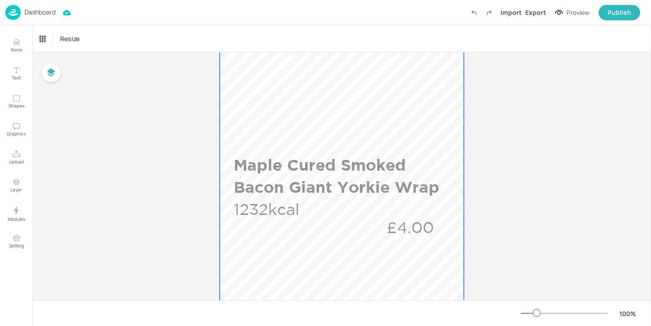
scroll to position [123, 0]
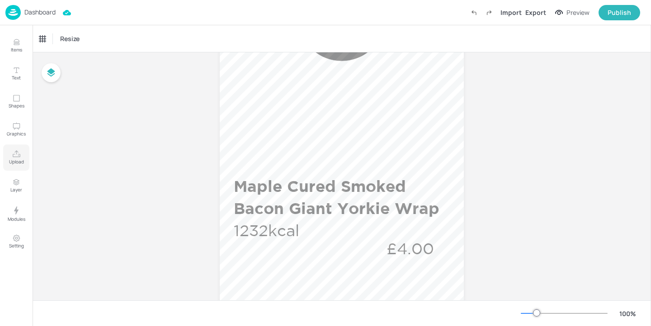
click at [10, 163] on p "Upload" at bounding box center [16, 162] width 15 height 6
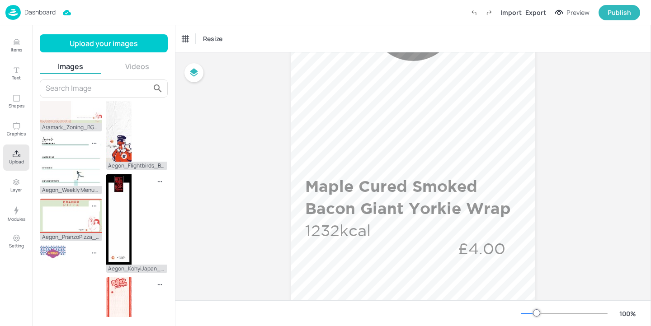
scroll to position [520, 0]
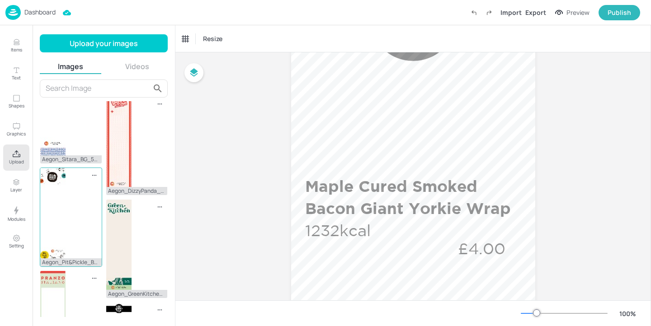
click at [75, 209] on div "Aegon_Pit&Pickle_BG_540x1920.jpg" at bounding box center [71, 217] width 62 height 99
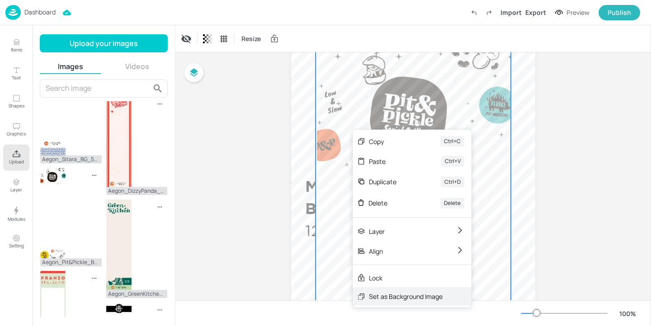
click at [385, 294] on div "Set as Background Image" at bounding box center [406, 296] width 74 height 9
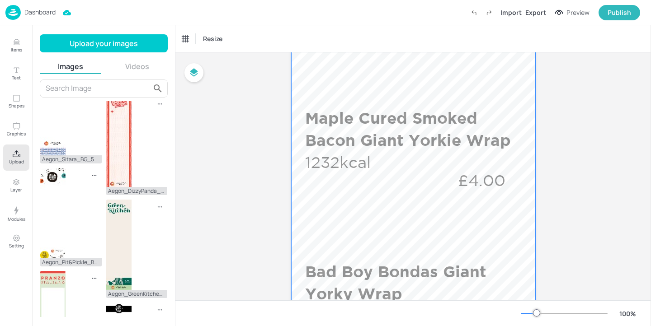
scroll to position [207, 0]
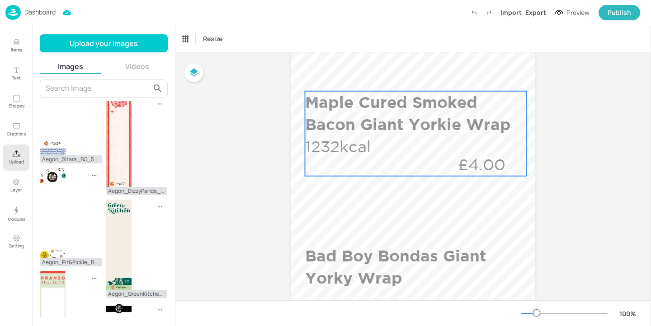
click at [365, 142] on p "1232kcal" at bounding box center [339, 147] width 68 height 22
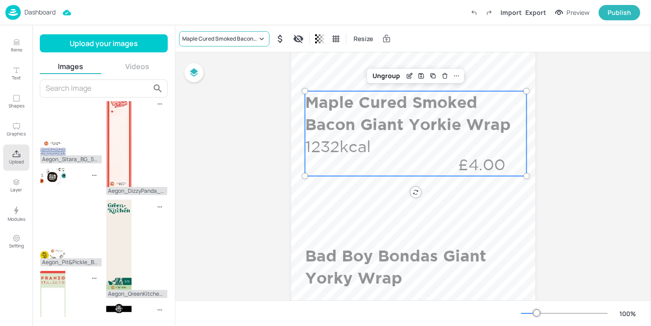
click at [208, 41] on div "Maple Cured Smoked Bacon Giant Yorkie Wrap" at bounding box center [219, 39] width 75 height 8
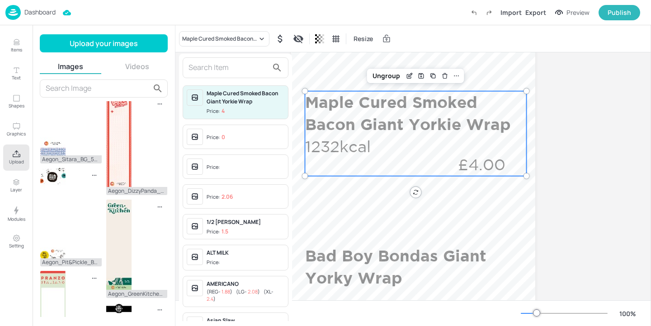
click at [214, 65] on input "text" at bounding box center [228, 68] width 80 height 14
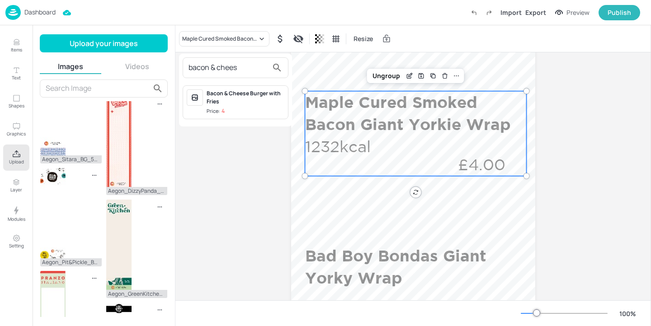
type input "bacon & chees"
click at [235, 106] on div "Bacon & Cheese Burger with Fries Price: 4" at bounding box center [246, 102] width 78 height 26
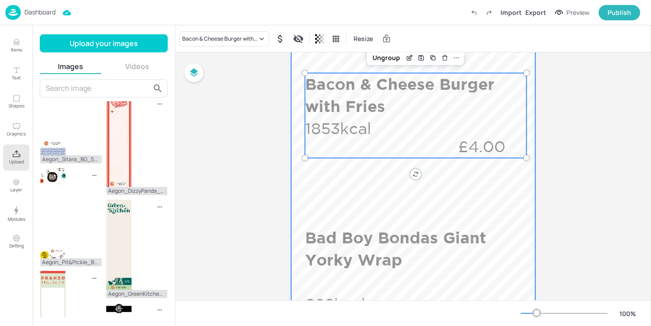
scroll to position [358, 0]
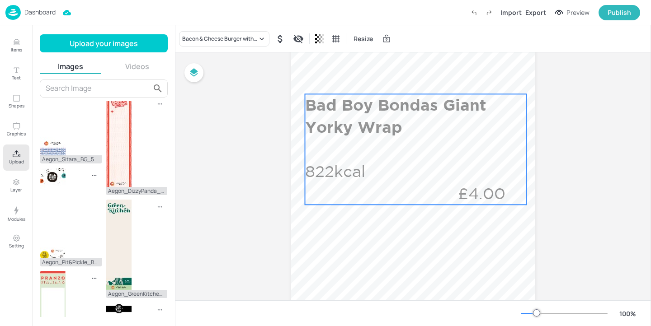
click at [389, 164] on div "Bad Boy Bondas Giant Yorky Wrap 822kcal £4.00" at bounding box center [415, 149] width 221 height 111
click at [229, 41] on div "Bad Boy Bondas Giant Yorky Wrap" at bounding box center [219, 39] width 75 height 8
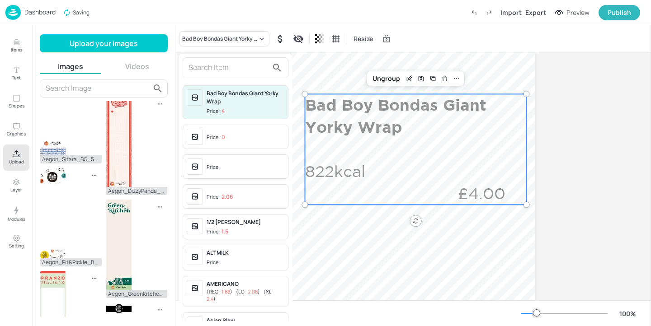
click at [232, 65] on input "text" at bounding box center [228, 68] width 80 height 14
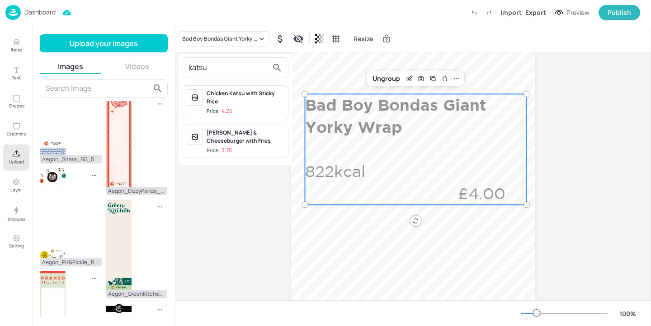
type input "katsu"
click at [265, 140] on div "Katsu Tofu & Cheeseburger with Fries" at bounding box center [246, 137] width 78 height 16
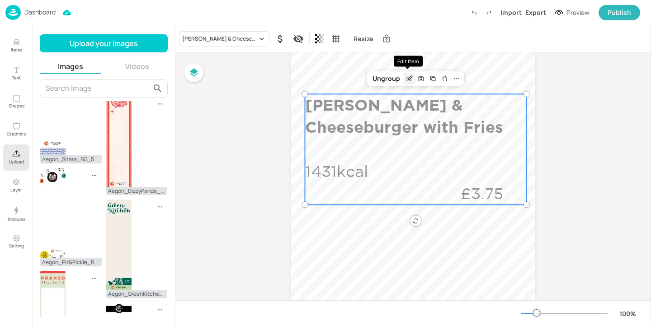
click at [409, 80] on icon "Edit Item" at bounding box center [409, 79] width 4 height 4
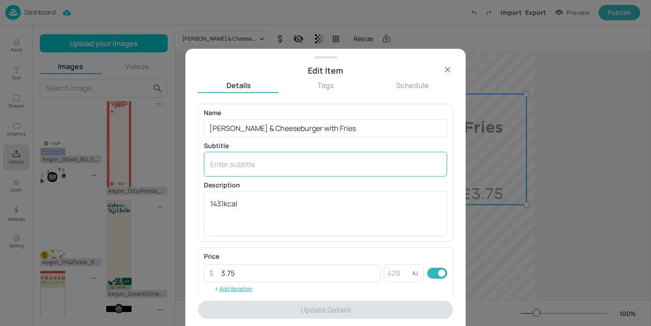
scroll to position [145, 0]
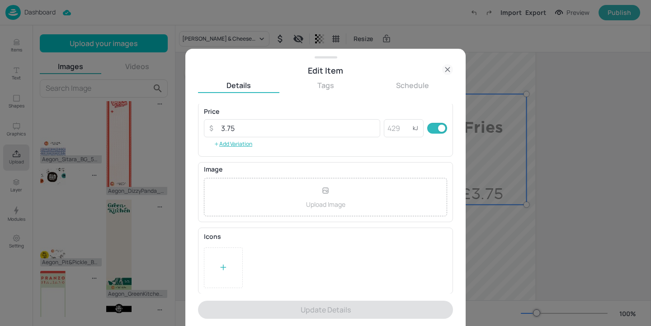
click at [225, 264] on icon at bounding box center [223, 267] width 9 height 9
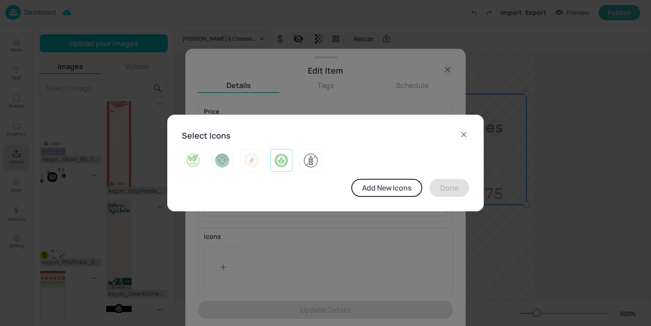
click at [281, 169] on div at bounding box center [281, 160] width 22 height 23
click at [448, 198] on div "Select Icons Add New Icons Done" at bounding box center [325, 163] width 316 height 97
click at [449, 191] on button "Done" at bounding box center [449, 188] width 40 height 18
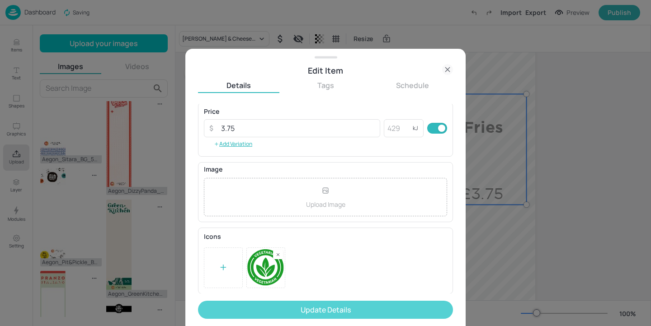
click at [396, 311] on button "Update Details" at bounding box center [325, 310] width 255 height 18
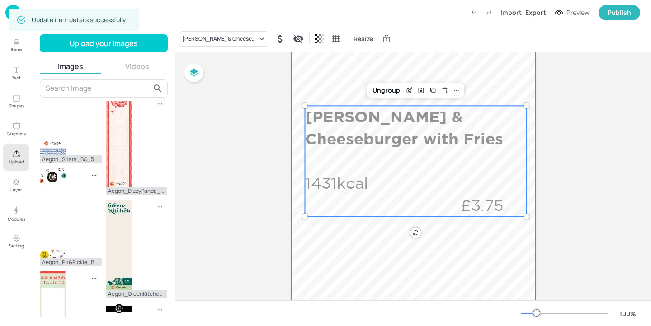
scroll to position [344, 0]
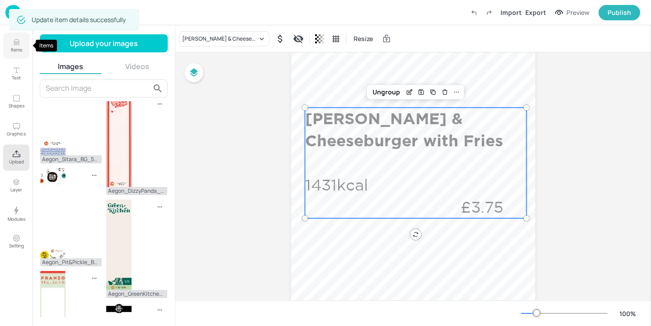
click at [21, 46] on button "Items" at bounding box center [16, 46] width 26 height 26
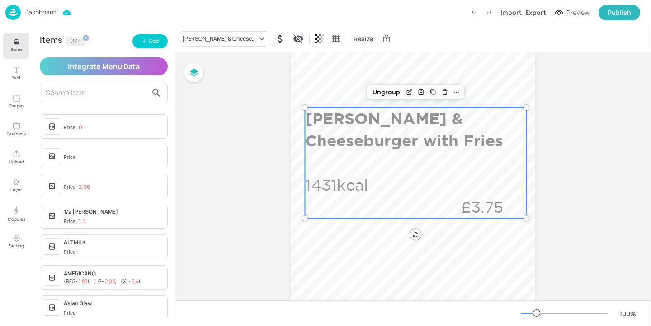
click at [113, 93] on input "text" at bounding box center [97, 93] width 102 height 14
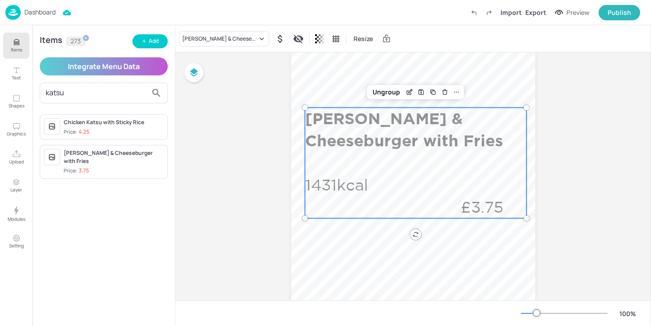
type input "katsu"
click at [146, 153] on div "Katsu Tofu & Cheeseburger with Fries" at bounding box center [114, 157] width 100 height 16
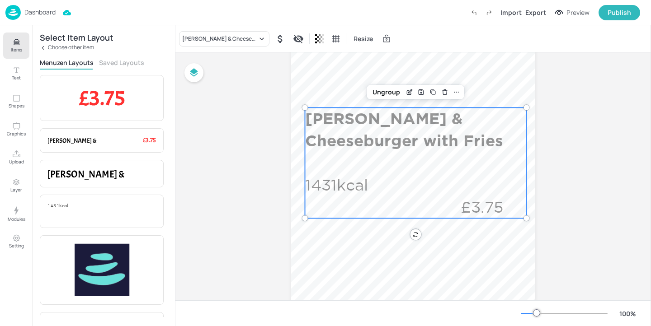
click at [132, 65] on button "Saved Layouts" at bounding box center [121, 62] width 45 height 9
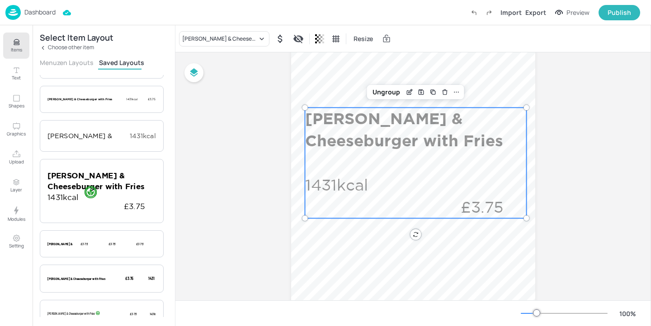
scroll to position [54, 0]
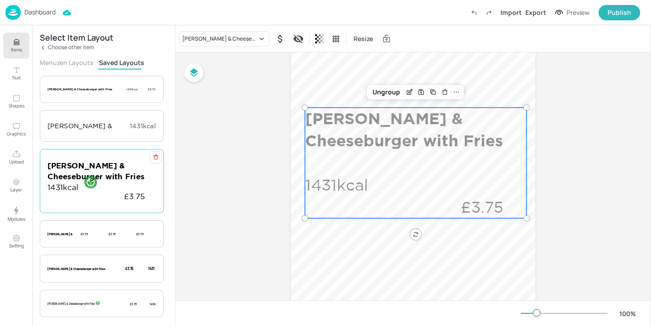
click at [104, 184] on div "Katsu Tofu & Cheeseburger with Fries 1431kcal £3.75" at bounding box center [101, 181] width 108 height 42
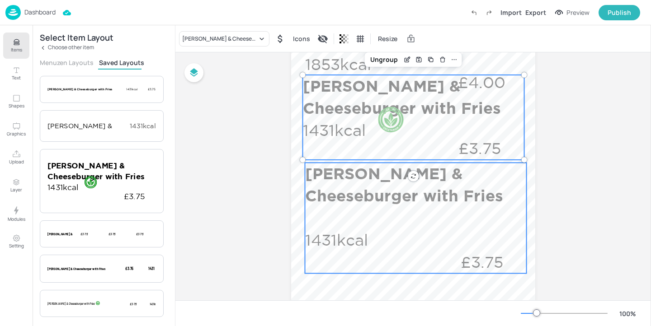
scroll to position [280, 0]
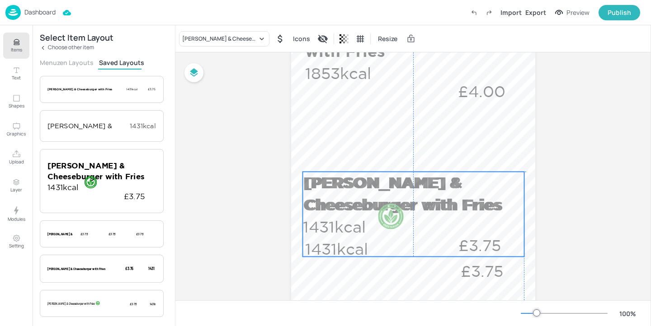
drag, startPoint x: 354, startPoint y: 177, endPoint x: 354, endPoint y: 222, distance: 45.7
click at [354, 222] on p "1431kcal" at bounding box center [337, 227] width 68 height 22
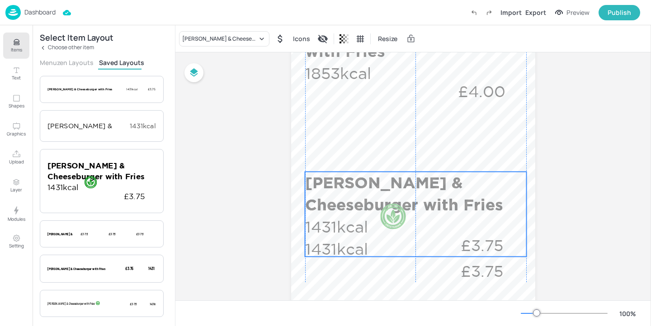
click at [381, 213] on div at bounding box center [393, 216] width 27 height 27
click at [379, 266] on div "Katsu Tofu & Cheeseburger with Fries 1431kcal £3.75" at bounding box center [415, 227] width 221 height 111
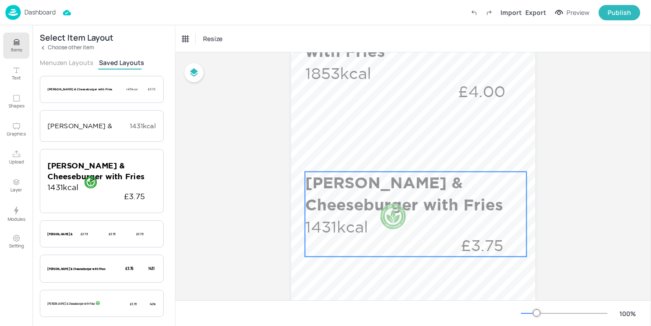
click at [386, 208] on div at bounding box center [393, 216] width 27 height 27
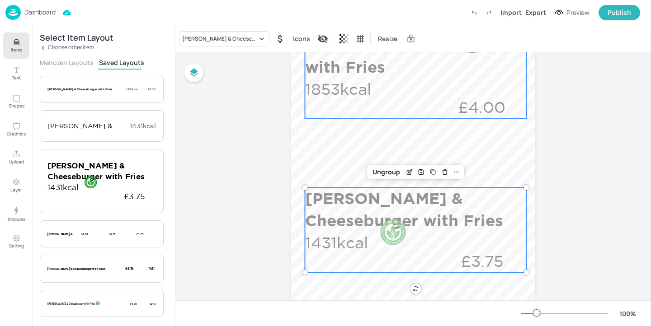
scroll to position [274, 0]
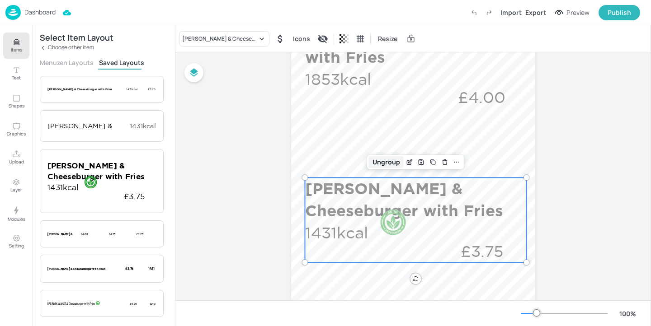
click at [384, 164] on div "Ungroup" at bounding box center [386, 162] width 35 height 12
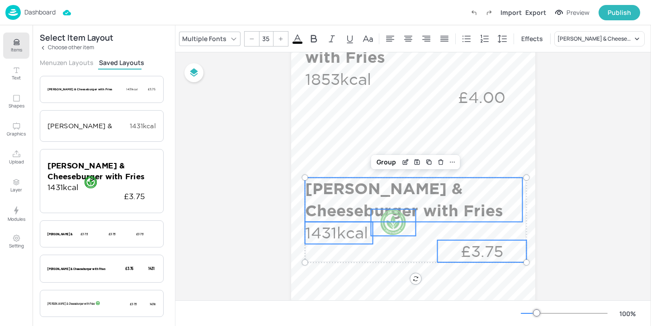
click at [393, 225] on div at bounding box center [393, 222] width 27 height 27
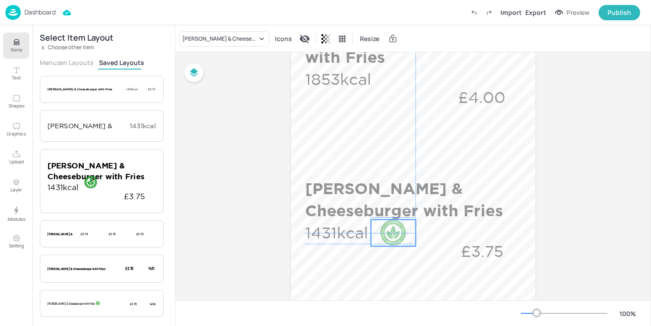
drag, startPoint x: 393, startPoint y: 225, endPoint x: 392, endPoint y: 234, distance: 9.1
click at [392, 235] on div at bounding box center [393, 233] width 27 height 27
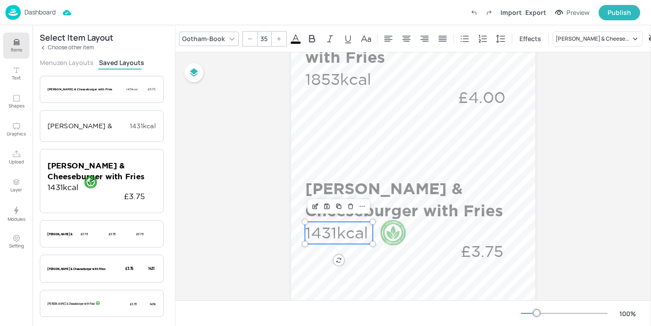
click at [348, 234] on p "1431kcal" at bounding box center [339, 233] width 68 height 22
click at [389, 233] on div at bounding box center [393, 233] width 27 height 27
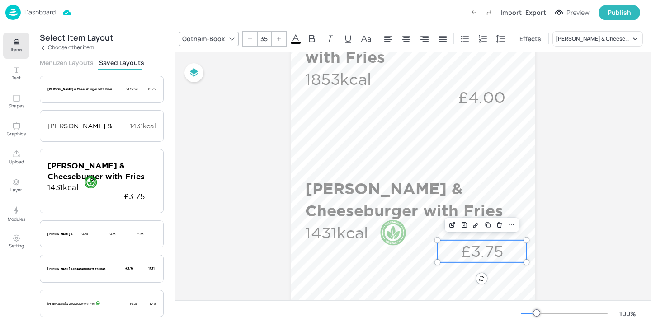
click at [466, 249] on p "£3.75" at bounding box center [482, 251] width 89 height 22
click at [387, 228] on div at bounding box center [393, 233] width 27 height 27
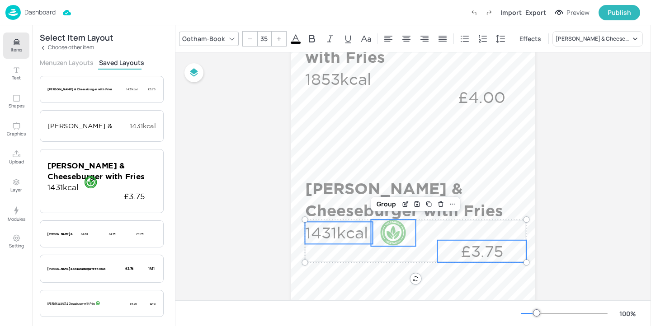
click at [347, 228] on p "1431kcal" at bounding box center [339, 233] width 68 height 22
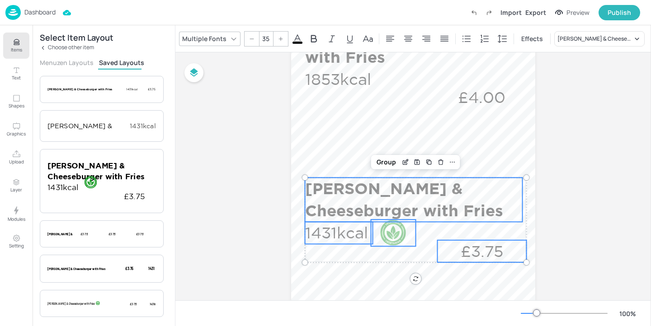
click at [328, 203] on p "Katsu Tofu & Cheeseburger with Fries" at bounding box center [413, 200] width 217 height 44
click at [386, 160] on div "Group" at bounding box center [386, 162] width 27 height 12
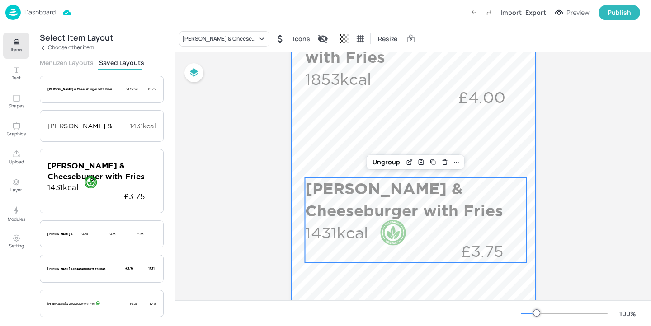
click at [506, 130] on div at bounding box center [413, 241] width 244 height 868
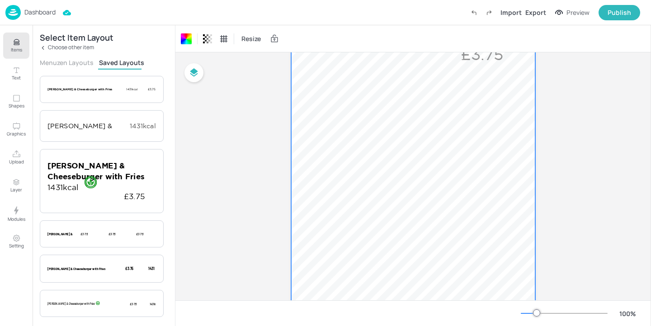
scroll to position [473, 0]
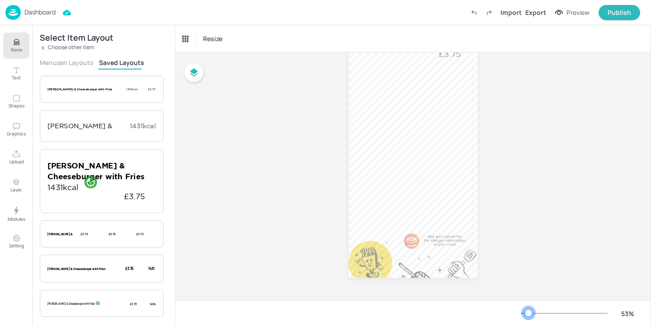
drag, startPoint x: 535, startPoint y: 315, endPoint x: 529, endPoint y: 315, distance: 6.3
click at [529, 315] on div at bounding box center [528, 313] width 7 height 7
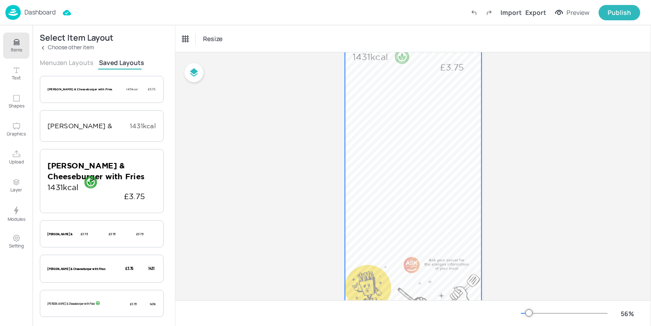
scroll to position [267, 0]
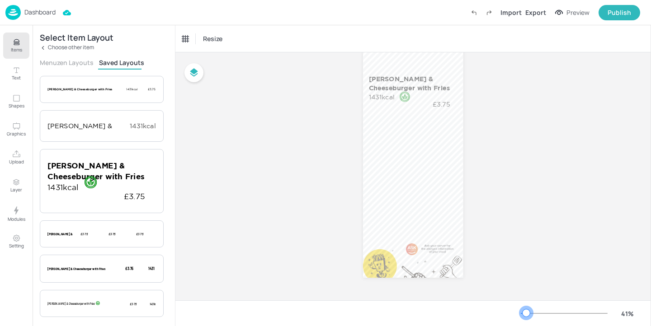
click at [526, 313] on div at bounding box center [526, 313] width 7 height 7
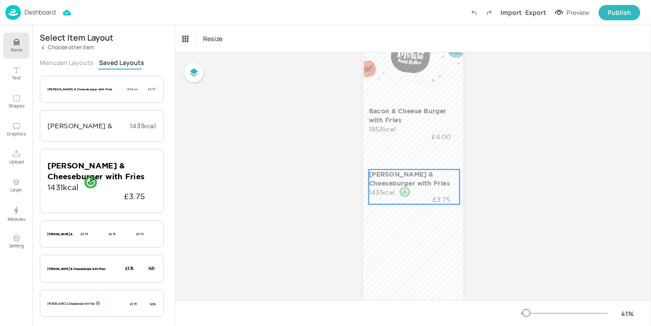
scroll to position [66, 0]
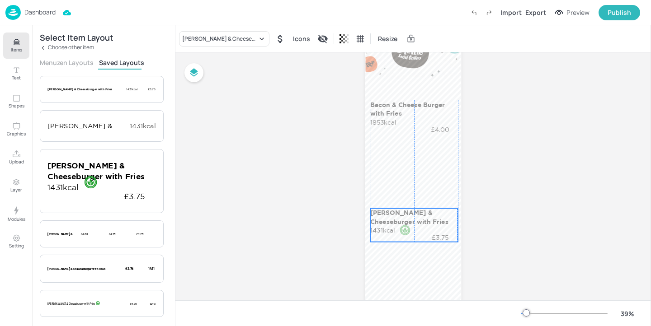
drag, startPoint x: 425, startPoint y: 169, endPoint x: 424, endPoint y: 216, distance: 46.6
click at [424, 216] on p "Katsu Tofu & Cheeseburger with Fries" at bounding box center [414, 218] width 86 height 18
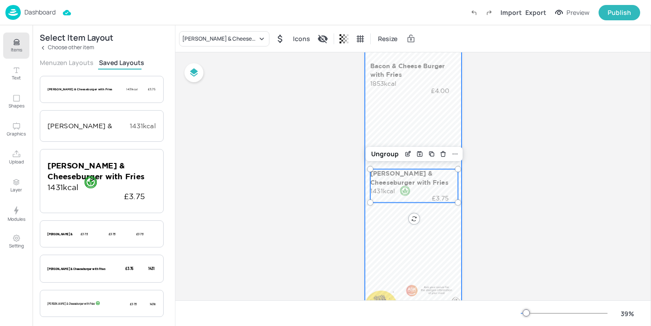
scroll to position [81, 0]
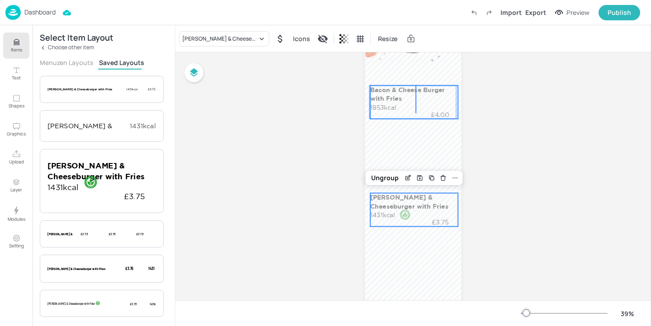
drag, startPoint x: 416, startPoint y: 85, endPoint x: 415, endPoint y: 116, distance: 30.7
click at [415, 0] on div "Bacon & Cheese Burger with Fries 1853kcal £4.00 Katsu Tofu & Cheeseburger with …" at bounding box center [413, 0] width 96 height 0
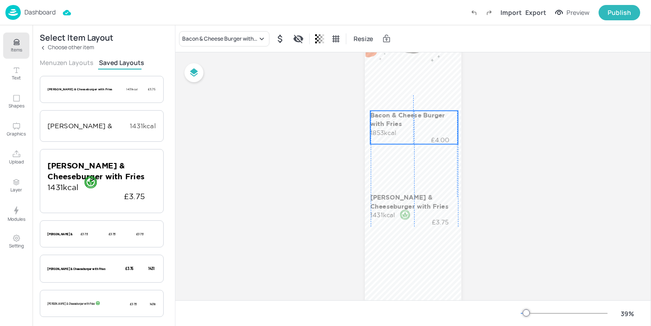
drag, startPoint x: 412, startPoint y: 96, endPoint x: 412, endPoint y: 122, distance: 26.2
click at [412, 122] on p "Bacon & Cheese Burger with Fries" at bounding box center [414, 120] width 86 height 18
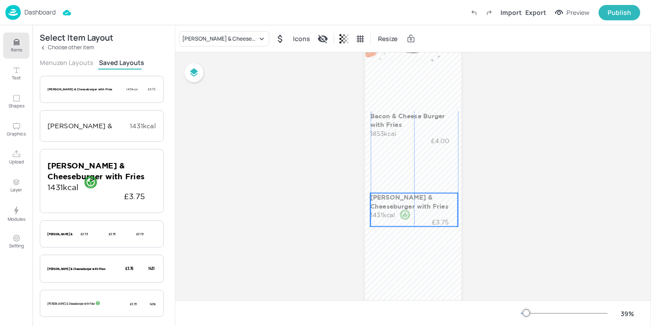
click at [375, 208] on p "Katsu Tofu & Cheeseburger with Fries" at bounding box center [414, 202] width 86 height 18
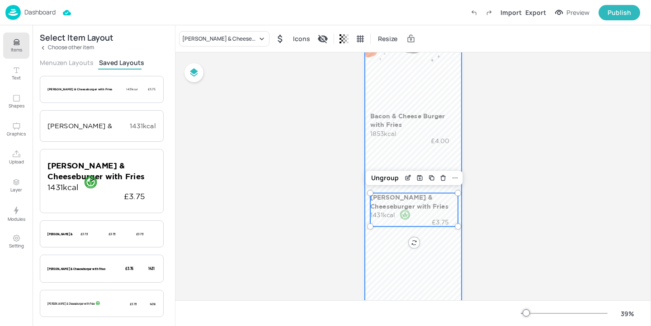
click at [400, 269] on div at bounding box center [413, 171] width 96 height 342
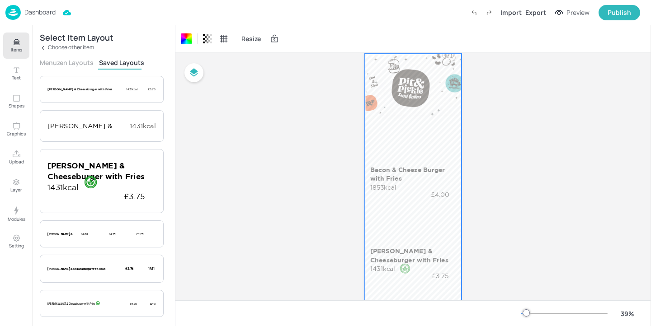
scroll to position [0, 0]
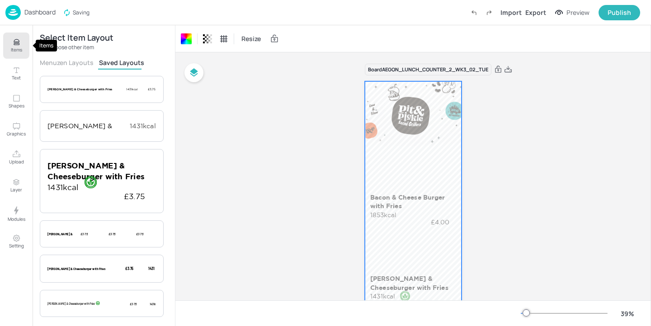
click at [15, 36] on button "Items" at bounding box center [16, 46] width 26 height 26
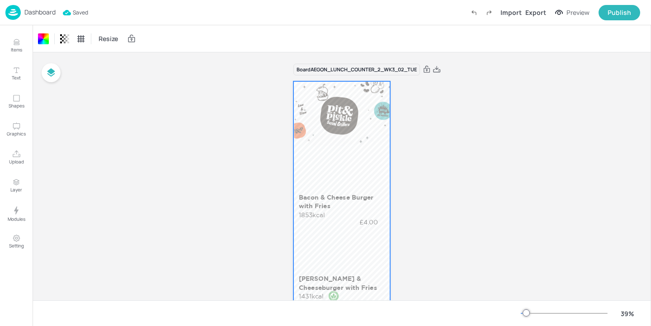
click at [42, 14] on p "Dashboard" at bounding box center [39, 12] width 31 height 6
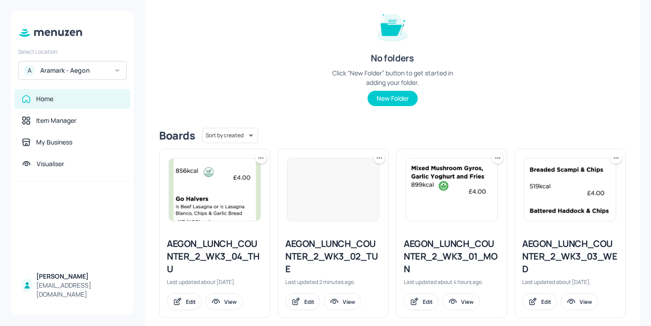
scroll to position [122, 0]
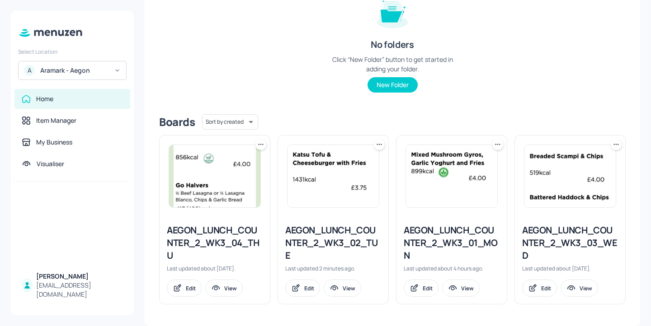
click at [560, 249] on div "AEGON_LUNCH_COUNTER_2_WK3_03_WED" at bounding box center [570, 243] width 96 height 38
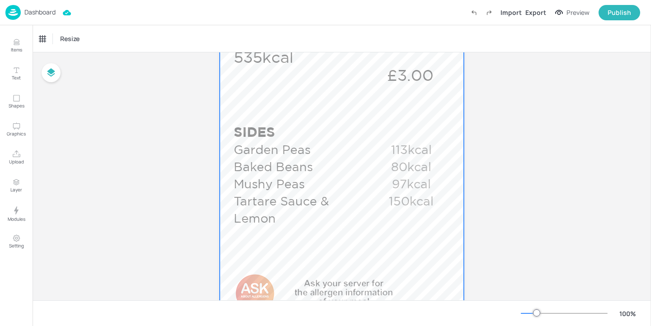
scroll to position [615, 0]
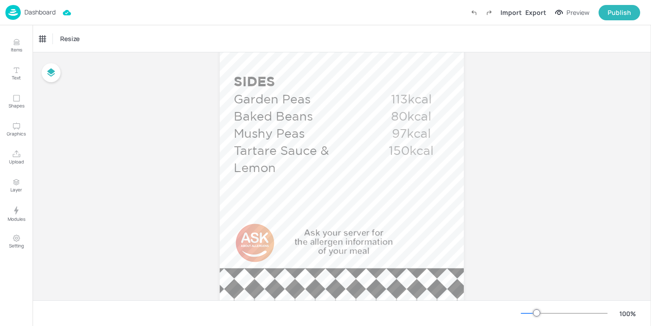
click at [41, 16] on div "Dashboard" at bounding box center [30, 12] width 50 height 15
click at [36, 10] on p "Dashboard" at bounding box center [39, 12] width 31 height 6
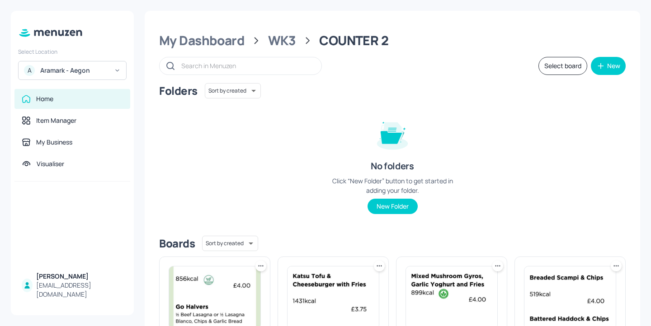
scroll to position [122, 0]
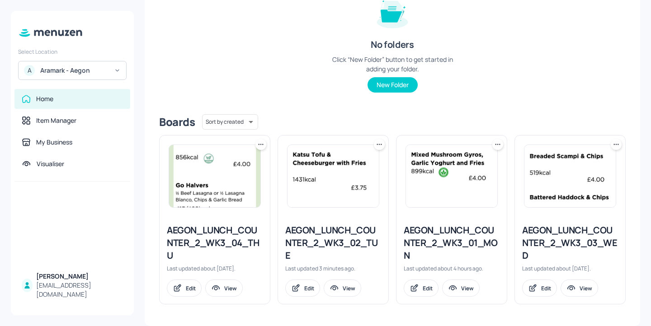
click at [203, 247] on div "AEGON_LUNCH_COUNTER_2_WK3_04_THU" at bounding box center [215, 243] width 96 height 38
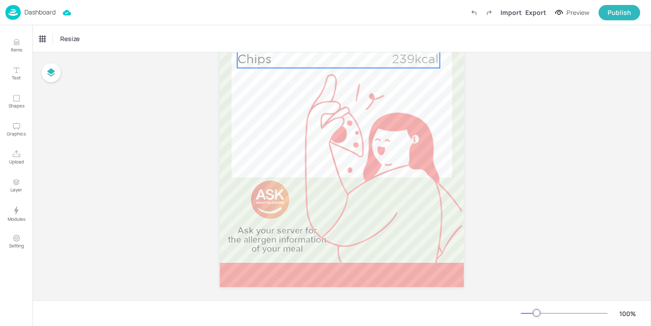
scroll to position [671, 0]
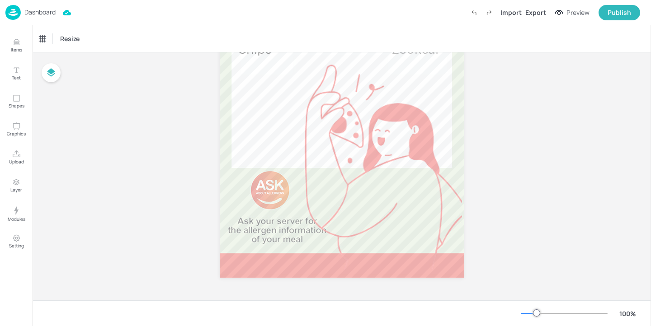
click at [51, 12] on p "Dashboard" at bounding box center [39, 12] width 31 height 6
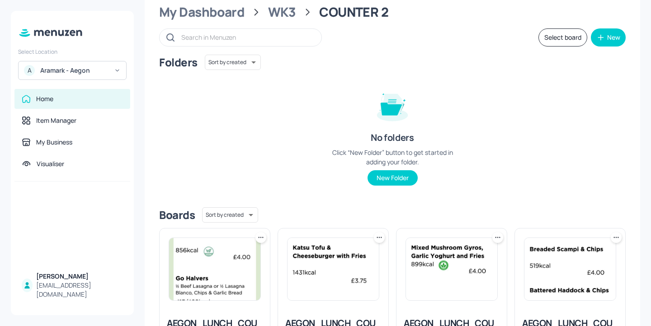
scroll to position [122, 0]
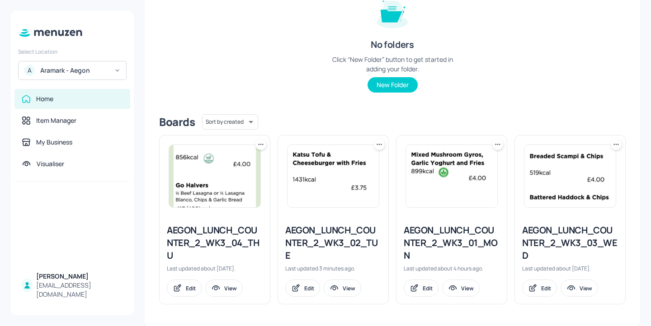
click at [499, 144] on icon at bounding box center [497, 144] width 9 height 9
click at [427, 122] on div at bounding box center [325, 163] width 651 height 326
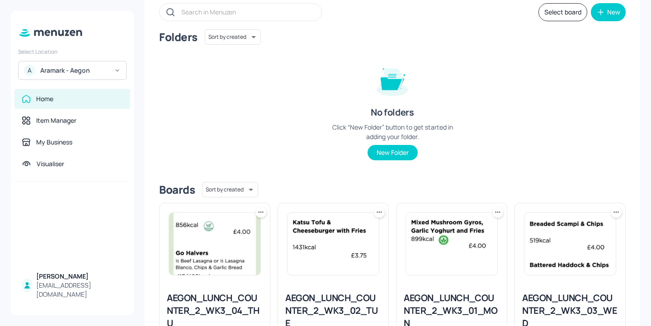
scroll to position [53, 0]
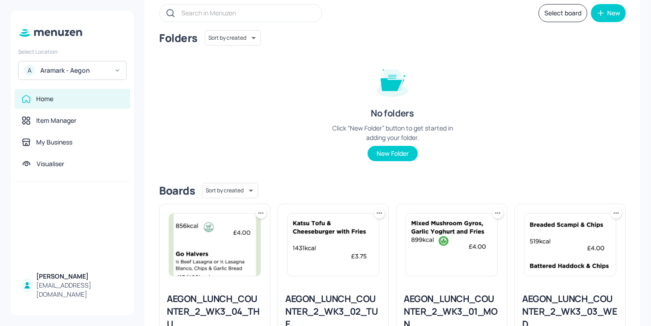
click at [557, 11] on button "Select board" at bounding box center [562, 13] width 49 height 18
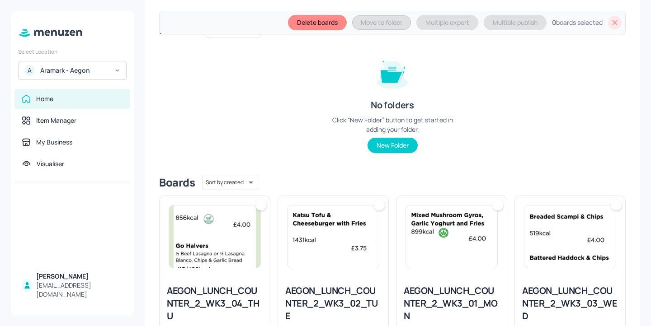
scroll to position [129, 0]
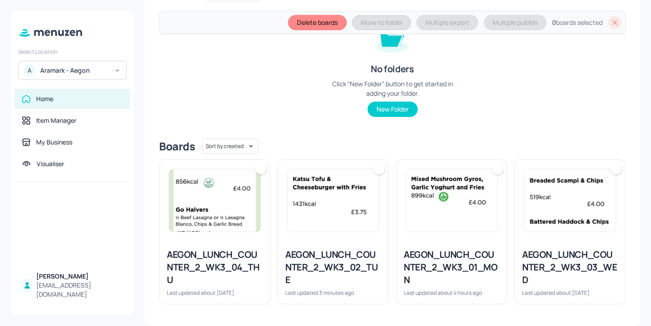
click at [211, 193] on img at bounding box center [214, 201] width 91 height 62
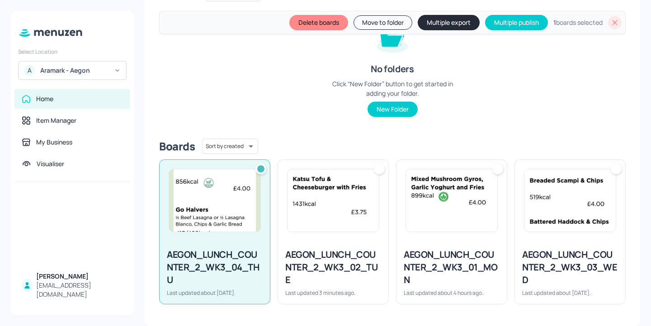
click at [338, 236] on div at bounding box center [333, 200] width 110 height 81
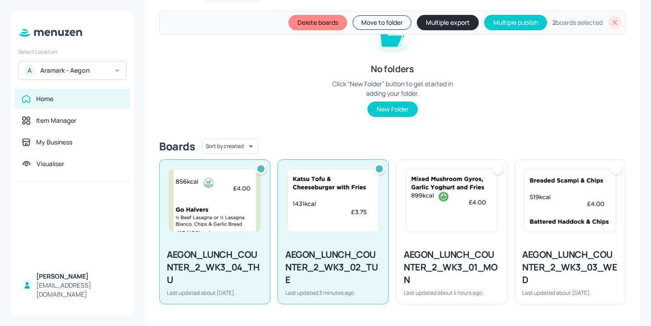
click at [551, 271] on div "AEGON_LUNCH_COUNTER_2_WK3_03_WED" at bounding box center [570, 268] width 96 height 38
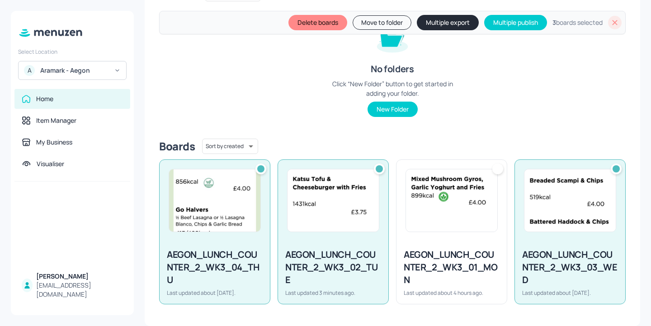
click at [450, 26] on button "Multiple export" at bounding box center [448, 22] width 62 height 15
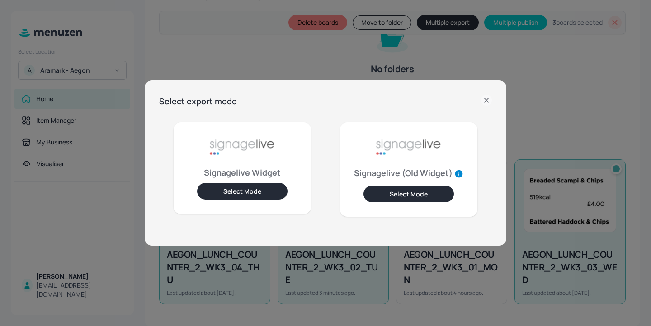
click at [233, 189] on button "Select Mode" at bounding box center [242, 191] width 90 height 17
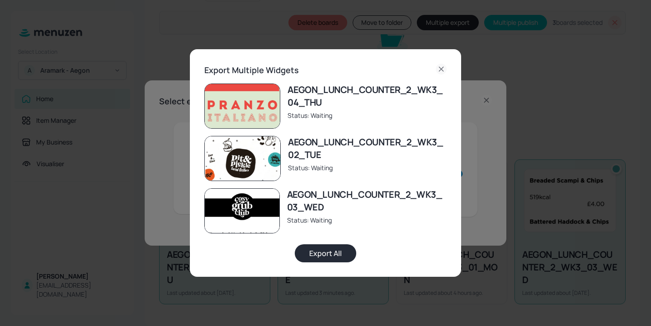
click at [326, 252] on button "Export All" at bounding box center [325, 254] width 61 height 18
click at [160, 51] on div "Export Multiple Widgets AEGON_LUNCH_COUNTER_2_WK3_04_THU Status: Exported AEGON…" at bounding box center [325, 163] width 651 height 326
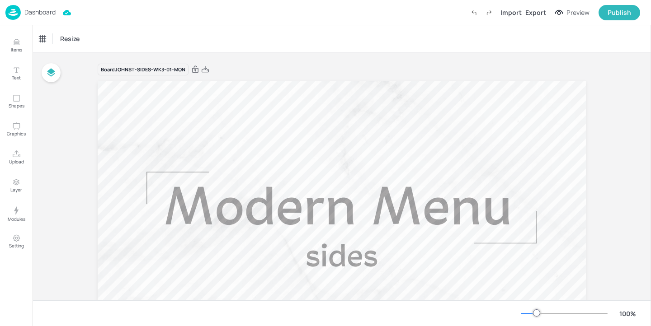
scroll to position [560, 0]
